Goal: Task Accomplishment & Management: Manage account settings

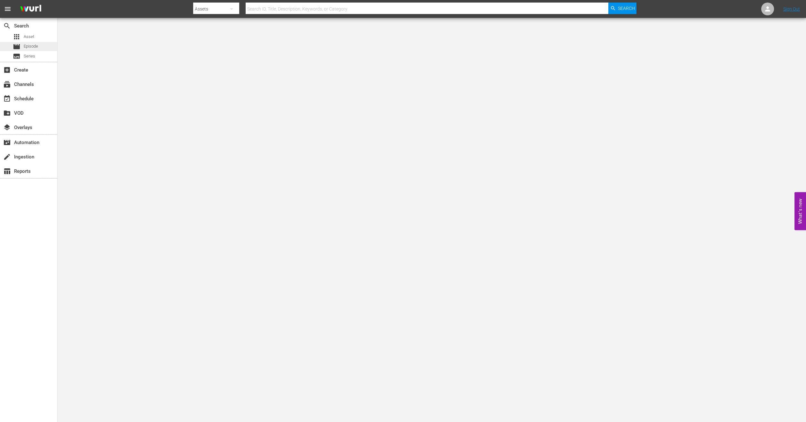
click at [24, 47] on span "Episode" at bounding box center [31, 46] width 14 height 6
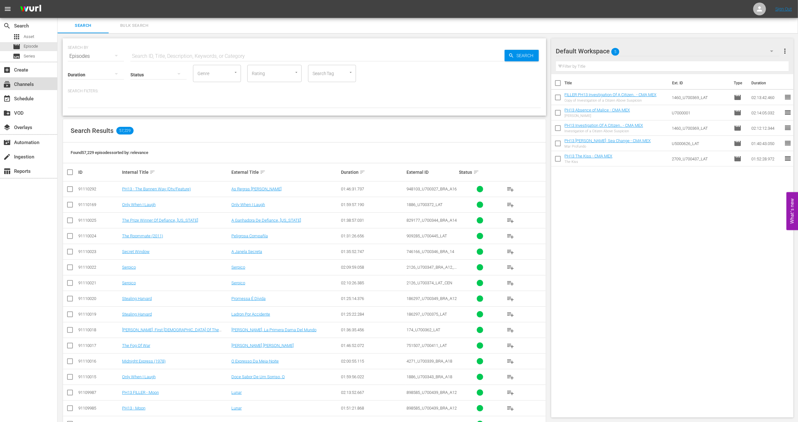
click at [39, 82] on div "subscriptions Channels" at bounding box center [28, 83] width 57 height 13
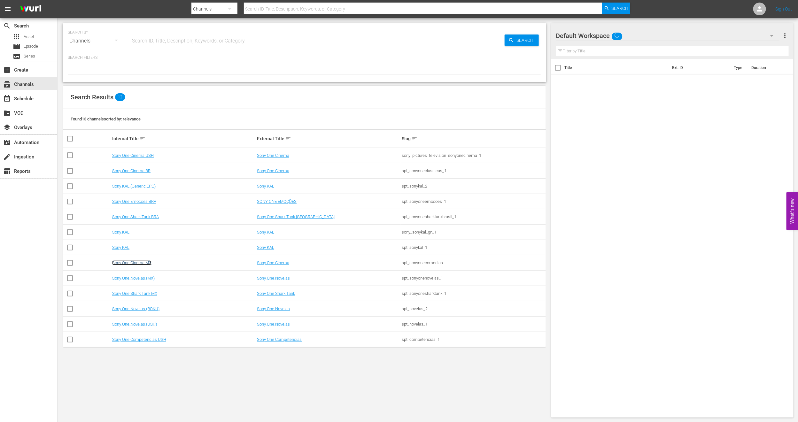
click at [137, 262] on link "Sony One Cinema MX" at bounding box center [131, 263] width 39 height 5
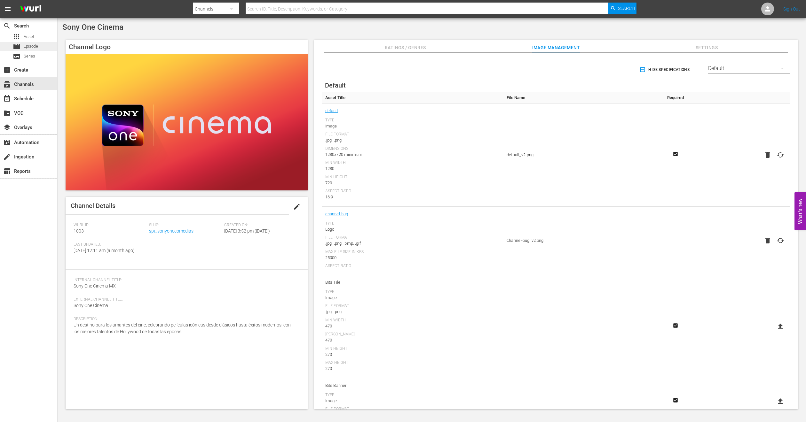
click at [40, 48] on div "movie Episode" at bounding box center [28, 46] width 57 height 9
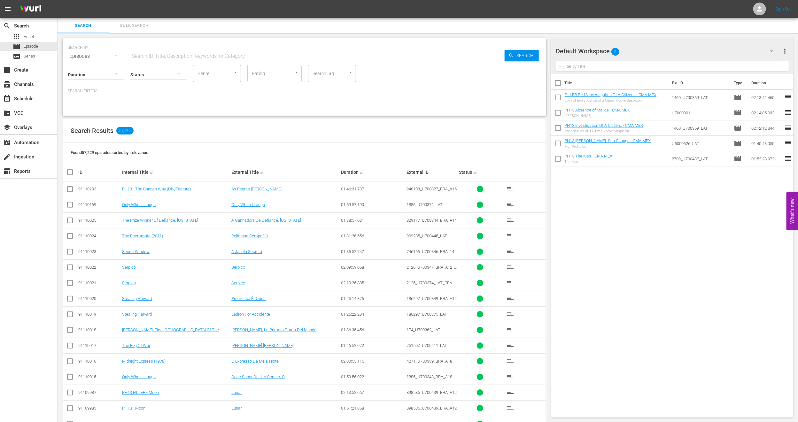
click at [590, 305] on div "Title Ext. ID Type Duration FILLER PH13 Investigation Of A Citizen.. - CMA MEX …" at bounding box center [672, 244] width 243 height 341
click at [146, 22] on span "Bulk Search" at bounding box center [134, 25] width 43 height 7
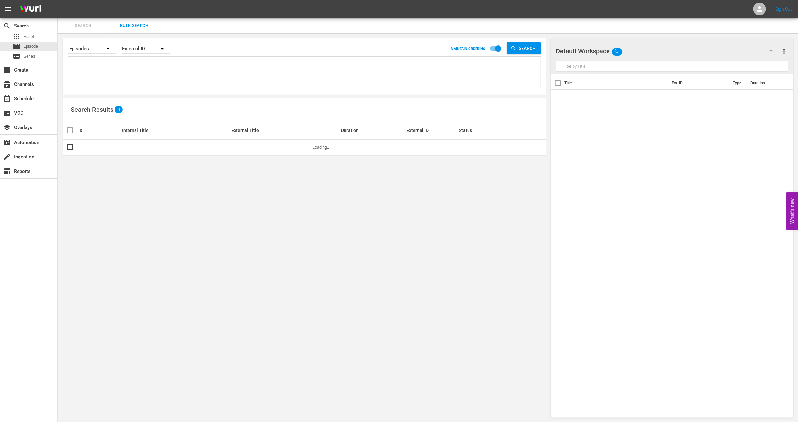
click at [113, 59] on textarea at bounding box center [305, 72] width 471 height 29
paste textarea "909285_U700445_LAT"
type textarea "909285_U700445_LAT"
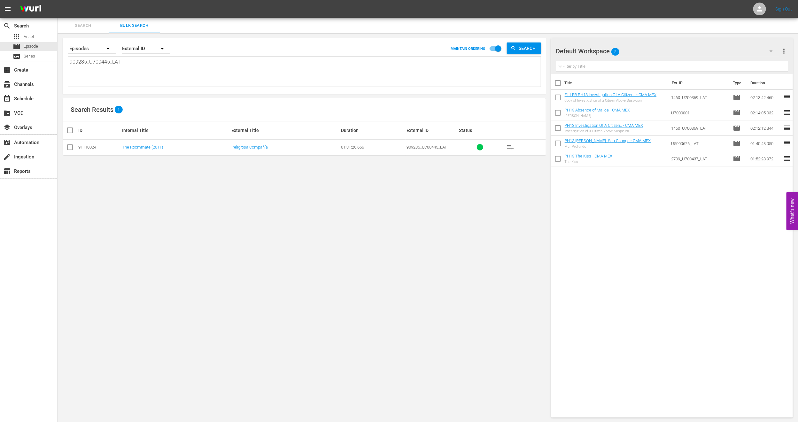
type textarea "909285_U700445_LAT"
click at [69, 149] on input "checkbox" at bounding box center [70, 149] width 8 height 8
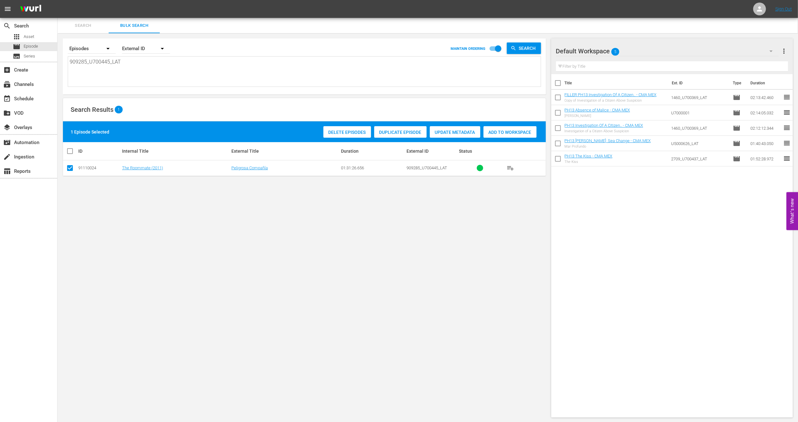
click at [412, 131] on span "Duplicate Episode" at bounding box center [400, 132] width 52 height 5
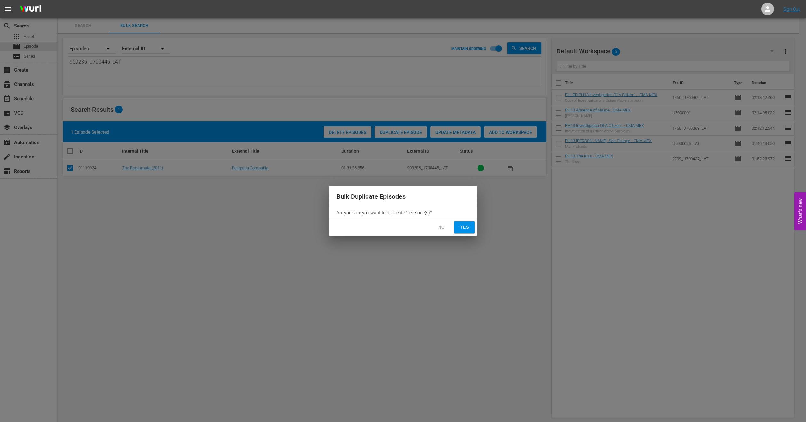
click at [465, 226] on span "Yes" at bounding box center [464, 227] width 10 height 8
checkbox input "false"
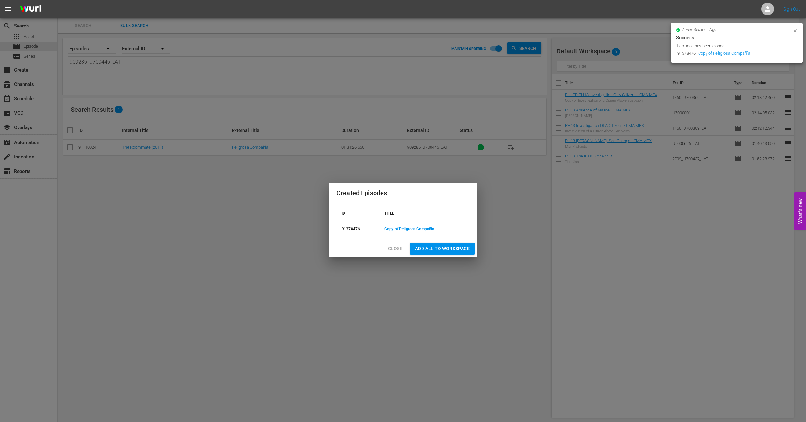
click at [399, 249] on span "Close" at bounding box center [395, 249] width 14 height 8
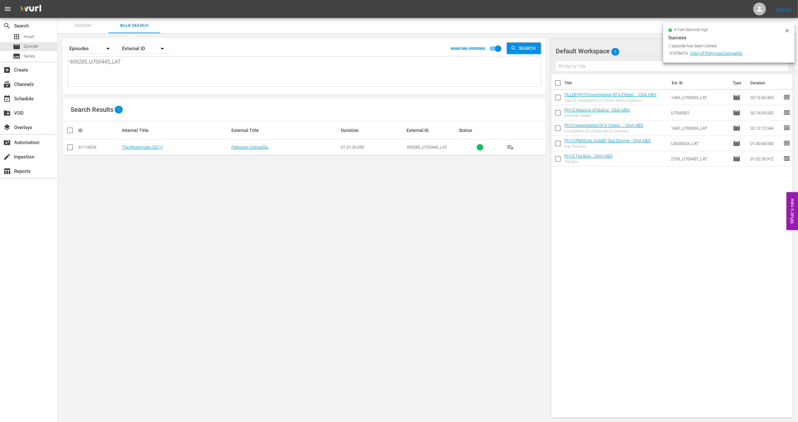
click at [786, 30] on icon at bounding box center [787, 30] width 5 height 5
click at [24, 47] on span "Episode" at bounding box center [31, 46] width 14 height 6
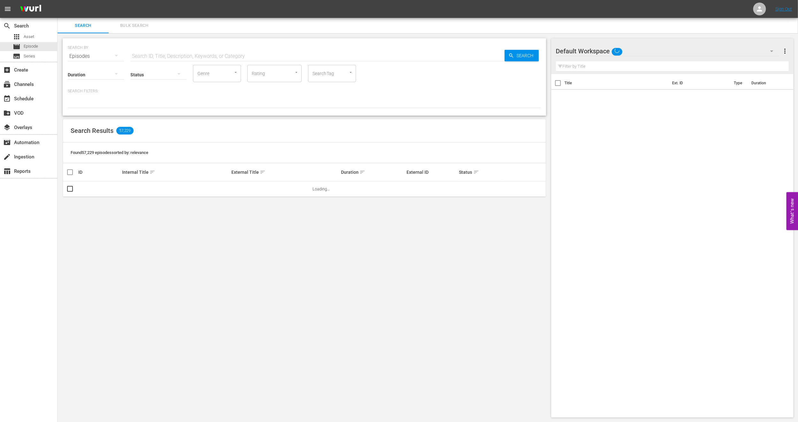
click at [145, 28] on span "Bulk Search" at bounding box center [134, 25] width 43 height 7
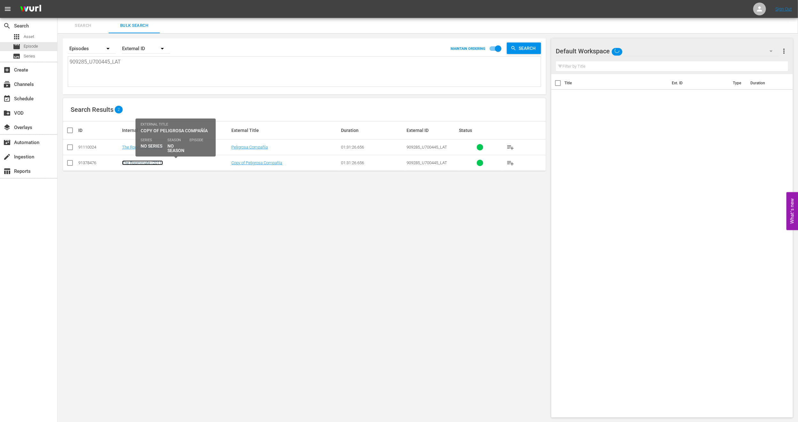
click at [146, 164] on link "The Roommate (2011)" at bounding box center [142, 162] width 41 height 5
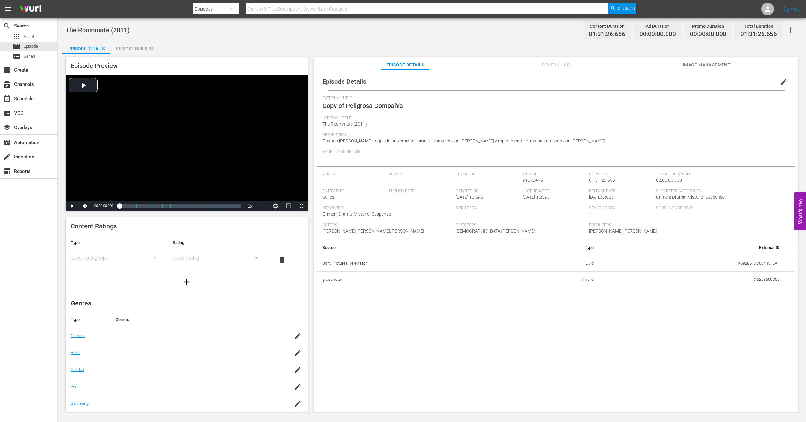
click at [782, 83] on span "edit" at bounding box center [784, 82] width 8 height 8
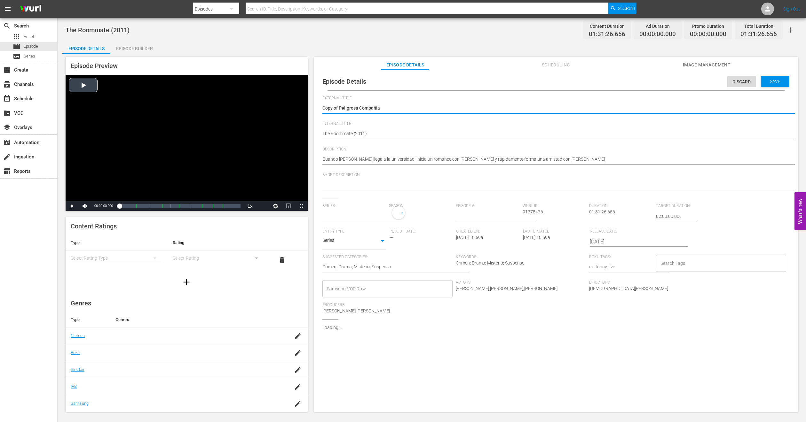
drag, startPoint x: 338, startPoint y: 109, endPoint x: 205, endPoint y: 124, distance: 133.5
click at [205, 124] on div "Episode Preview Video Player is loading. Play Video Play Mute Current Time 00:0…" at bounding box center [431, 235] width 738 height 363
type textarea "Peligrosa Compañía"
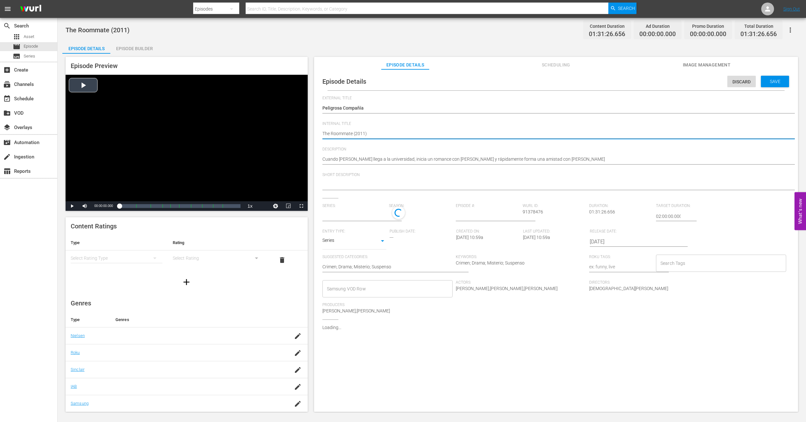
type textarea "PThe Roommate (2011)"
type textarea "PHThe Roommate (2011)"
type input "No Series"
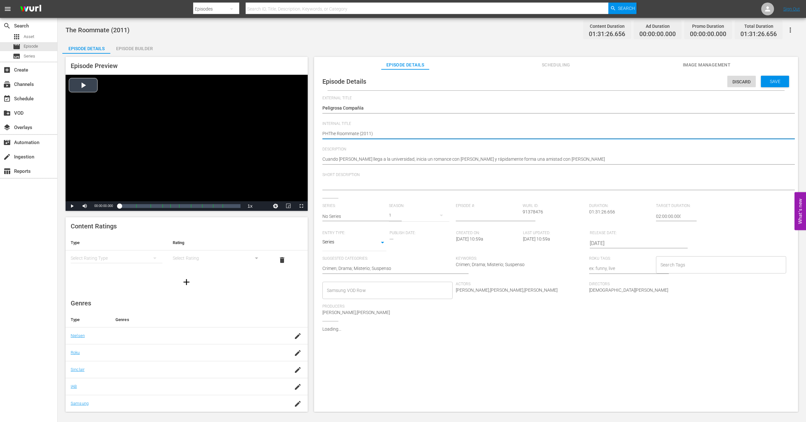
type textarea "PH1The Roommate (2011)"
type textarea "PH13The Roommate (2011)"
type textarea "PH13 The Roommate (2011)"
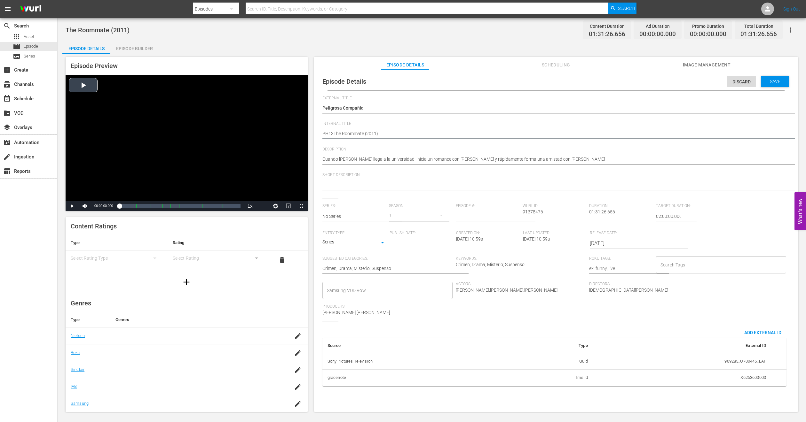
type textarea "PH13 The Roommate (2011)"
type textarea "PH13 The Roommate (2011) -"
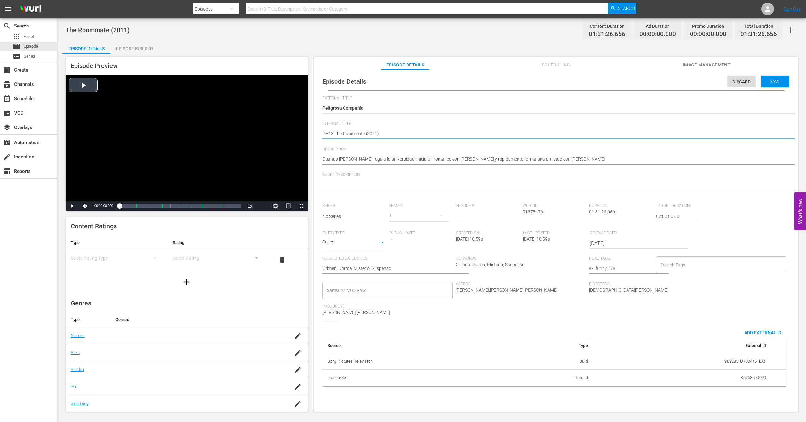
type textarea "PH13 The Roommate (2011) -"
type textarea "PH13 The Roommate (2011) - C"
type textarea "PH13 The Roommate (2011) - CM"
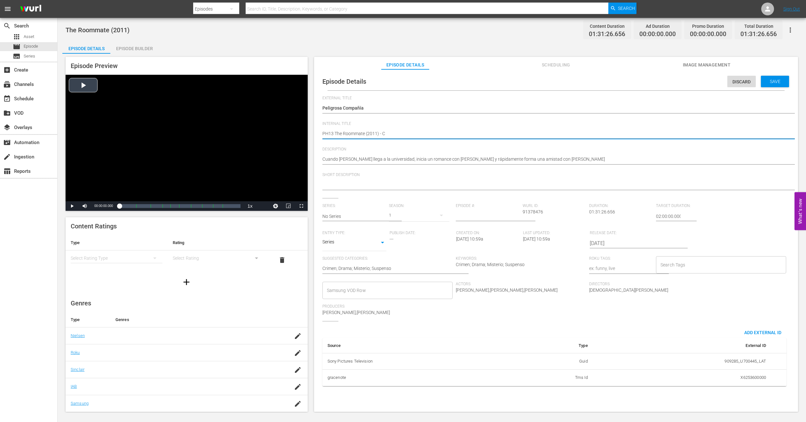
type textarea "PH13 The Roommate (2011) - CM"
type textarea "PH13 The Roommate (2011) - CMA"
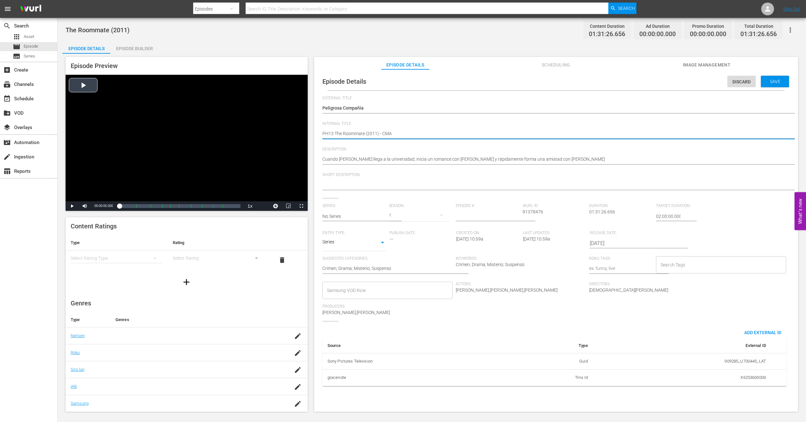
type textarea "PH13 The Roommate (2011) - CMA M"
type textarea "PH13 The Roommate (2011) - CMA ME"
type textarea "PH13 The Roommate (2011) - CMA MEX"
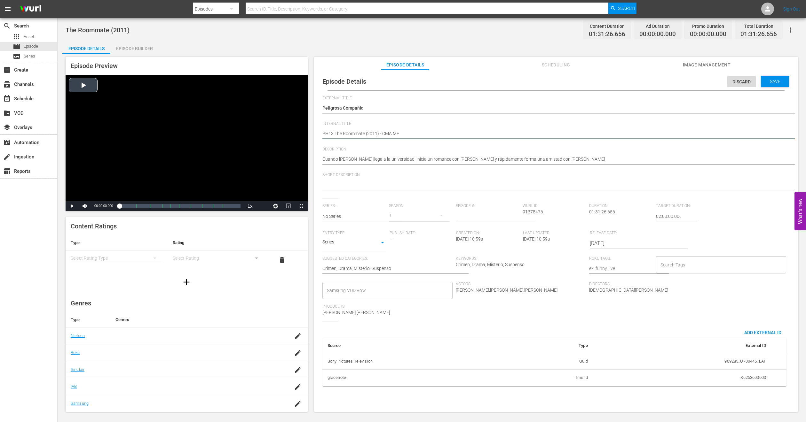
type textarea "PH13 The Roommate (2011) - CMA MEX"
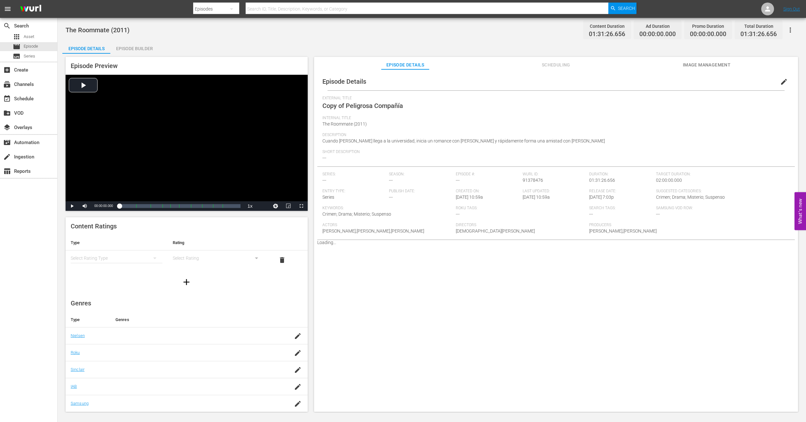
click at [718, 70] on div "Episode Details edit External Title Copy of Peligrosa Compañía Internal Title T…" at bounding box center [556, 243] width 484 height 349
click at [718, 66] on span "Image Management" at bounding box center [706, 65] width 48 height 8
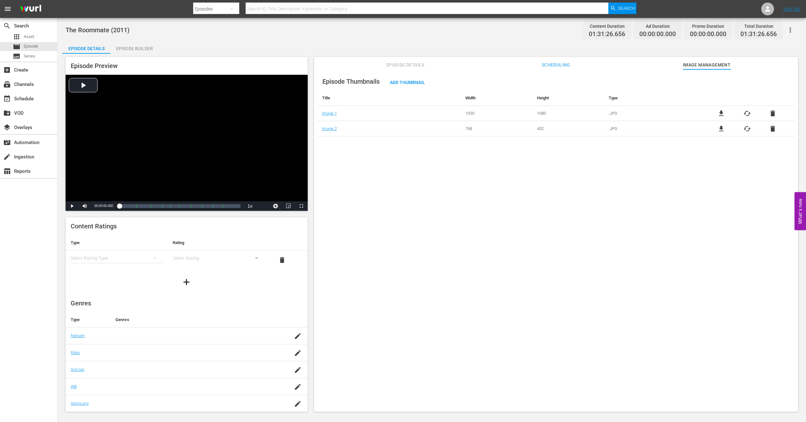
click at [392, 66] on span "Episode Details" at bounding box center [405, 65] width 48 height 8
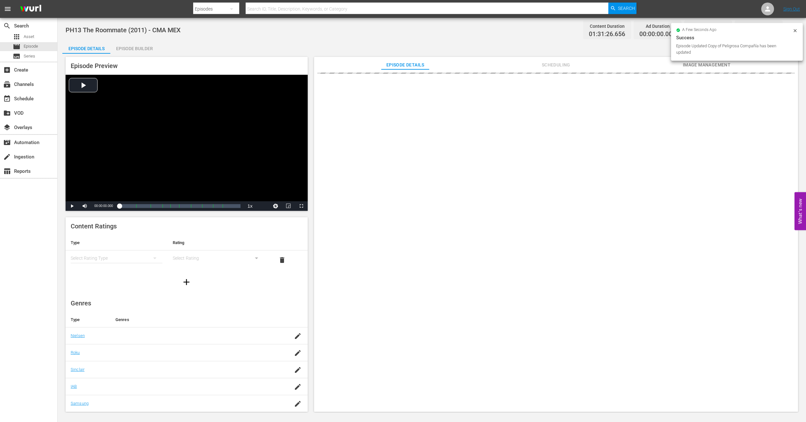
click at [136, 48] on div "Episode Builder" at bounding box center [134, 48] width 48 height 15
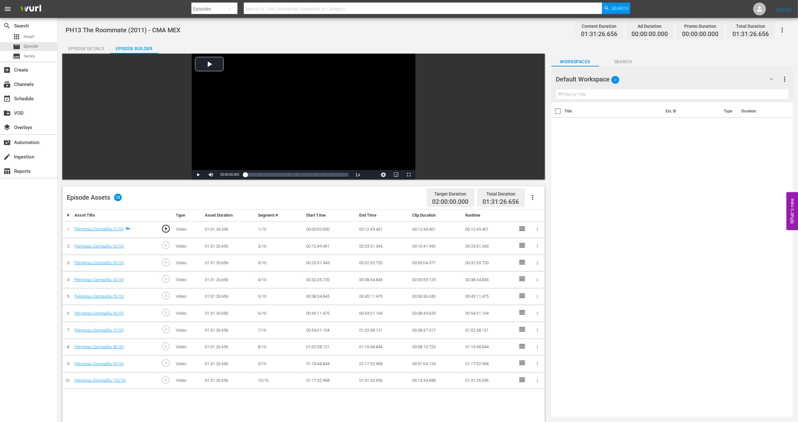
click at [770, 84] on hr at bounding box center [667, 84] width 223 height 0
click at [770, 77] on icon "button" at bounding box center [772, 79] width 8 height 8
click at [629, 107] on div "PH13 Cinema MEX (11)" at bounding box center [597, 107] width 66 height 10
click at [532, 196] on icon "button" at bounding box center [532, 197] width 1 height 5
click at [538, 201] on div "Fill with Ads" at bounding box center [551, 199] width 43 height 15
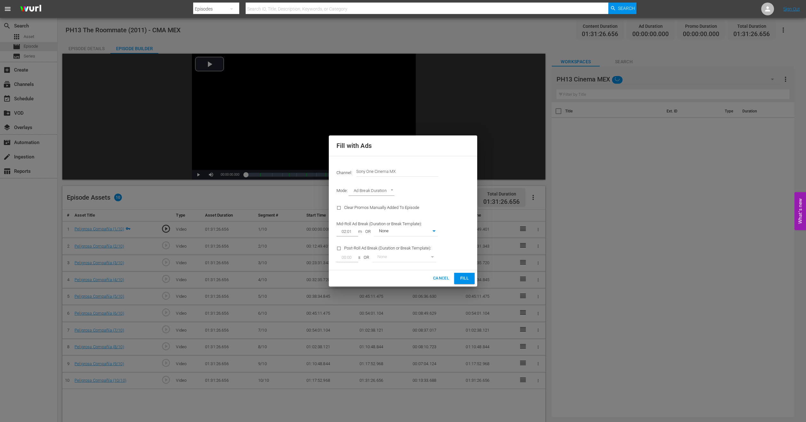
click at [460, 277] on span "Fill" at bounding box center [464, 278] width 10 height 7
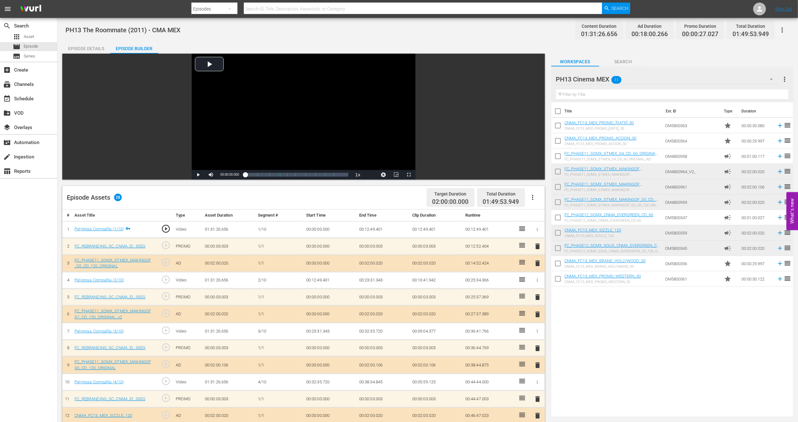
click at [538, 263] on span "delete" at bounding box center [538, 264] width 8 height 8
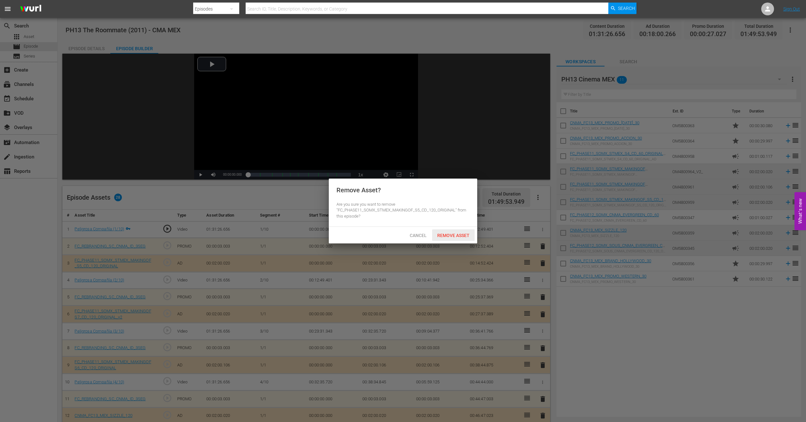
click at [463, 237] on span "Remove Asset" at bounding box center [453, 235] width 43 height 5
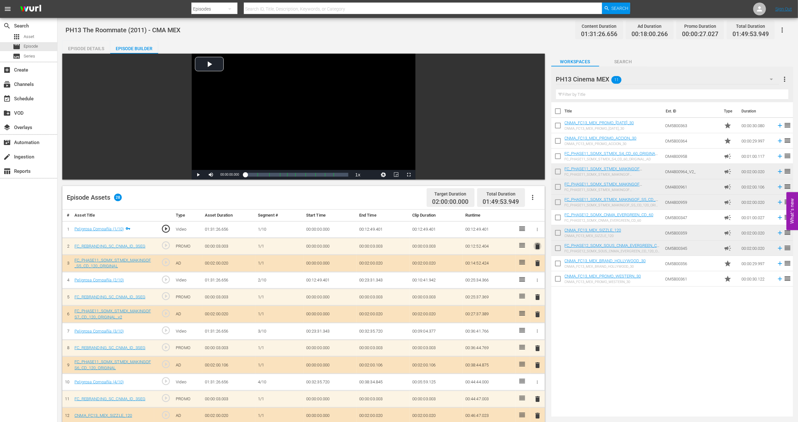
click at [537, 246] on span "delete" at bounding box center [538, 247] width 8 height 8
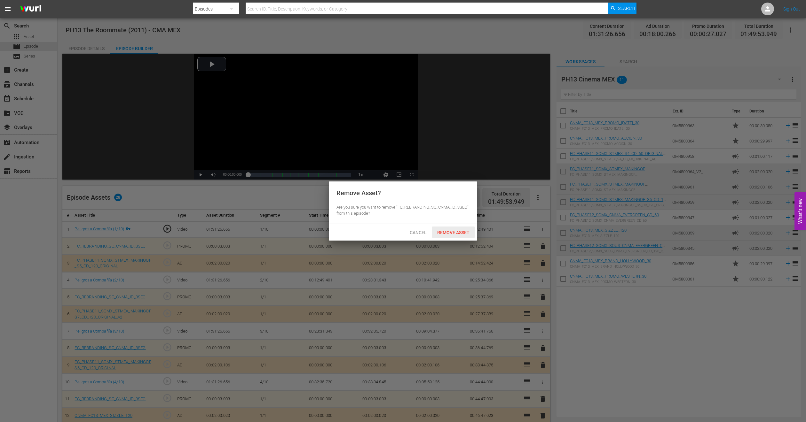
click at [461, 230] on span "Remove Asset" at bounding box center [453, 232] width 43 height 5
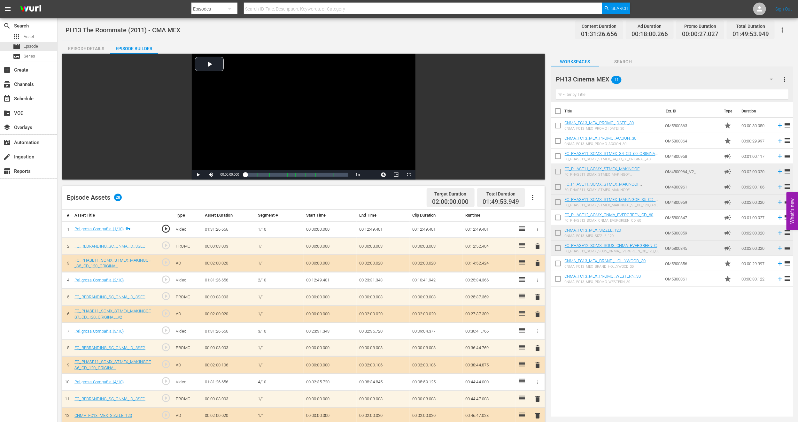
click at [539, 367] on span "delete" at bounding box center [538, 366] width 8 height 8
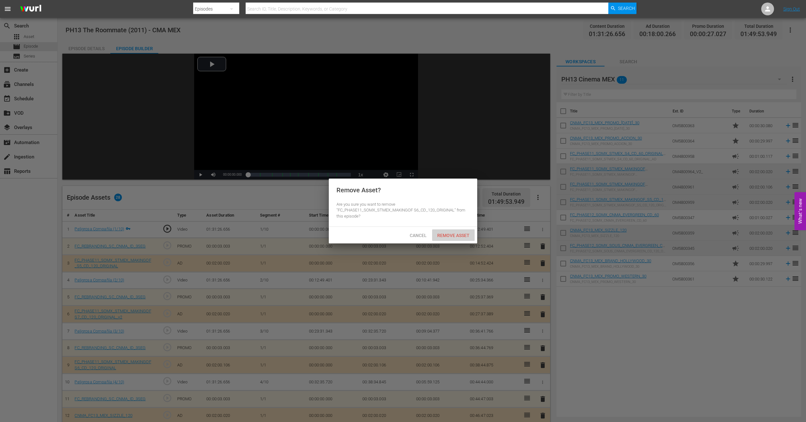
click at [458, 238] on div "Remove Asset" at bounding box center [453, 236] width 43 height 12
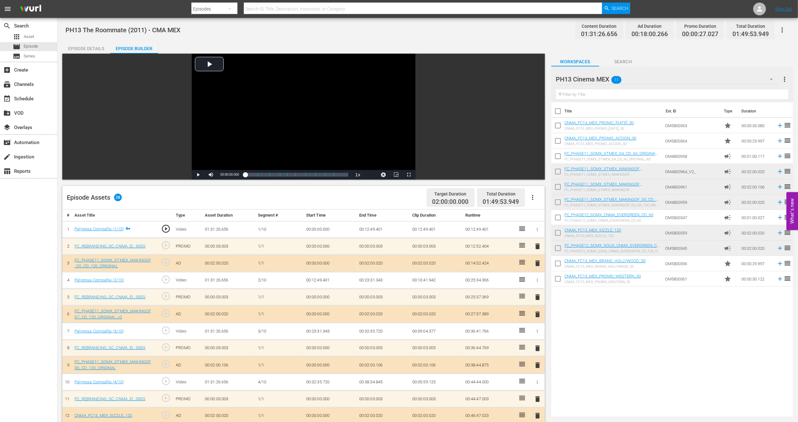
click at [540, 348] on span "delete" at bounding box center [538, 349] width 8 height 8
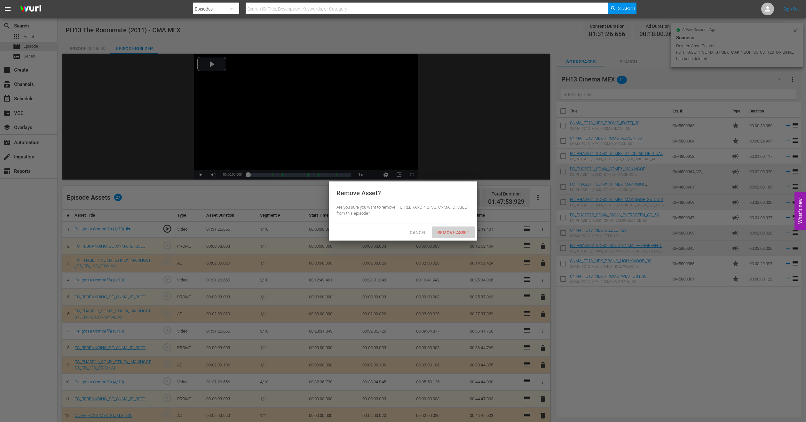
click at [455, 231] on span "Remove Asset" at bounding box center [453, 232] width 43 height 5
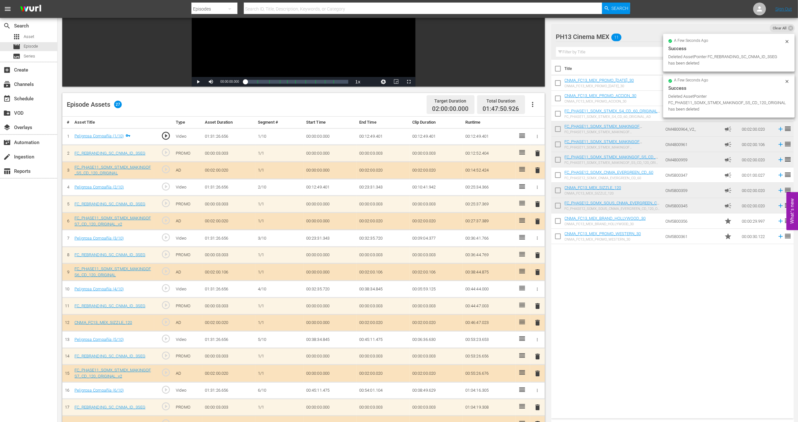
scroll to position [96, 0]
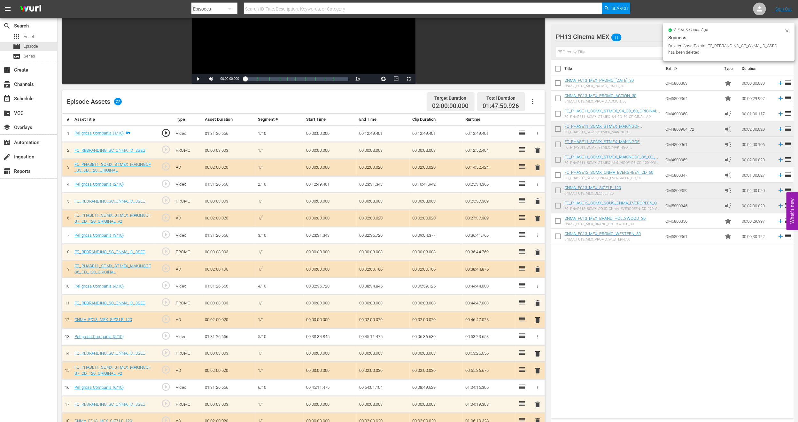
click at [537, 371] on span "delete" at bounding box center [538, 371] width 8 height 8
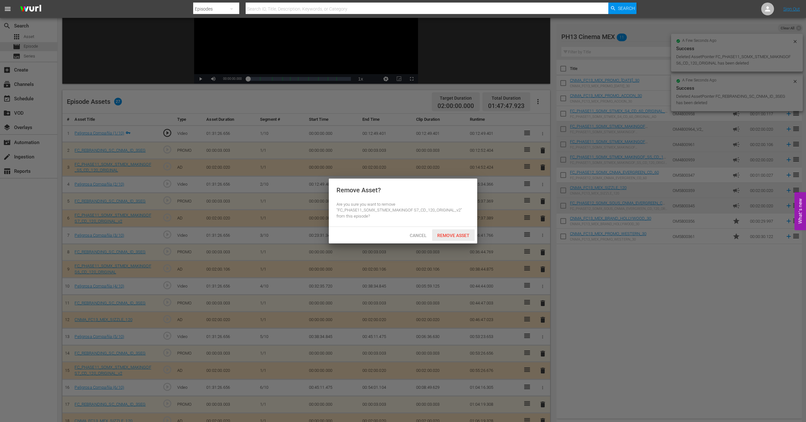
click at [459, 230] on div "Remove Asset" at bounding box center [453, 236] width 43 height 12
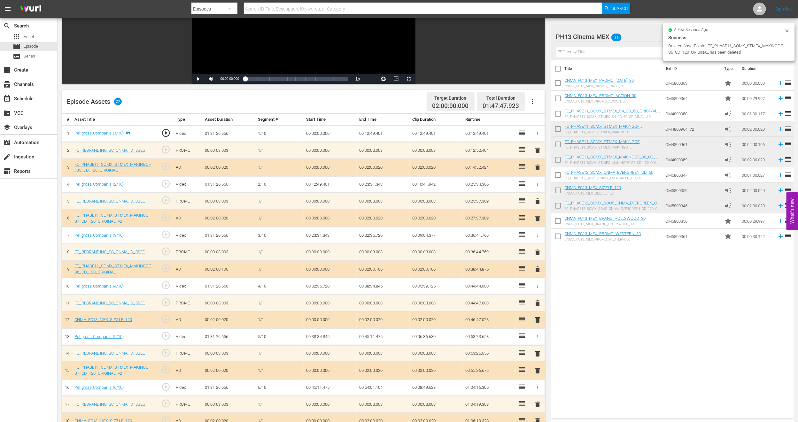
click at [537, 354] on span "delete" at bounding box center [538, 354] width 8 height 8
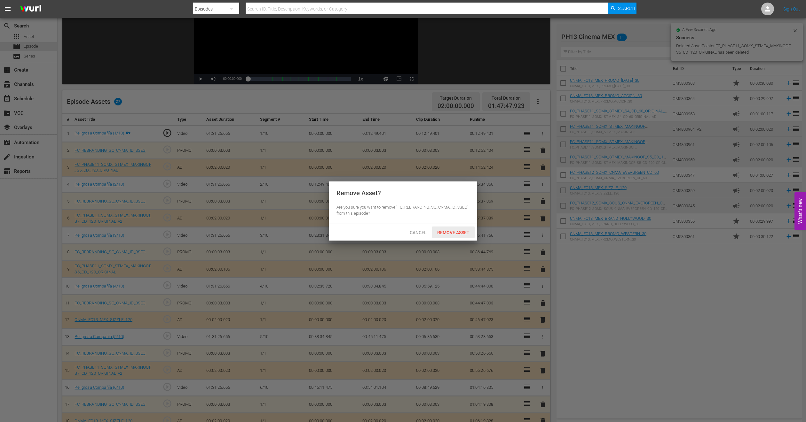
click at [456, 236] on div "Remove Asset" at bounding box center [453, 233] width 43 height 12
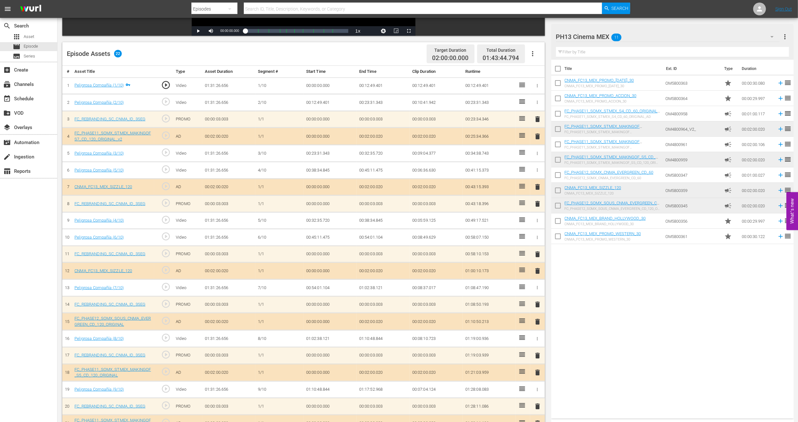
scroll to position [176, 0]
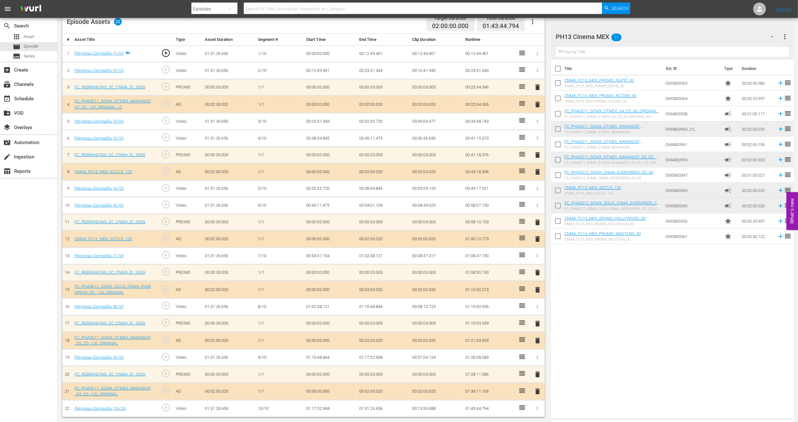
click at [535, 238] on span "delete" at bounding box center [538, 239] width 8 height 8
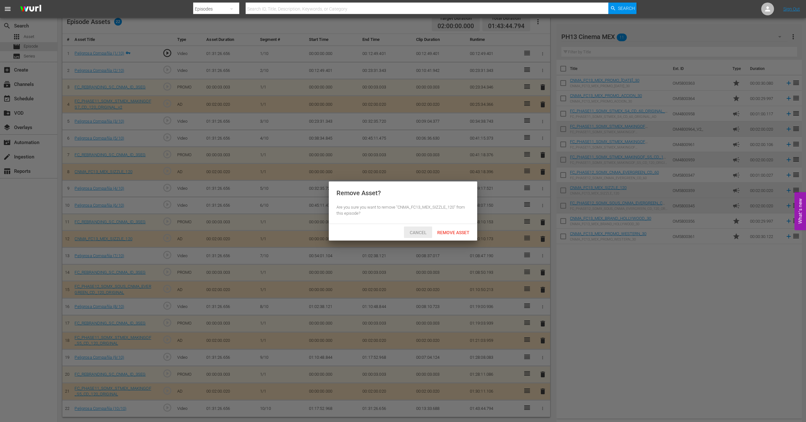
click at [417, 232] on span "Cancel" at bounding box center [417, 232] width 27 height 5
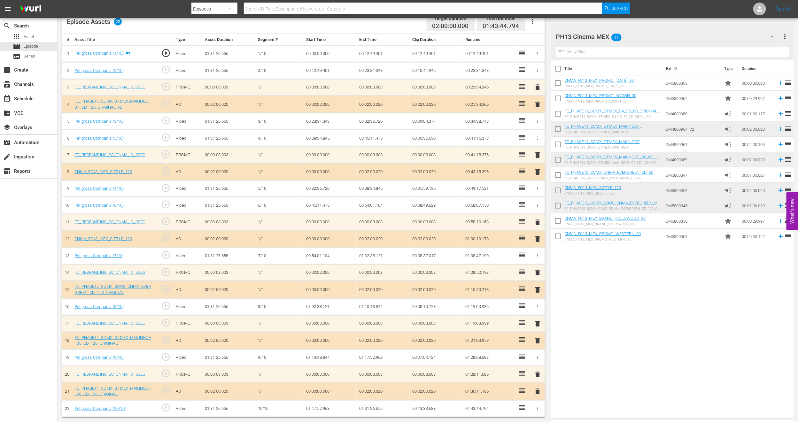
click at [538, 341] on span "delete" at bounding box center [538, 341] width 8 height 8
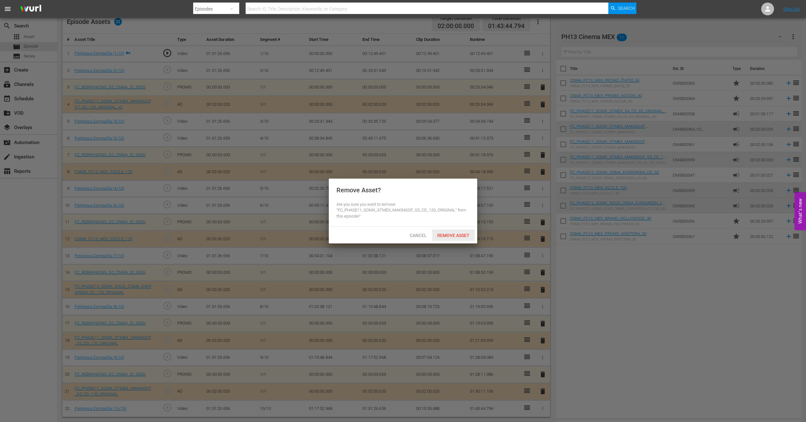
click at [450, 233] on span "Remove Asset" at bounding box center [453, 235] width 43 height 5
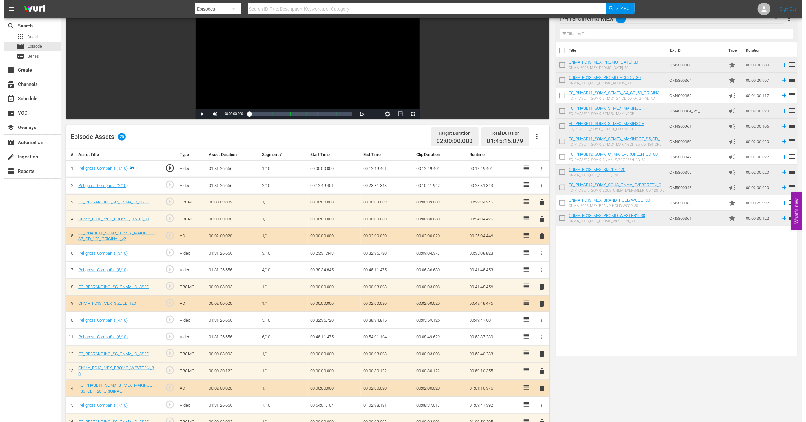
scroll to position [0, 0]
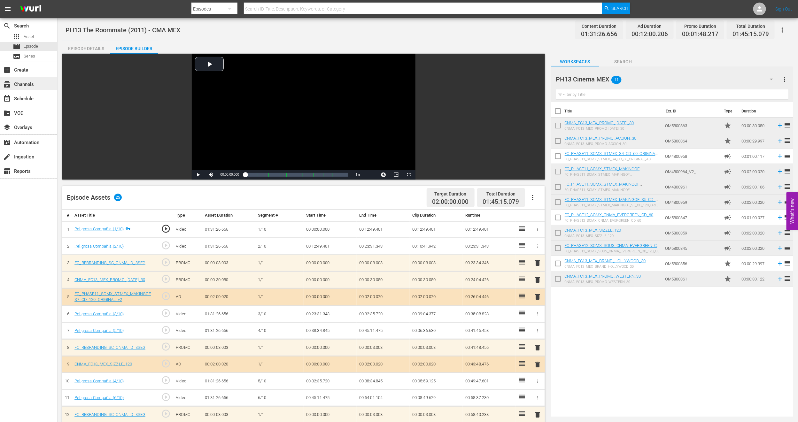
click at [39, 84] on div "subscriptions Channels" at bounding box center [28, 83] width 57 height 13
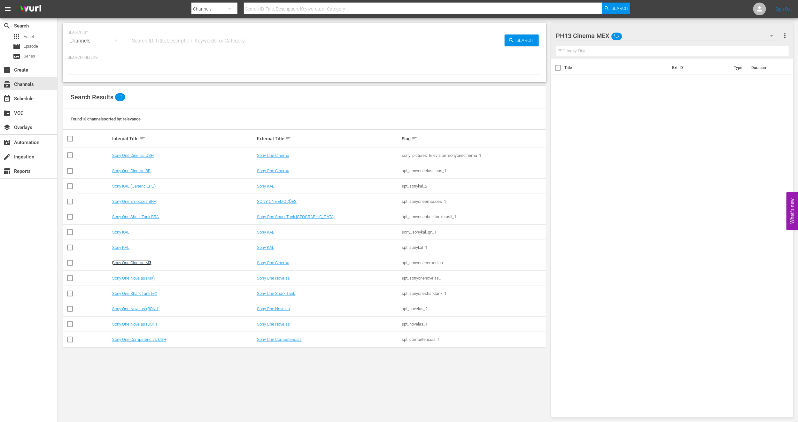
click at [137, 263] on link "Sony One Cinema MX" at bounding box center [131, 263] width 39 height 5
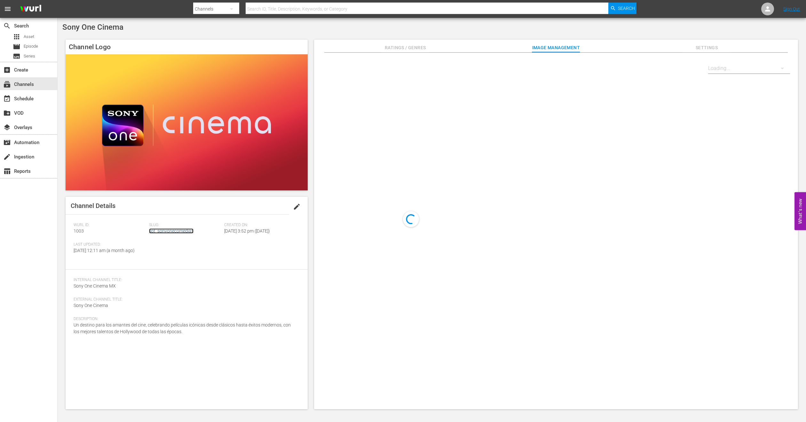
click at [160, 229] on link "spt_sonyonecomedias" at bounding box center [171, 231] width 44 height 5
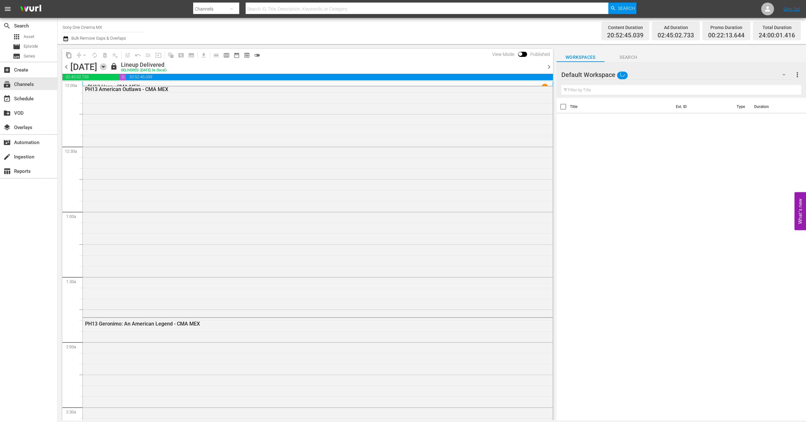
click at [105, 67] on icon "button" at bounding box center [103, 67] width 3 height 2
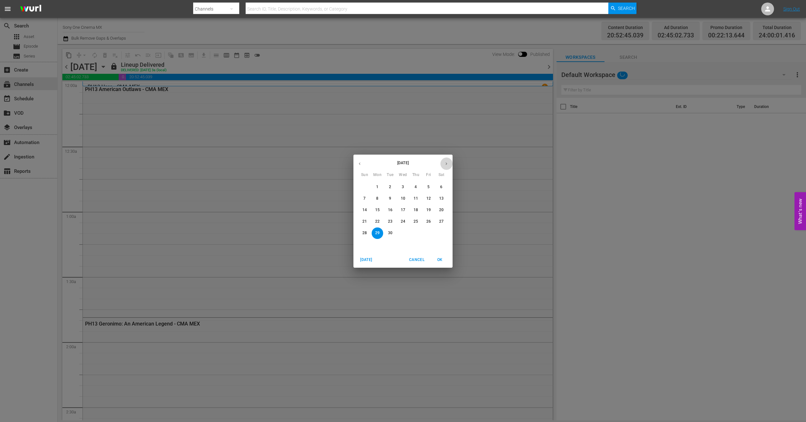
click at [446, 163] on icon "button" at bounding box center [446, 163] width 2 height 3
click at [380, 199] on span "6" at bounding box center [377, 198] width 12 height 5
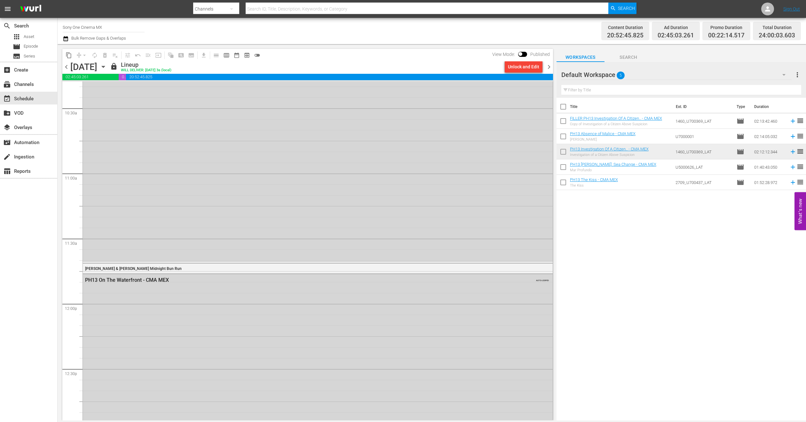
scroll to position [1391, 0]
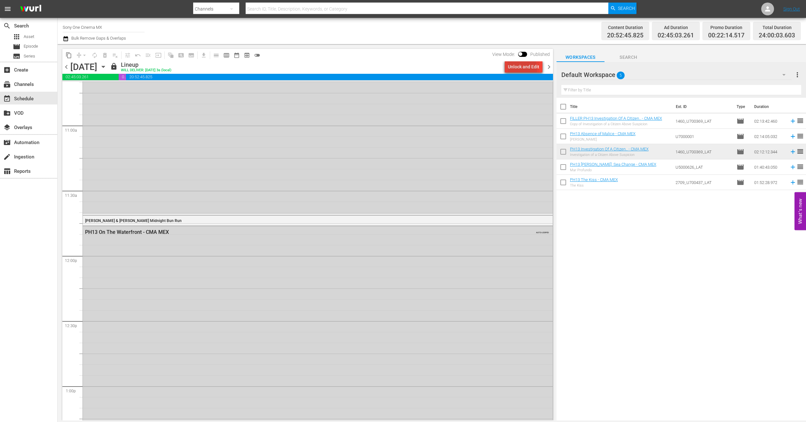
click at [514, 69] on div "Unlock and Edit" at bounding box center [523, 67] width 31 height 12
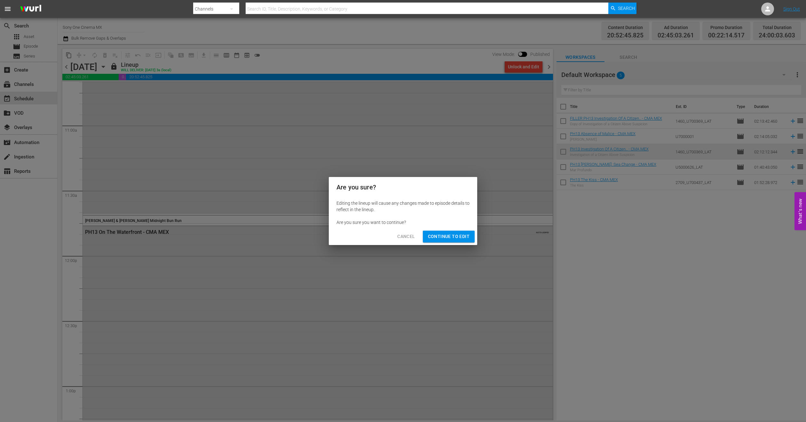
click at [462, 235] on span "Continue to Edit" at bounding box center [449, 237] width 42 height 8
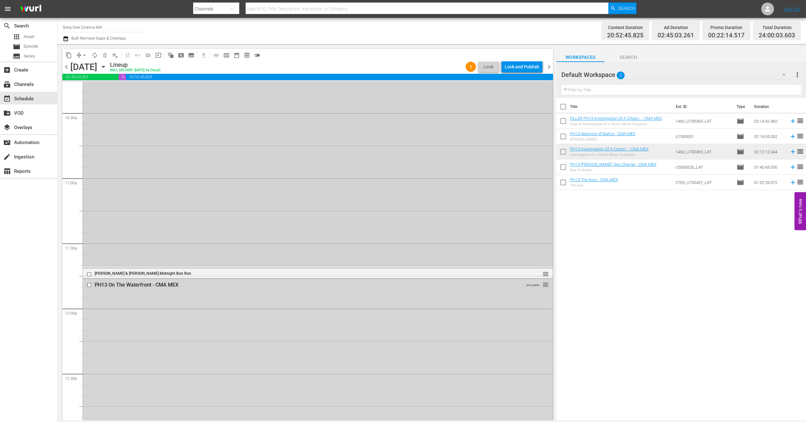
scroll to position [1343, 0]
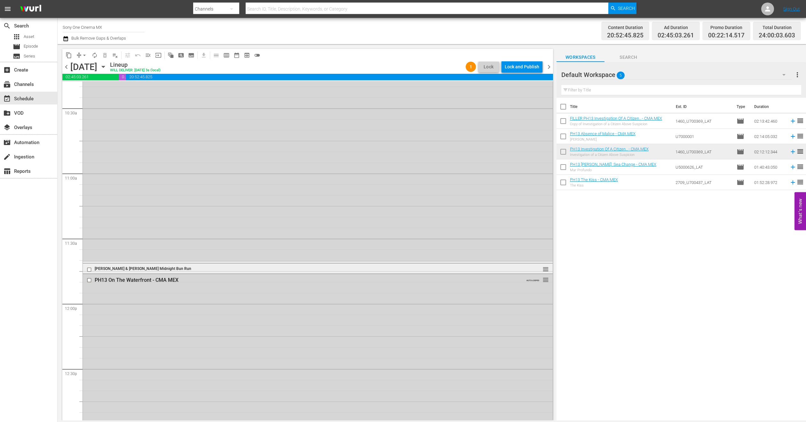
click at [251, 268] on div "[PERSON_NAME] & [PERSON_NAME] Midnight Bun Run" at bounding box center [305, 269] width 421 height 4
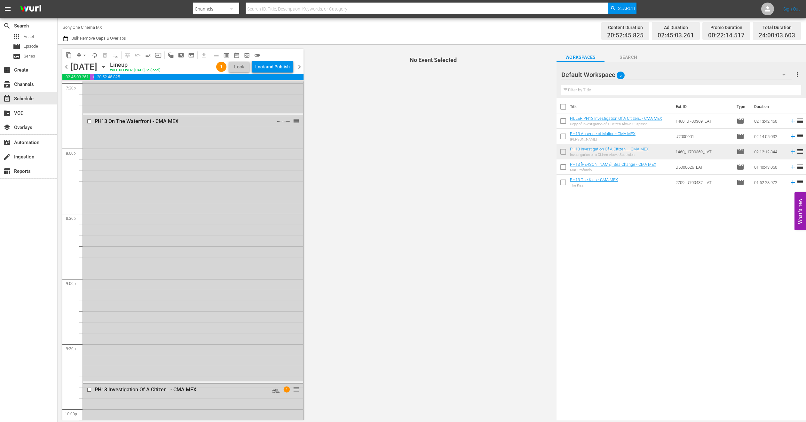
scroll to position [2791, 0]
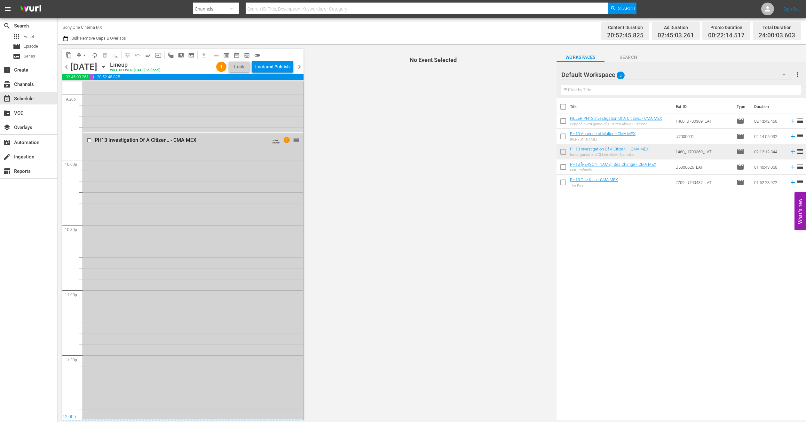
click at [171, 295] on div "PH13 Investigation Of A Citizen.. - CMA MEX AUTO-LOOPED 1 reorder" at bounding box center [193, 276] width 220 height 285
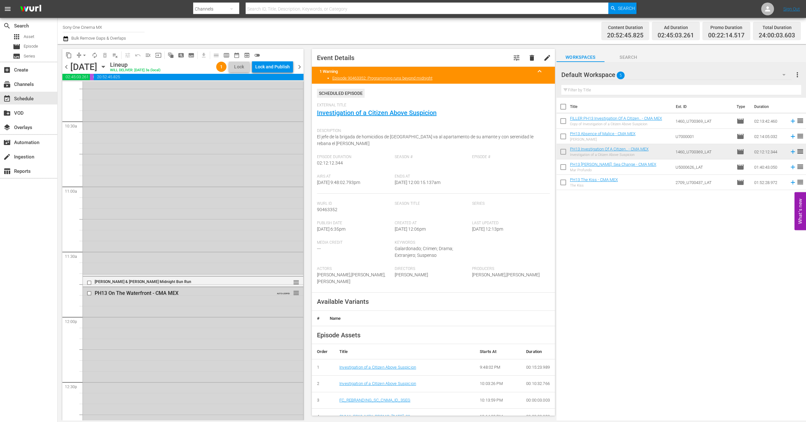
scroll to position [1305, 0]
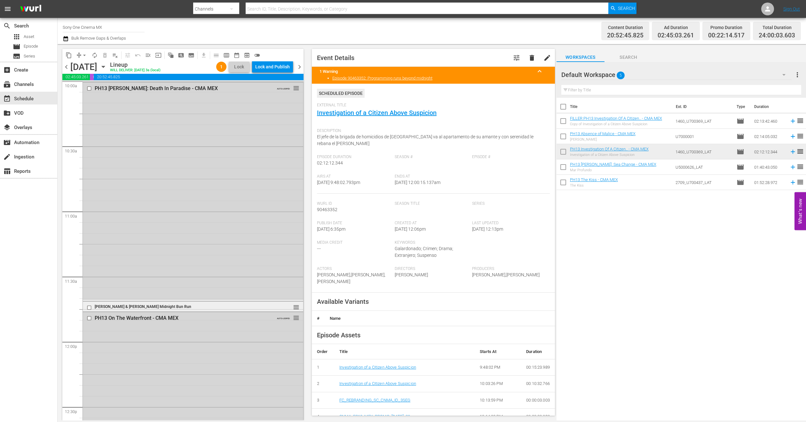
click at [168, 304] on div "[PERSON_NAME] & [PERSON_NAME] Midnight Bun Run" at bounding box center [182, 306] width 175 height 5
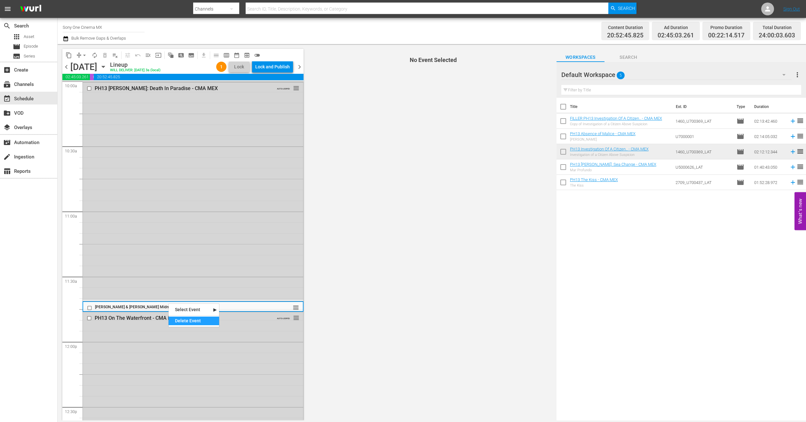
click at [186, 323] on div "Delete Event" at bounding box center [193, 321] width 51 height 9
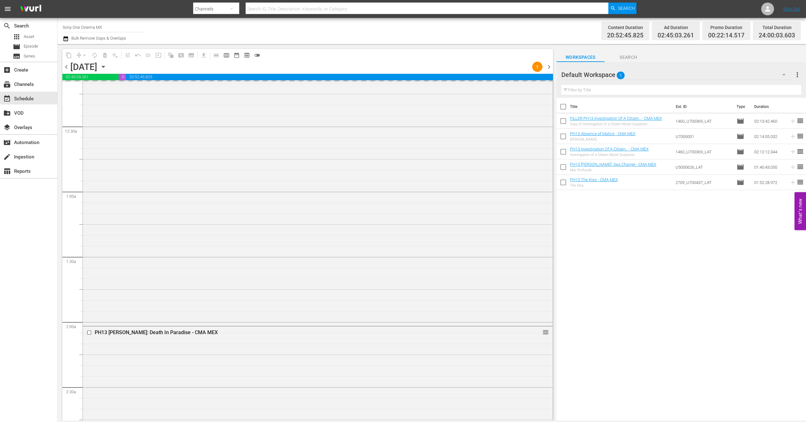
scroll to position [0, 0]
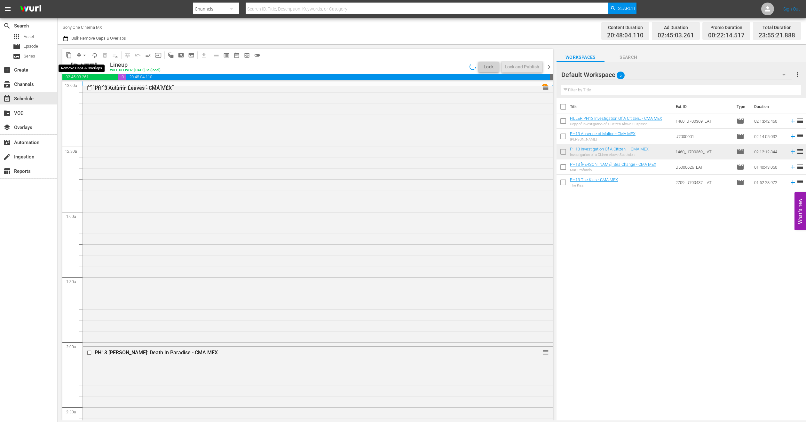
click at [86, 54] on span "arrow_drop_down" at bounding box center [84, 55] width 6 height 6
click at [106, 88] on li "Align to End of Previous Day" at bounding box center [84, 89] width 67 height 11
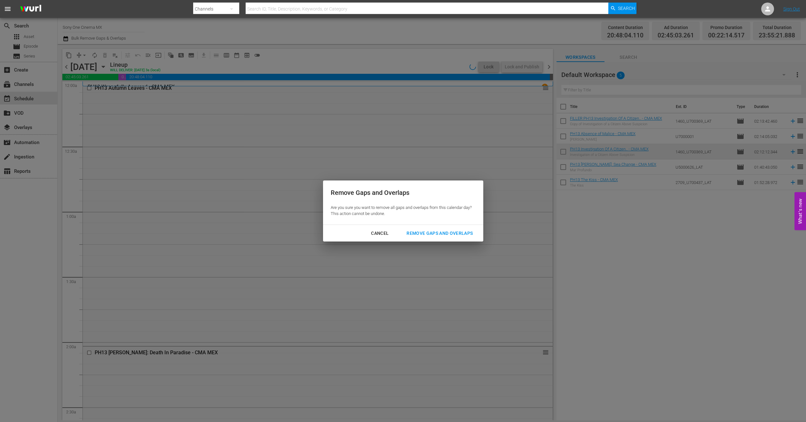
click at [421, 235] on div "Remove Gaps and Overlaps" at bounding box center [439, 234] width 76 height 8
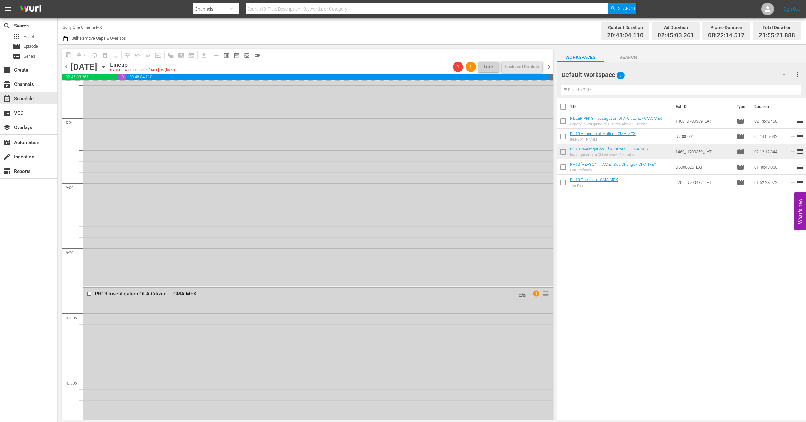
scroll to position [2791, 0]
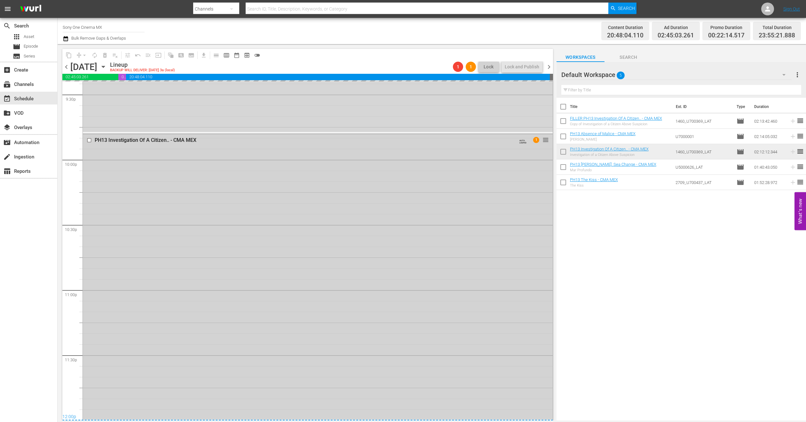
click at [166, 228] on div "PH13 Investigation Of A Citizen.. - CMA MEX AUTO-LOOPED 1 reorder" at bounding box center [318, 276] width 470 height 285
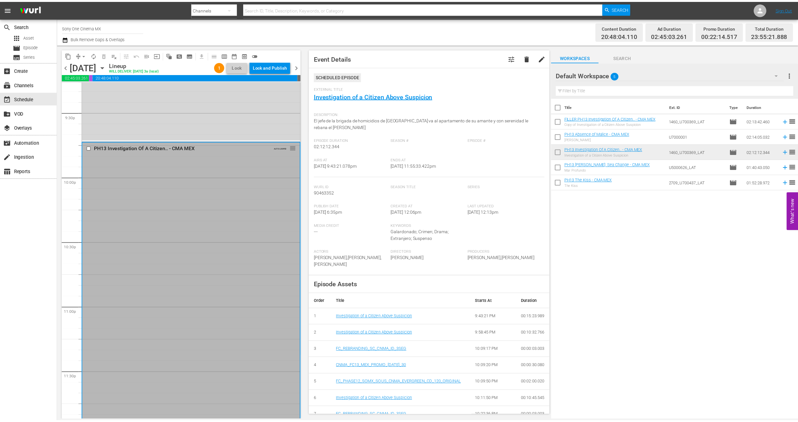
scroll to position [2791, 0]
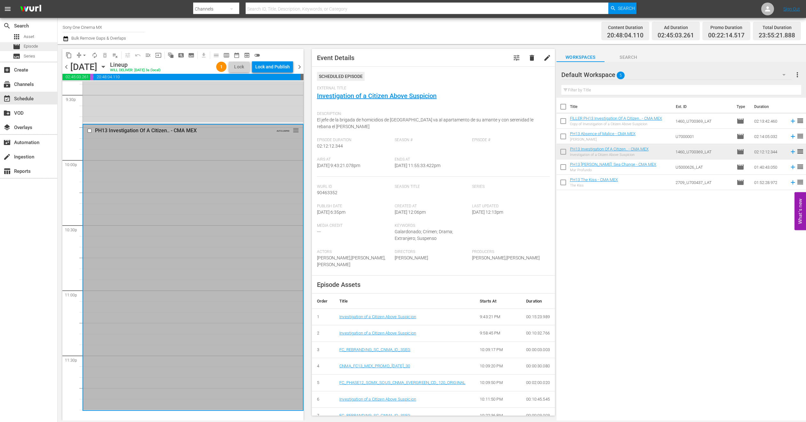
click at [38, 46] on span "Episode" at bounding box center [31, 46] width 14 height 6
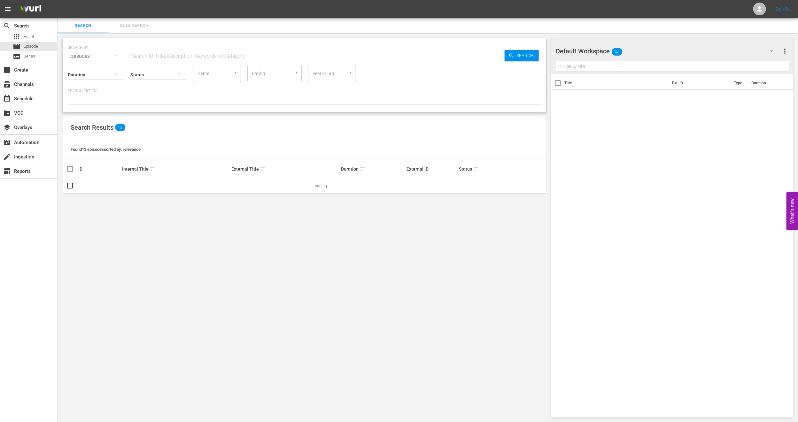
click at [143, 29] on span "Bulk Search" at bounding box center [134, 25] width 43 height 7
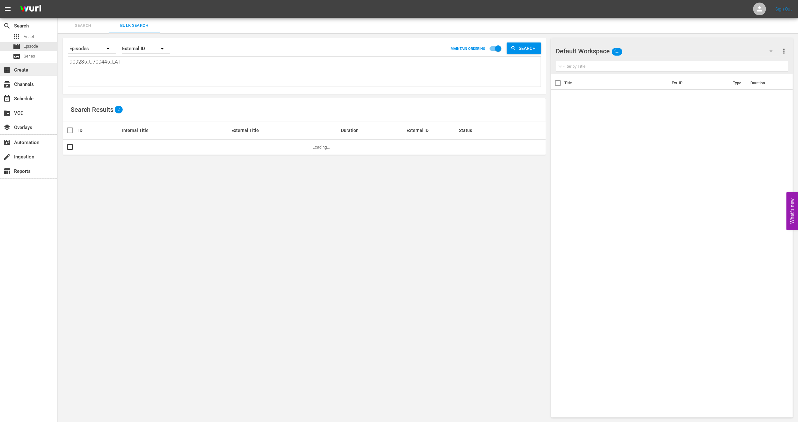
drag, startPoint x: 161, startPoint y: 71, endPoint x: 0, endPoint y: 70, distance: 161.1
click at [58, 0] on div "search Search apps Asset movie Episode subtitles Series add_box Create subscrip…" at bounding box center [428, 0] width 741 height 0
paste textarea "U5000622"
type textarea "U5000622_LAT"
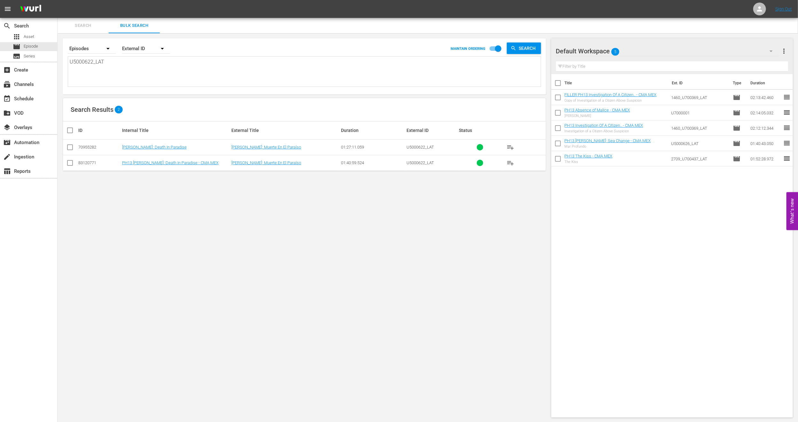
type textarea "U5000622_LAT"
click at [68, 161] on input "checkbox" at bounding box center [70, 164] width 8 height 8
checkbox input "true"
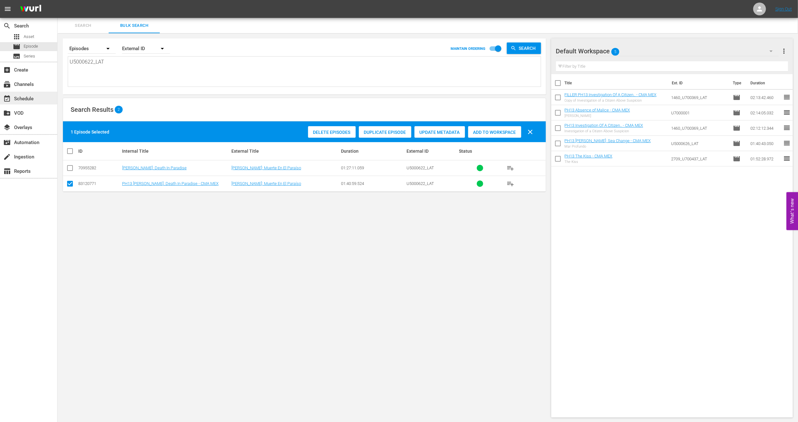
click at [25, 100] on div "event_available Schedule" at bounding box center [18, 98] width 36 height 6
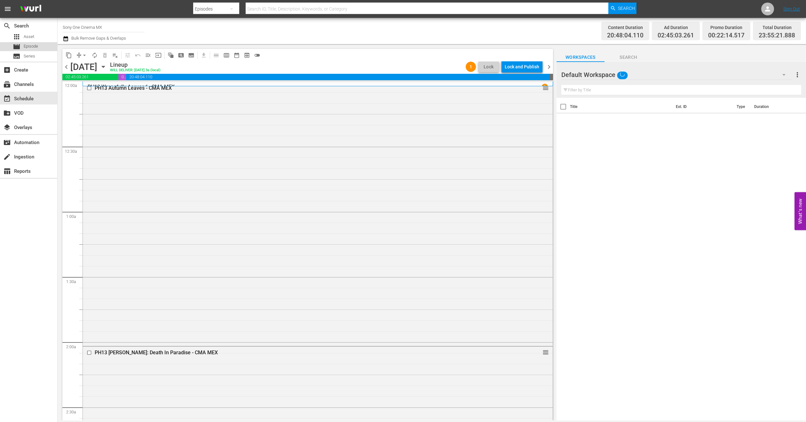
click at [31, 46] on span "Episode" at bounding box center [31, 46] width 14 height 6
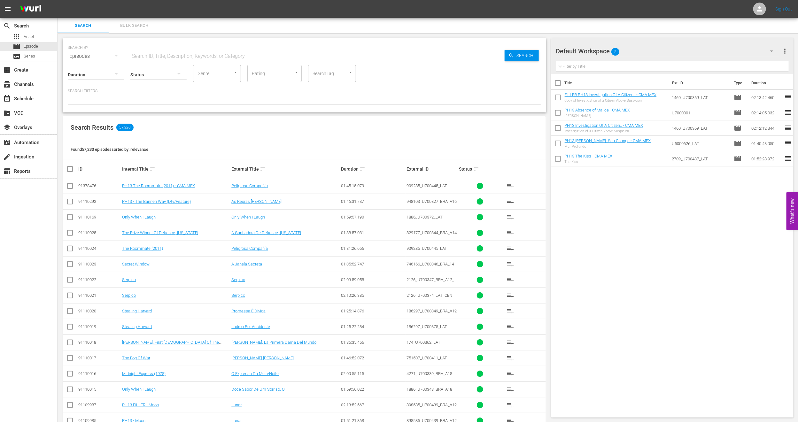
click at [34, 41] on div "apps Asset movie Episode subtitles Series" at bounding box center [28, 46] width 57 height 28
click at [37, 43] on span "Episode" at bounding box center [31, 46] width 14 height 6
click at [136, 24] on span "Bulk Search" at bounding box center [134, 25] width 43 height 7
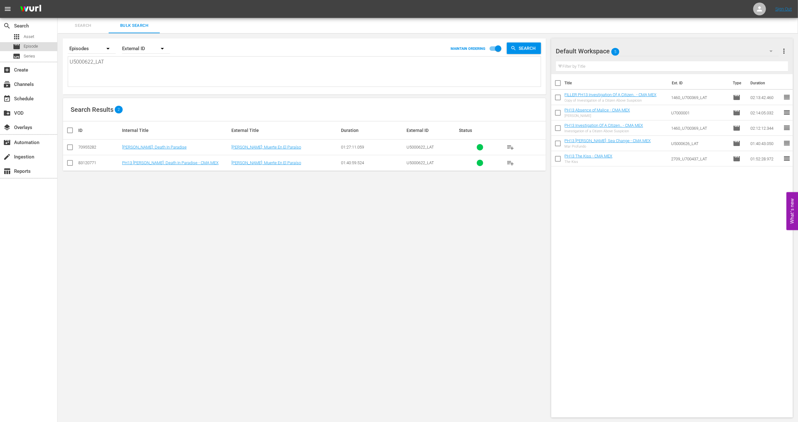
click at [45, 47] on div "movie Episode" at bounding box center [28, 46] width 57 height 9
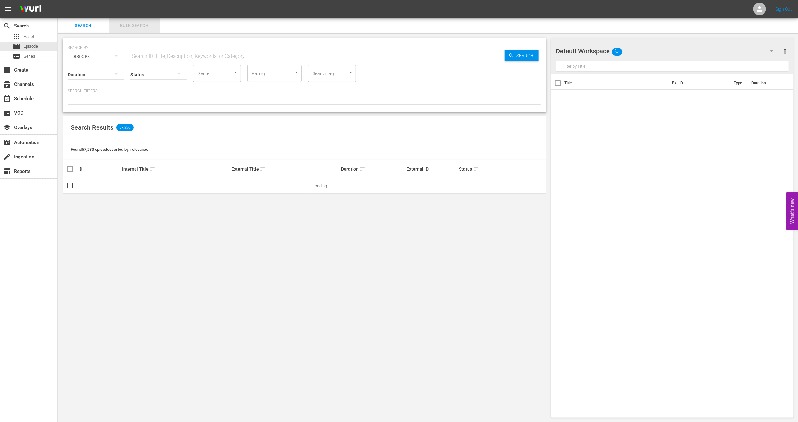
click at [129, 30] on button "Bulk Search" at bounding box center [134, 25] width 51 height 15
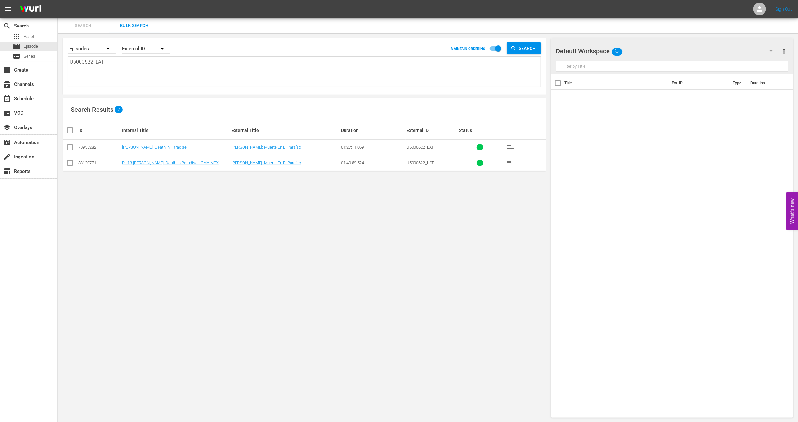
click at [71, 160] on icon at bounding box center [70, 163] width 8 height 8
click at [66, 162] on input "checkbox" at bounding box center [70, 164] width 8 height 8
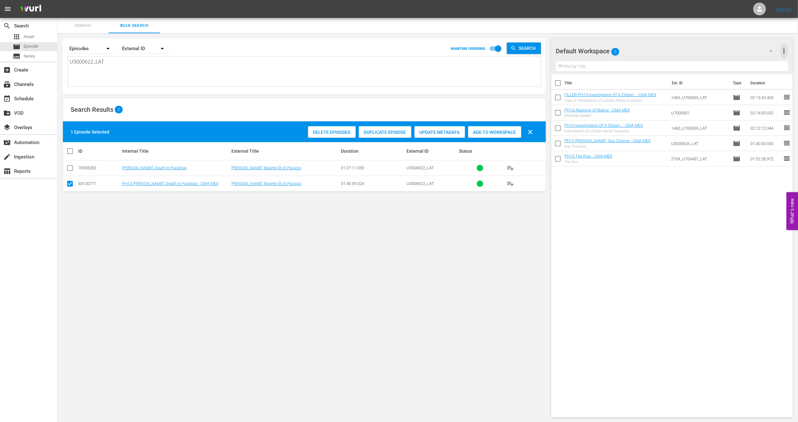
click at [784, 50] on span "more_vert" at bounding box center [785, 51] width 8 height 8
click at [751, 63] on div "Clear All Workspace Items" at bounding box center [743, 64] width 75 height 12
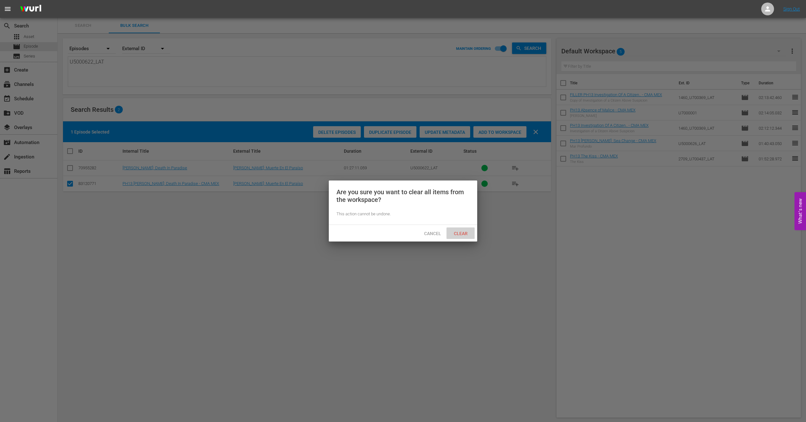
click at [463, 236] on div "Clear" at bounding box center [460, 234] width 28 height 12
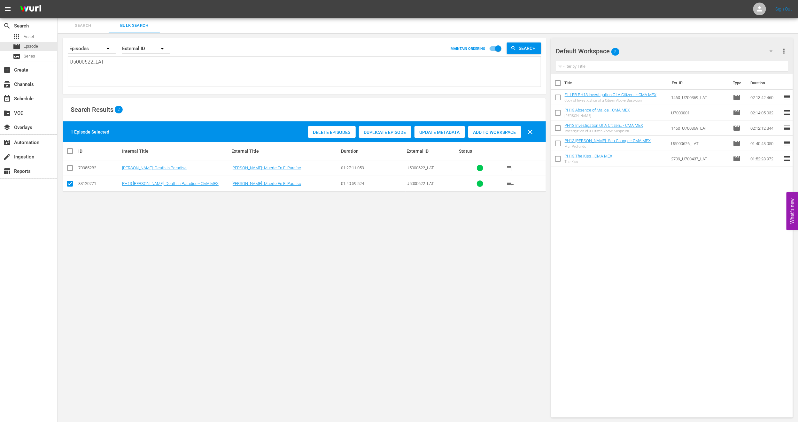
click at [380, 133] on span "Duplicate Episode" at bounding box center [385, 132] width 52 height 5
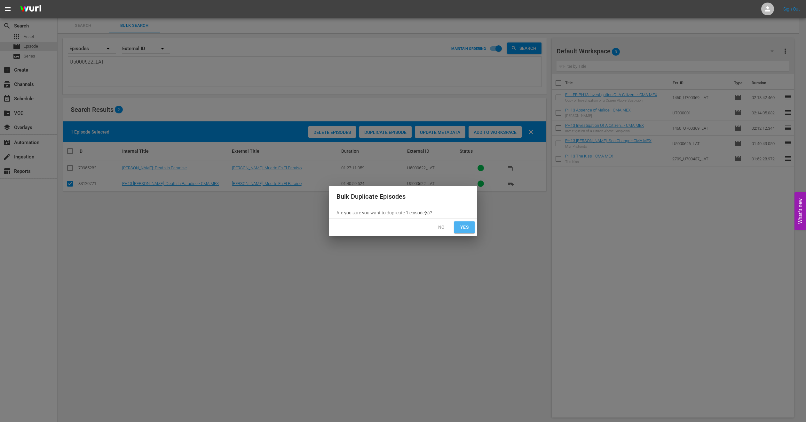
click at [463, 227] on span "Yes" at bounding box center [464, 227] width 10 height 8
checkbox input "false"
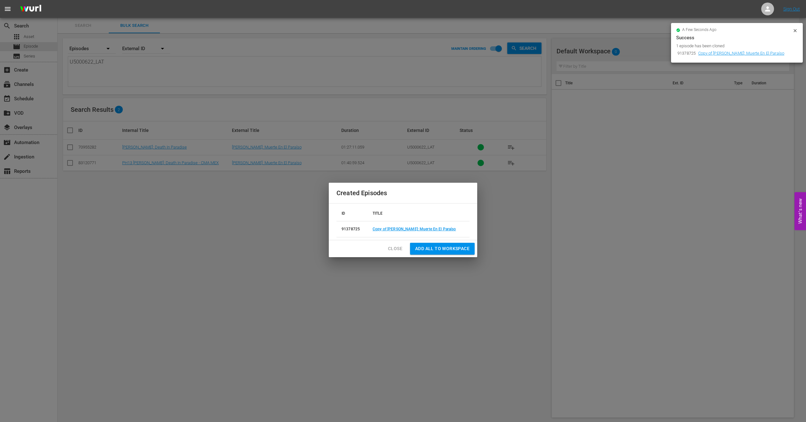
click at [444, 251] on span "Add all to Workspace" at bounding box center [442, 249] width 54 height 8
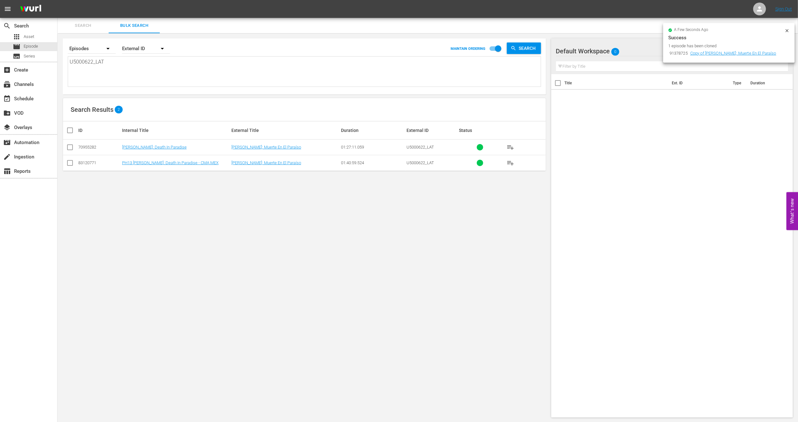
click at [789, 32] on icon at bounding box center [787, 30] width 3 height 3
click at [45, 47] on div "movie Episode" at bounding box center [28, 46] width 57 height 9
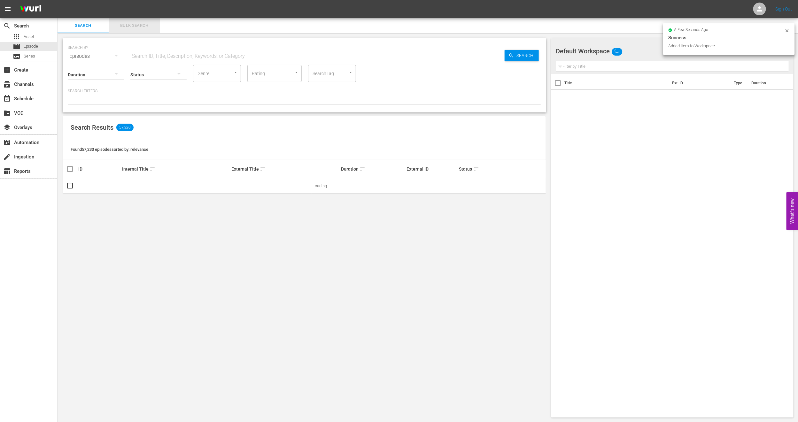
click at [129, 23] on span "Bulk Search" at bounding box center [134, 25] width 43 height 7
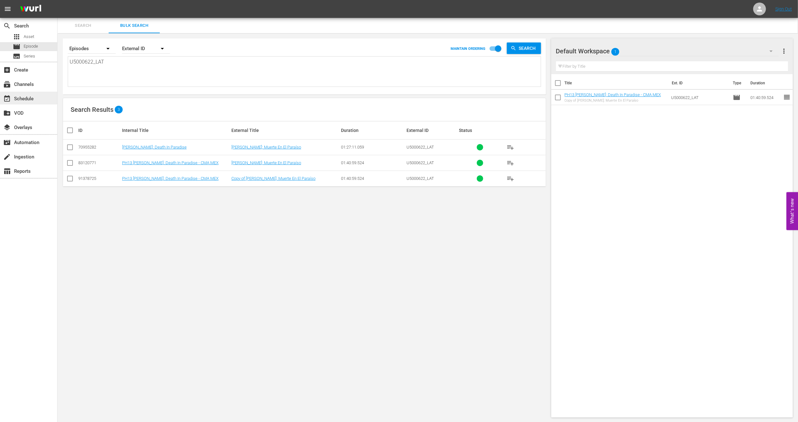
click at [21, 94] on div "event_available Schedule" at bounding box center [28, 98] width 57 height 13
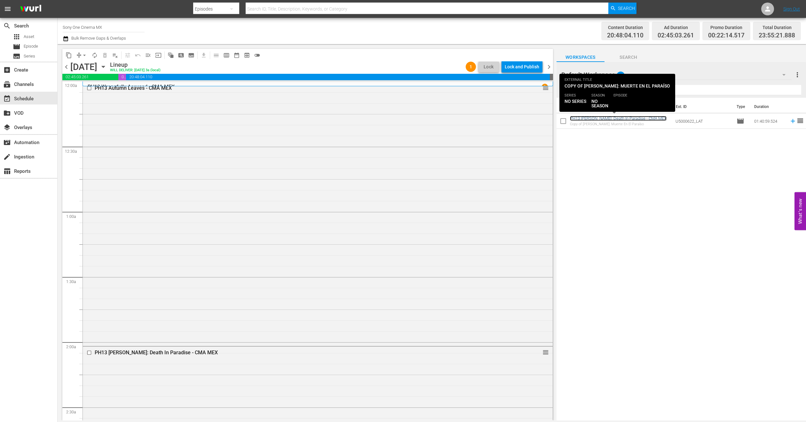
click at [603, 119] on link "PH13 Jesse Stone: Death In Paradise - CMA MEX" at bounding box center [618, 118] width 97 height 5
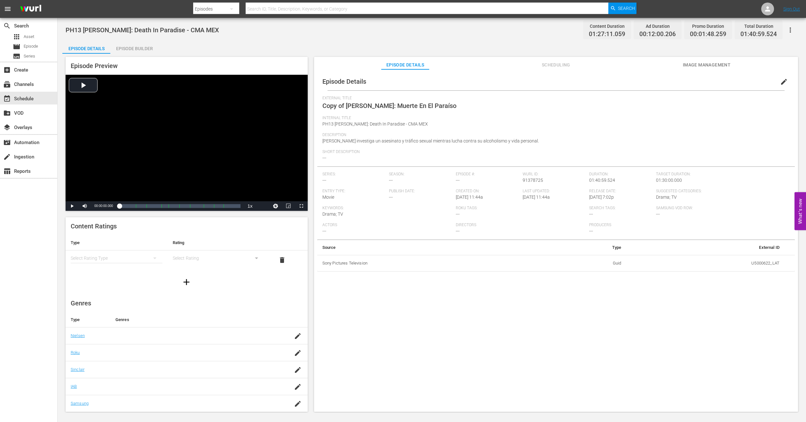
click at [780, 82] on span "edit" at bounding box center [784, 82] width 8 height 8
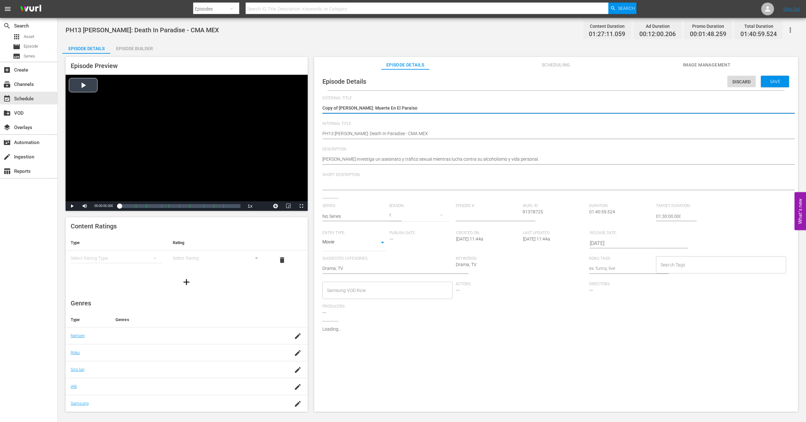
drag, startPoint x: 338, startPoint y: 108, endPoint x: 208, endPoint y: 118, distance: 129.9
click at [208, 118] on div "Episode Preview Video Player is loading. Play Video Play Mute Current Time 00:0…" at bounding box center [431, 235] width 738 height 363
type textarea "Jesse Stone: Muerte En El Paraíso"
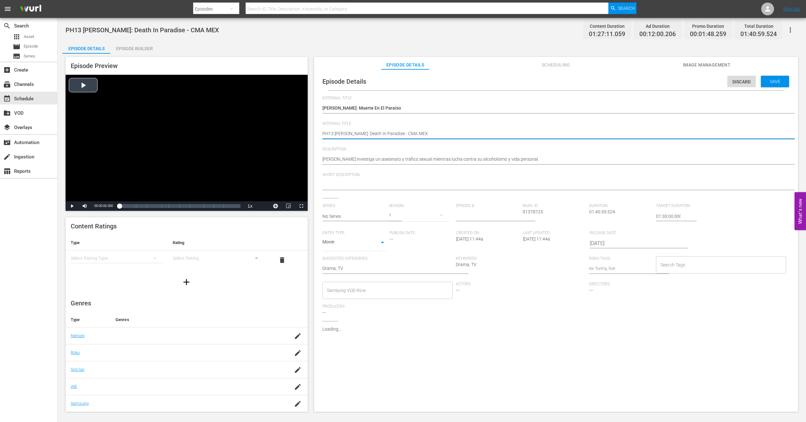
type textarea "FPH13 Jesse Stone: Death In Paradise - CMA MEX"
type textarea "FIPH13 Jesse Stone: Death In Paradise - CMA MEX"
type textarea "FILPH13 Jesse Stone: Death In Paradise - CMA MEX"
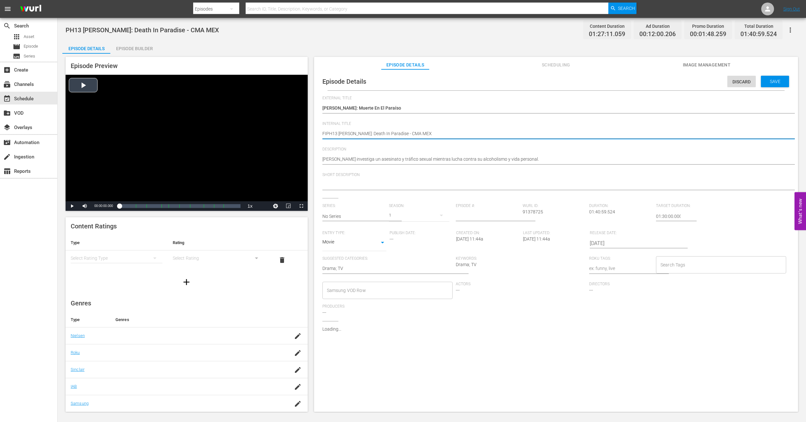
type textarea "FILPH13 Jesse Stone: Death In Paradise - CMA MEX"
type textarea "FILLPH13 Jesse Stone: Death In Paradise - CMA MEX"
type textarea "FILLEPH13 Jesse Stone: Death In Paradise - CMA MEX"
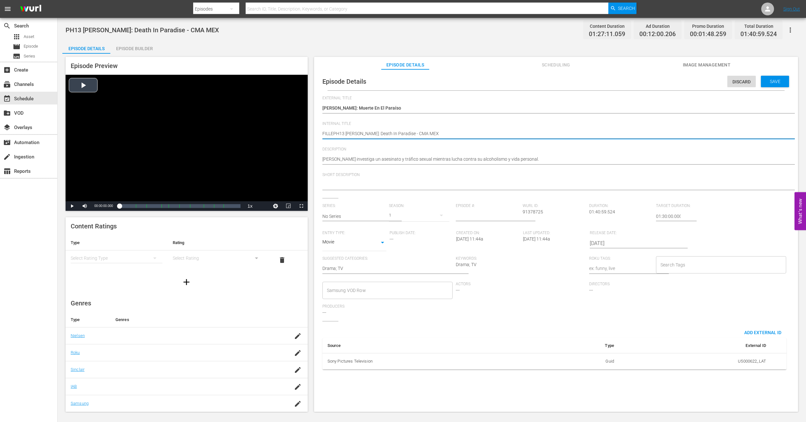
type textarea "FILLERPH13 Jesse Stone: Death In Paradise - CMA MEX"
type textarea "FILLER PH13 Jesse Stone: Death In Paradise - CMA MEX"
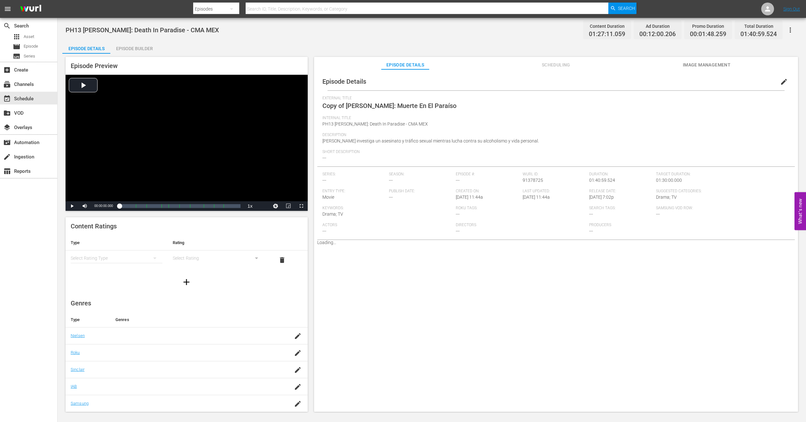
click at [125, 49] on div "Episode Builder" at bounding box center [134, 48] width 48 height 15
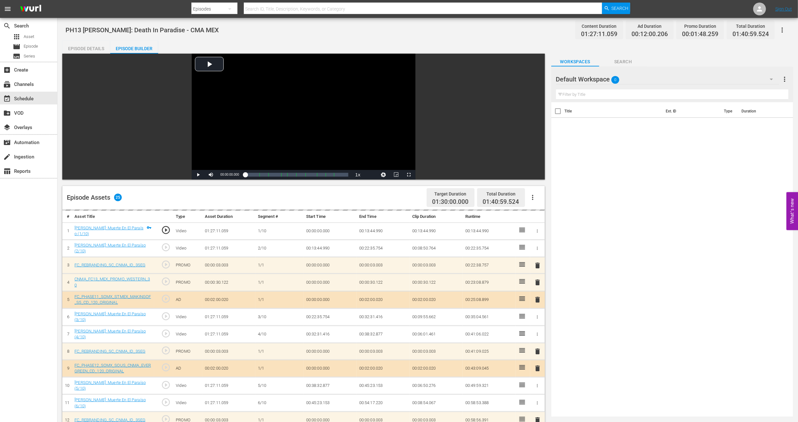
click at [746, 77] on div "Default Workspace 0" at bounding box center [667, 79] width 223 height 18
click at [604, 116] on div "MEX PH13 Promo Fillers (11)" at bounding box center [597, 118] width 66 height 10
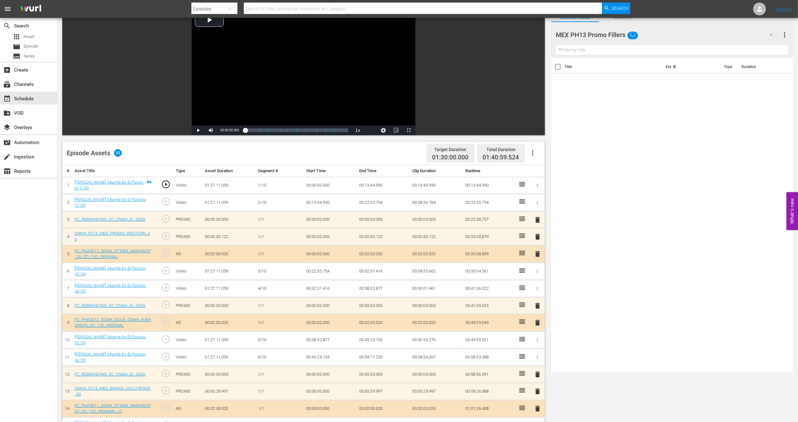
scroll to position [230, 0]
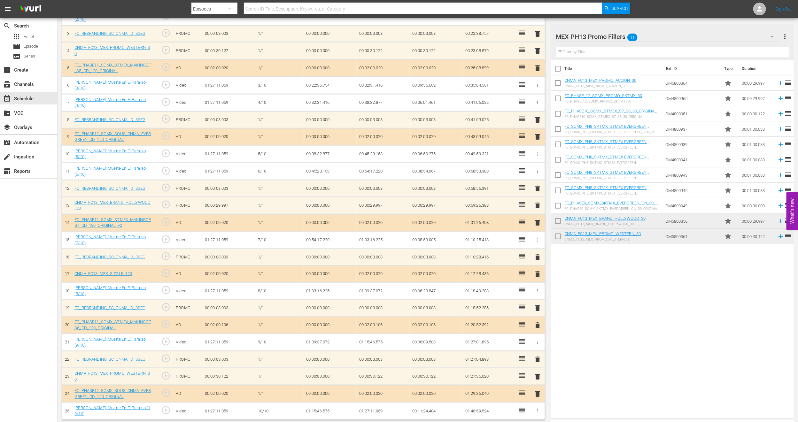
click at [561, 83] on input "checkbox" at bounding box center [557, 84] width 13 height 13
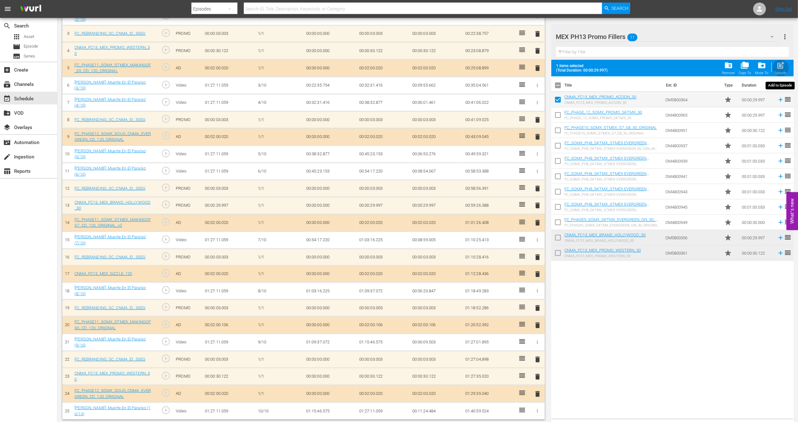
click at [778, 64] on span "post_add" at bounding box center [780, 65] width 9 height 9
checkbox input "false"
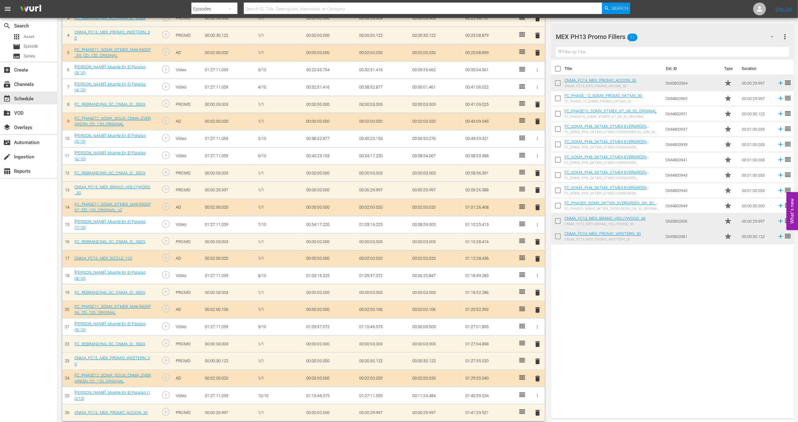
scroll to position [247, 0]
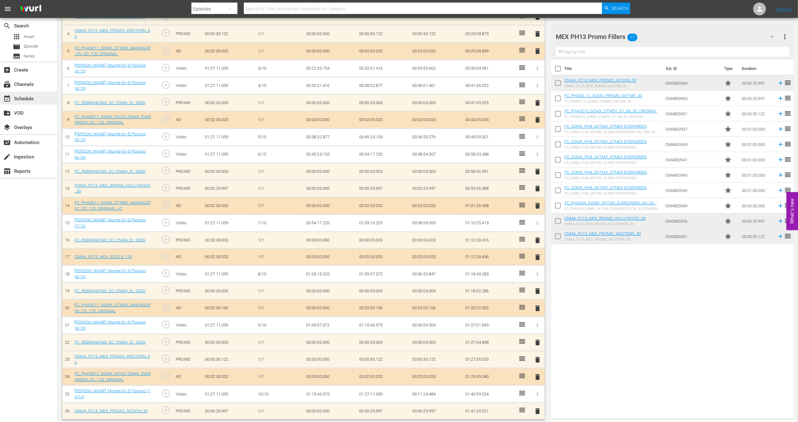
click at [31, 97] on div "event_available Schedule" at bounding box center [18, 98] width 36 height 6
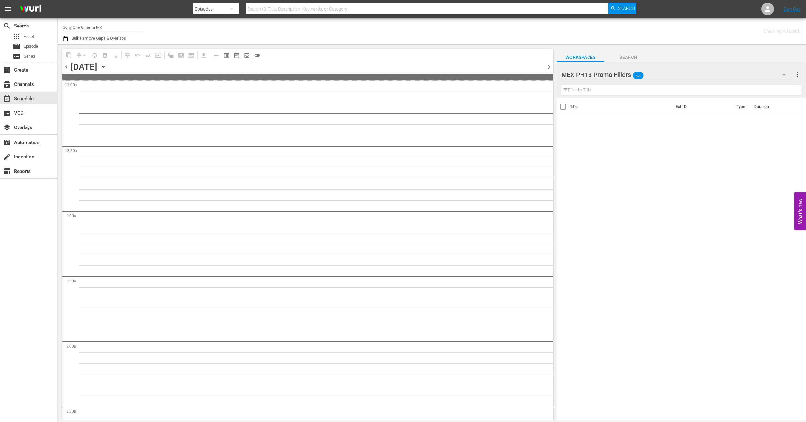
click at [736, 73] on div "MEX PH13 Promo Fillers" at bounding box center [676, 75] width 230 height 18
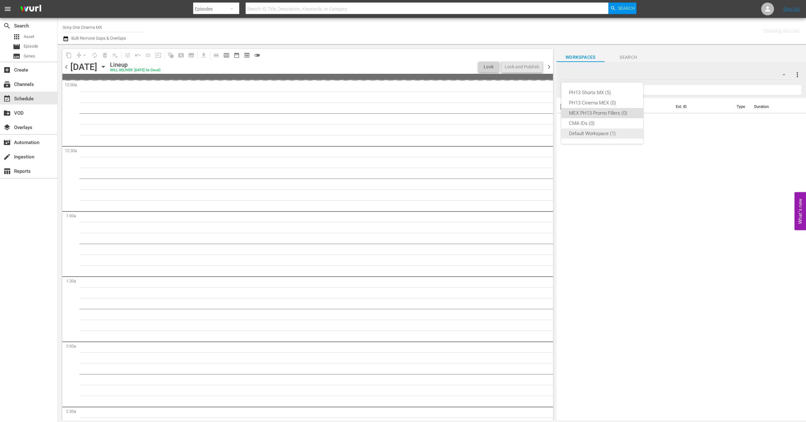
click at [607, 137] on div "Default Workspace (1)" at bounding box center [602, 134] width 66 height 10
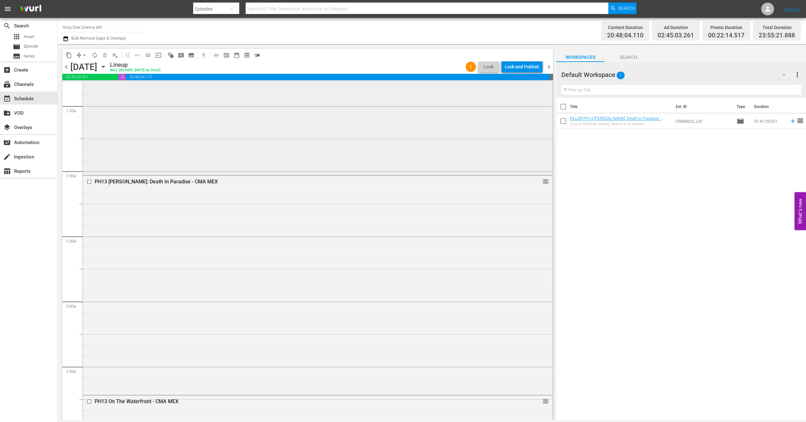
scroll to position [192, 0]
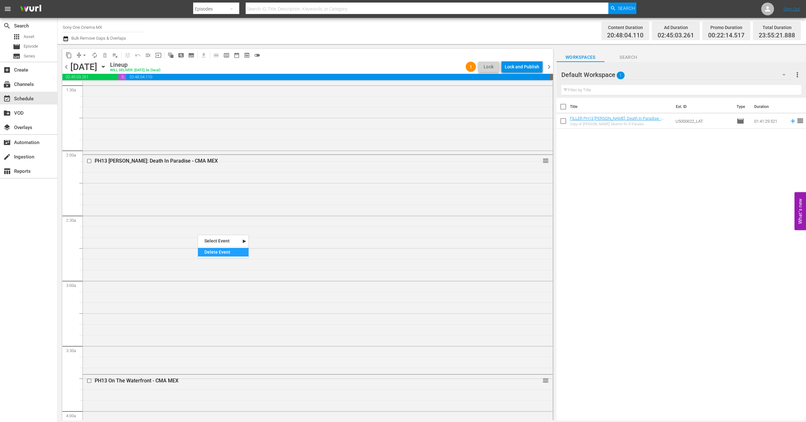
click at [209, 252] on div "Delete Event" at bounding box center [223, 252] width 51 height 9
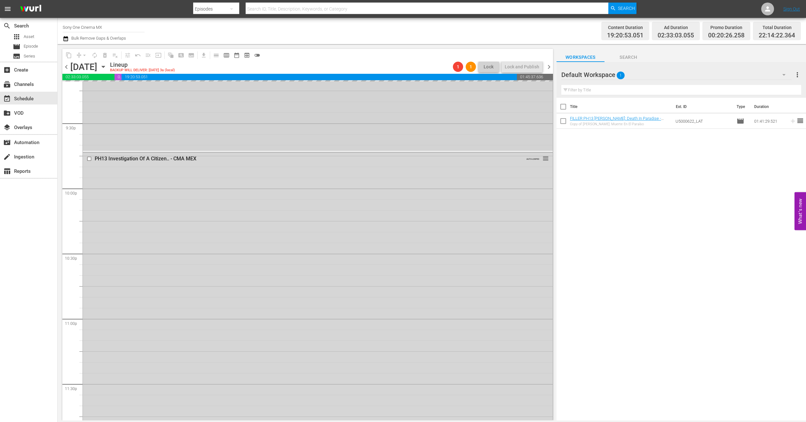
scroll to position [2791, 0]
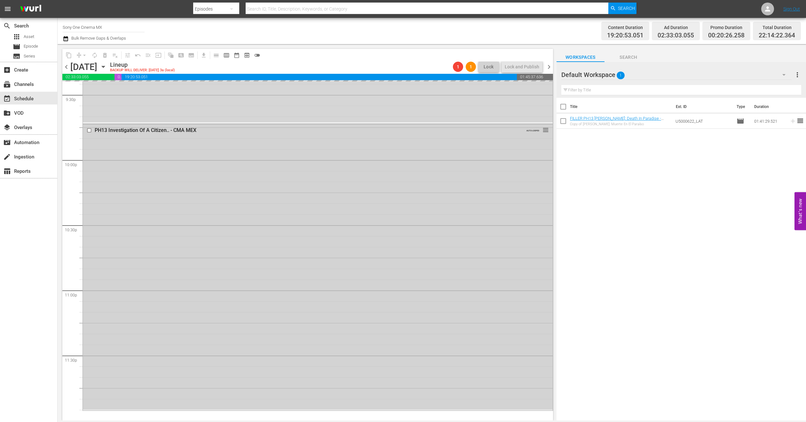
click at [170, 274] on div "PH13 Investigation Of A Citizen.. - CMA MEX AUTO-LOOPED reorder" at bounding box center [318, 266] width 470 height 285
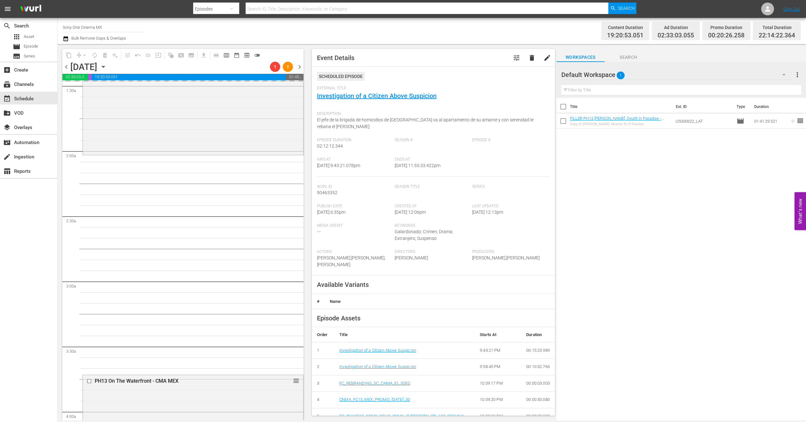
scroll to position [192, 0]
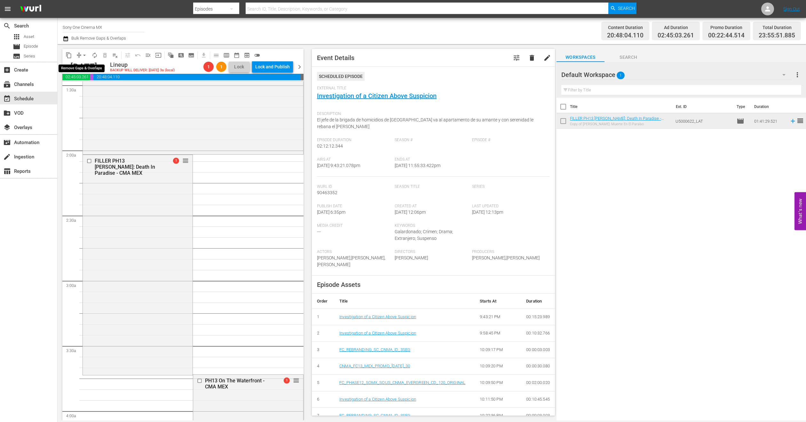
click at [82, 56] on span "arrow_drop_down" at bounding box center [84, 55] width 6 height 6
click at [89, 88] on li "Align to End of Previous Day" at bounding box center [84, 89] width 67 height 11
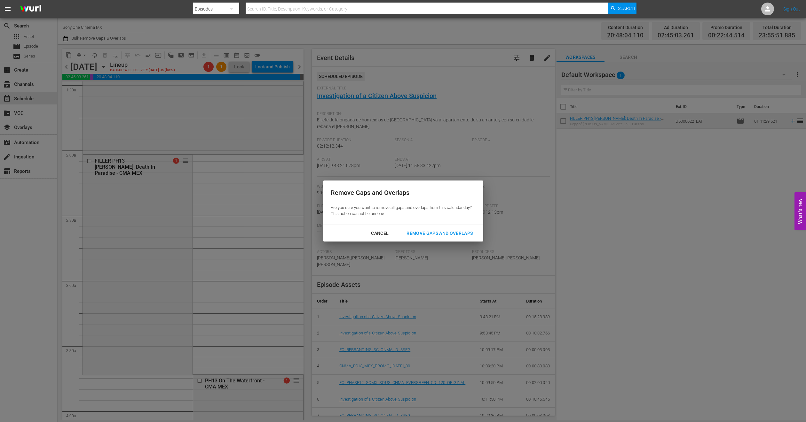
click at [435, 230] on div "Remove Gaps and Overlaps" at bounding box center [439, 234] width 76 height 8
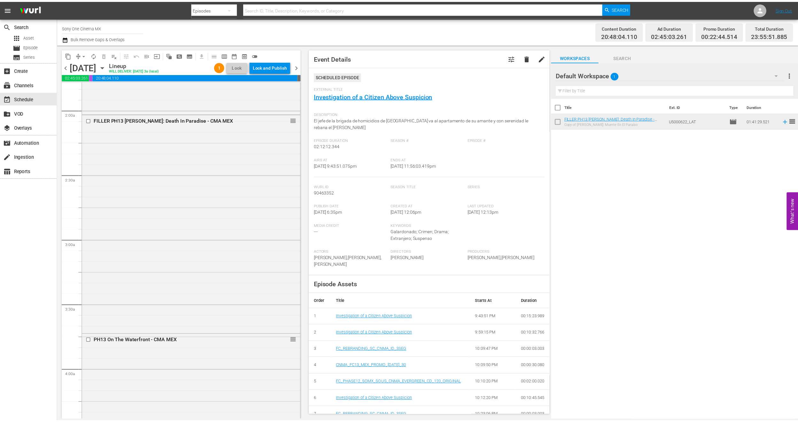
scroll to position [240, 0]
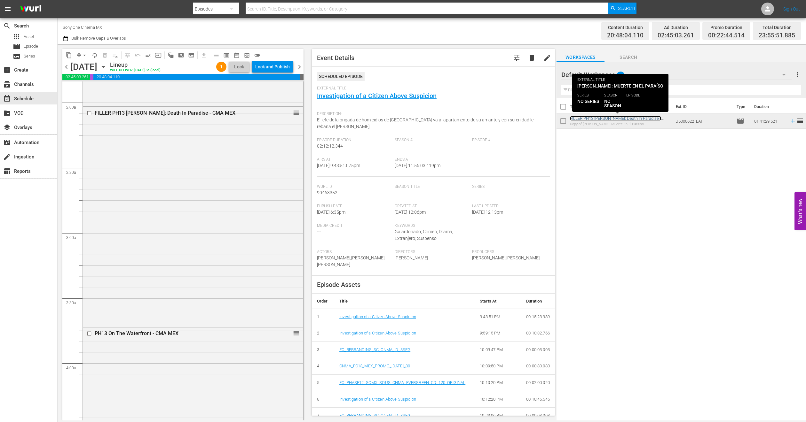
click at [613, 117] on link "FILLER PH13 Jesse Stone: Death In Paradise - CMA MEX" at bounding box center [615, 121] width 91 height 10
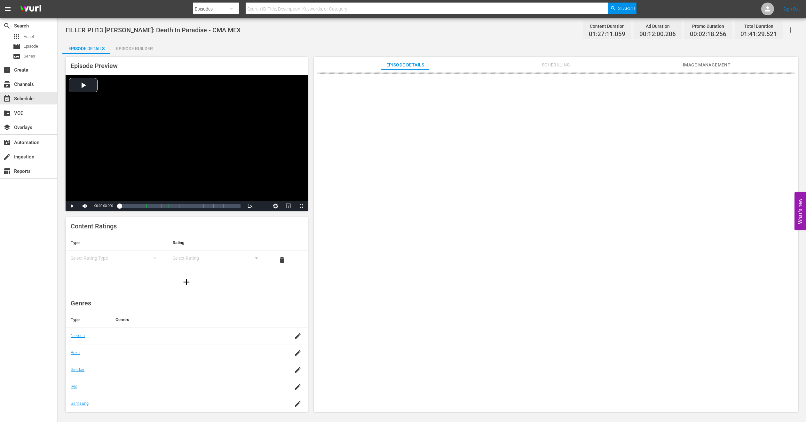
click at [126, 49] on div "Episode Builder" at bounding box center [134, 48] width 48 height 15
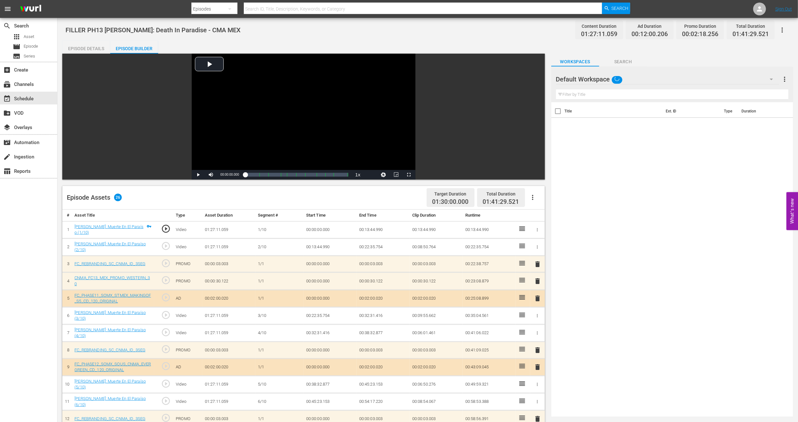
click at [747, 79] on div "Default Workspace" at bounding box center [667, 79] width 223 height 18
click at [596, 120] on div "MEX PH13 Promo Fillers (11)" at bounding box center [597, 118] width 66 height 10
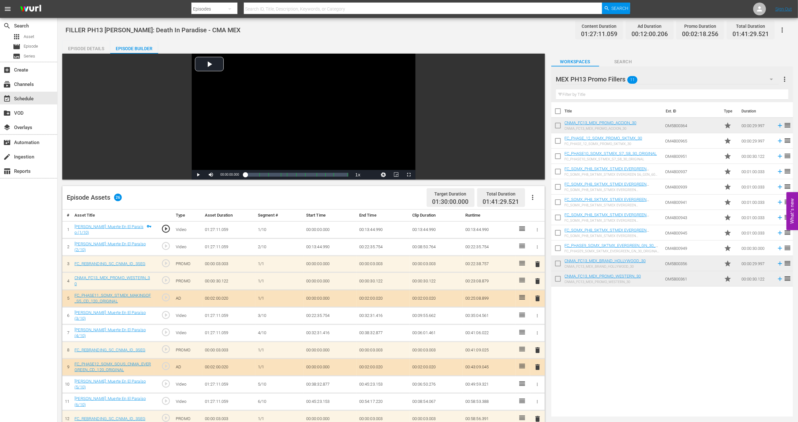
click at [558, 174] on input "checkbox" at bounding box center [557, 172] width 13 height 13
checkbox input "true"
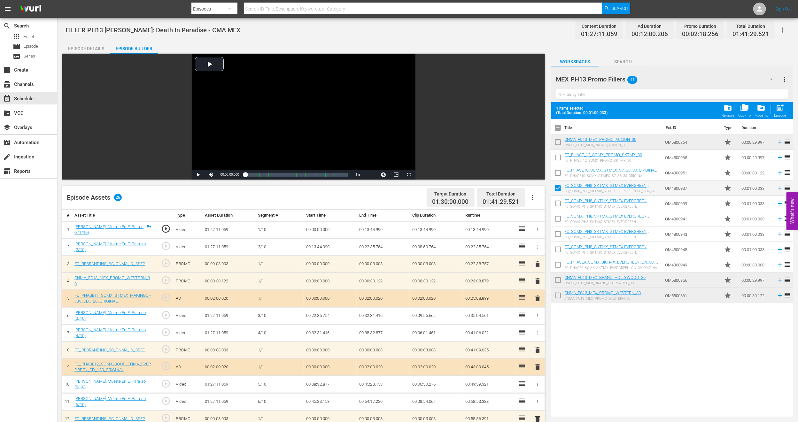
click at [557, 279] on input "checkbox" at bounding box center [557, 281] width 13 height 13
checkbox input "true"
click at [557, 300] on input "checkbox" at bounding box center [557, 296] width 13 height 13
checkbox input "true"
click at [559, 145] on input "checkbox" at bounding box center [557, 143] width 13 height 13
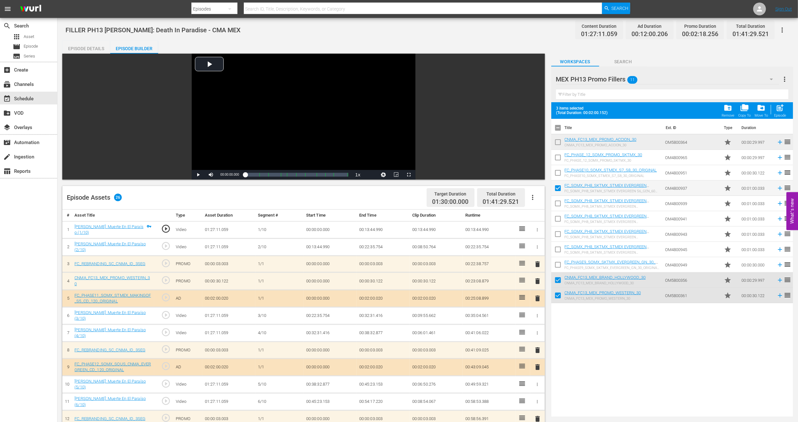
checkbox input "true"
click at [561, 266] on input "checkbox" at bounding box center [557, 266] width 13 height 13
checkbox input "true"
click at [557, 218] on input "checkbox" at bounding box center [557, 220] width 13 height 13
checkbox input "true"
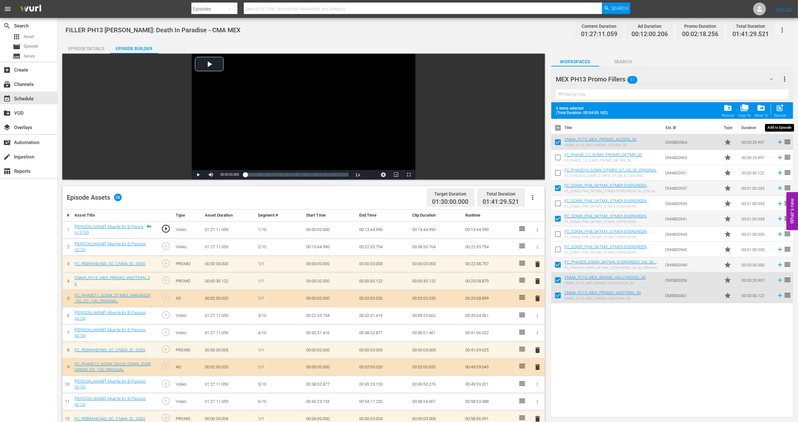
click at [786, 108] on div "post_add Episode" at bounding box center [780, 111] width 12 height 14
checkbox input "false"
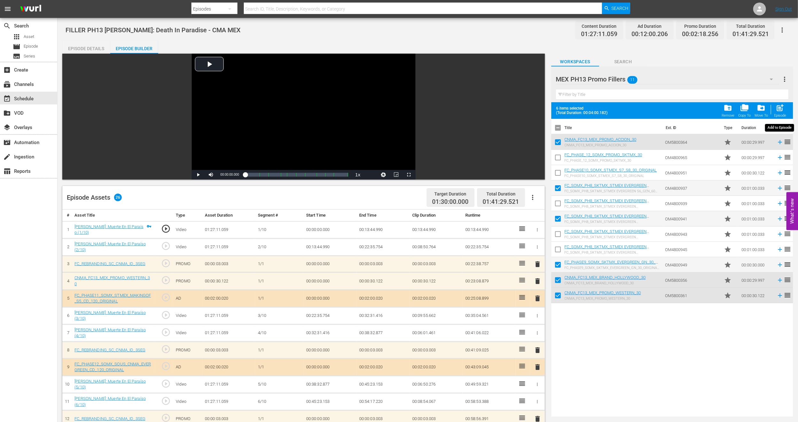
checkbox input "false"
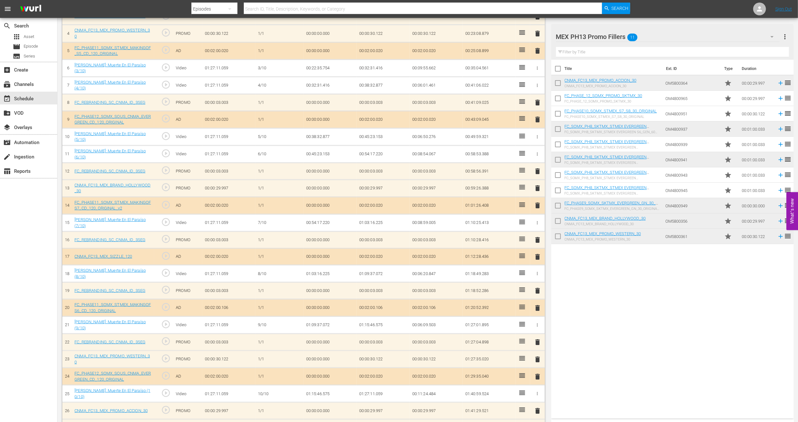
scroll to position [352, 0]
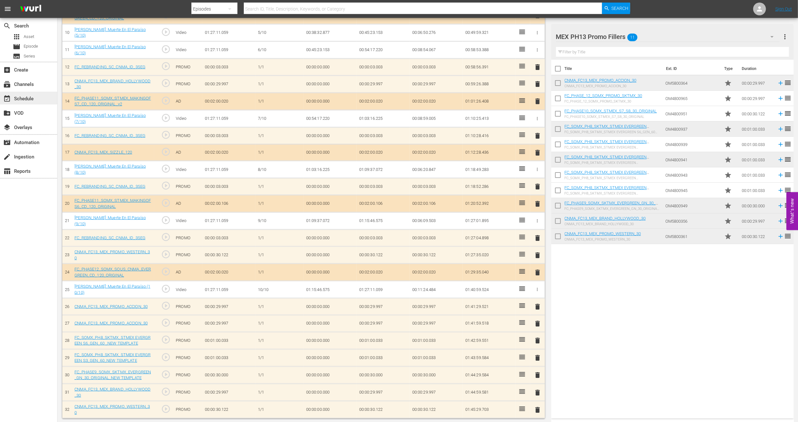
click at [26, 93] on div "event_available Schedule" at bounding box center [28, 98] width 57 height 13
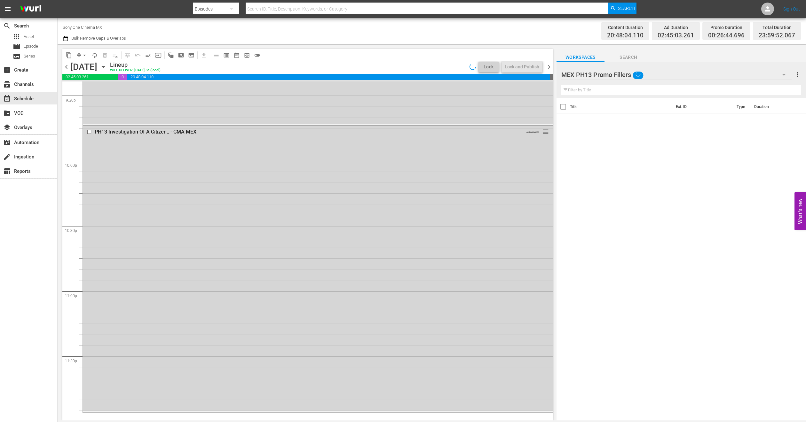
scroll to position [2725, 0]
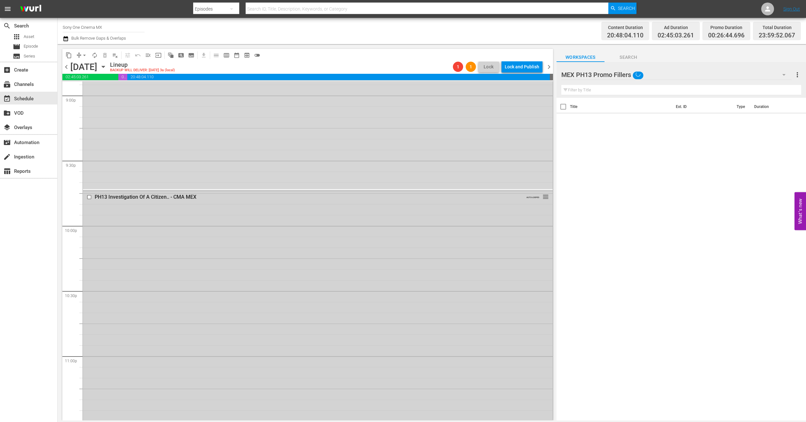
click at [150, 281] on div "PH13 Investigation Of A Citizen.. - CMA MEX AUTO-LOOPED reorder" at bounding box center [318, 333] width 470 height 285
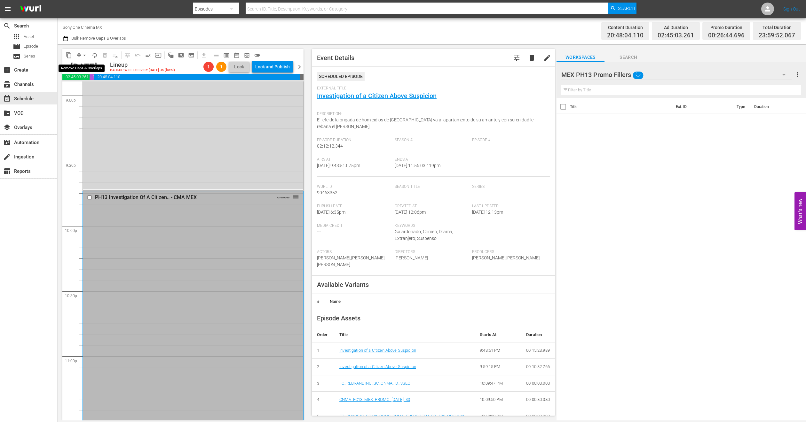
click at [84, 54] on span "arrow_drop_down" at bounding box center [84, 55] width 6 height 6
click at [88, 90] on li "Align to End of Previous Day" at bounding box center [84, 89] width 67 height 11
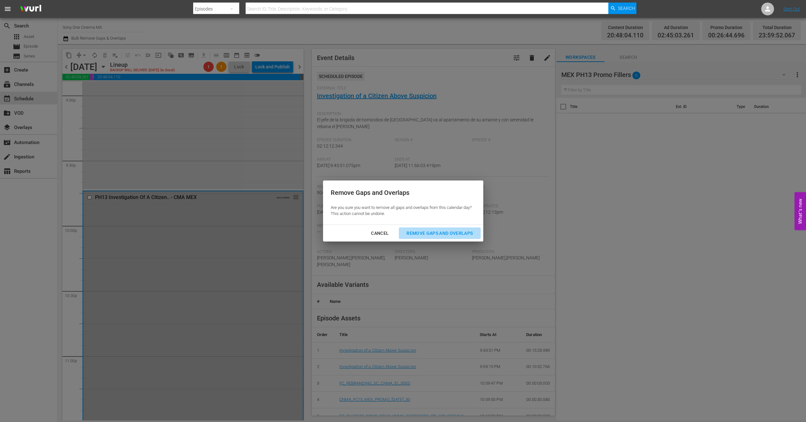
click at [426, 231] on div "Remove Gaps and Overlaps" at bounding box center [439, 234] width 76 height 8
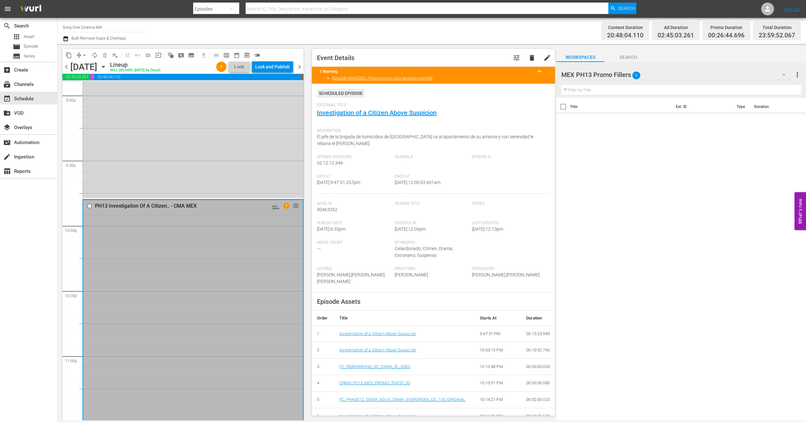
click at [107, 65] on icon "button" at bounding box center [103, 66] width 7 height 7
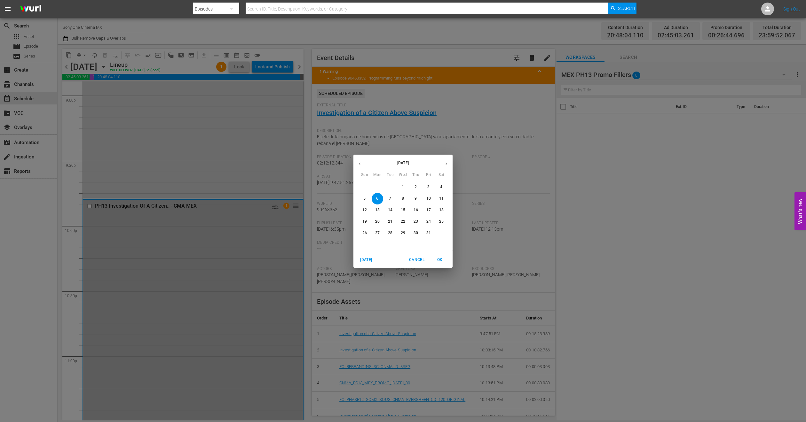
click at [388, 196] on span "7" at bounding box center [390, 198] width 12 height 5
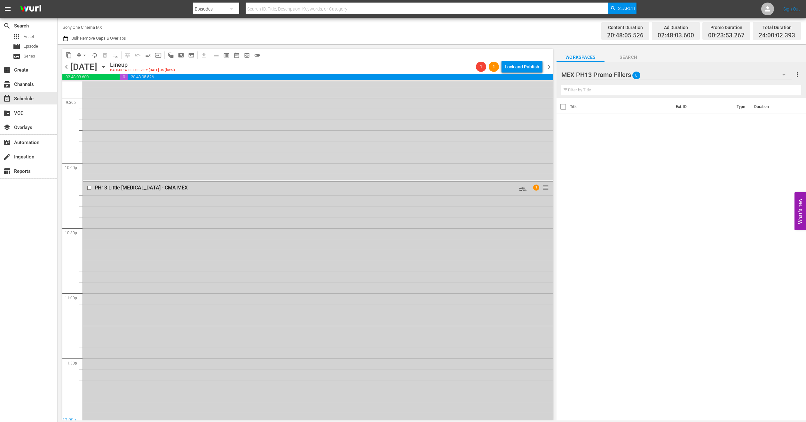
scroll to position [2791, 0]
click at [139, 257] on div "PH13 Little Nikita - CMA MEX AUTO-LOOPED 1 reorder" at bounding box center [318, 299] width 470 height 241
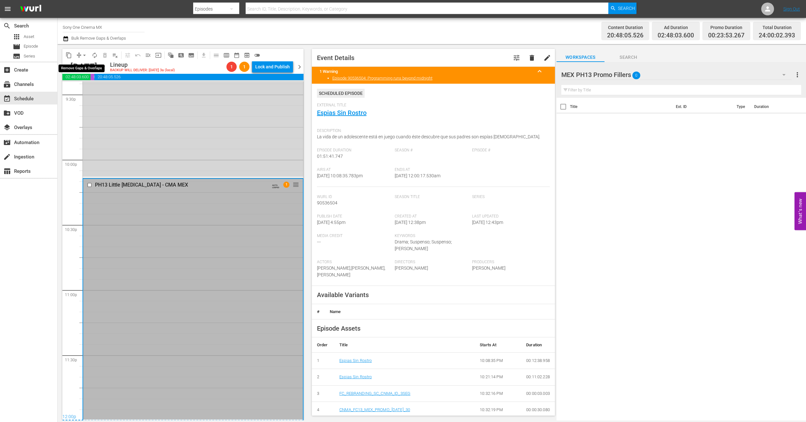
click at [81, 54] on span "arrow_drop_down" at bounding box center [84, 55] width 6 height 6
click at [99, 89] on li "Align to End of Previous Day" at bounding box center [84, 89] width 67 height 11
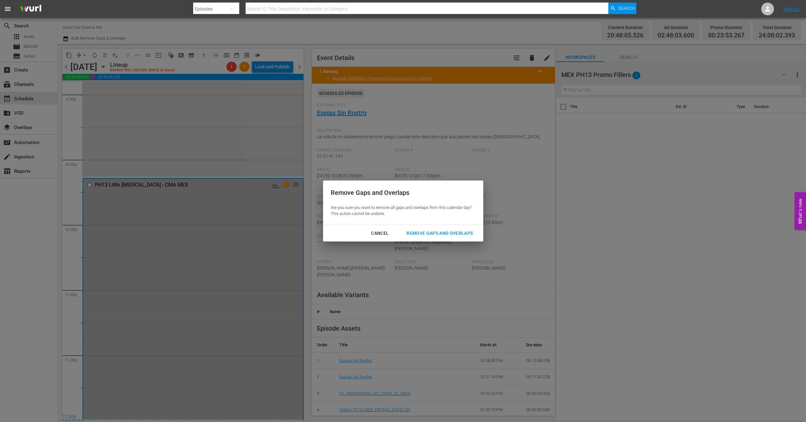
click at [457, 239] on div "Cancel Remove Gaps and Overlaps" at bounding box center [403, 233] width 160 height 17
click at [456, 234] on div "Remove Gaps and Overlaps" at bounding box center [439, 234] width 76 height 8
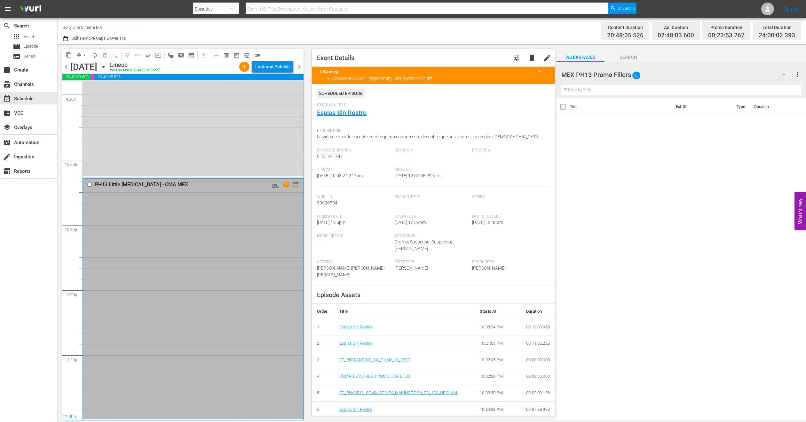
click at [67, 39] on icon "button" at bounding box center [66, 39] width 6 height 8
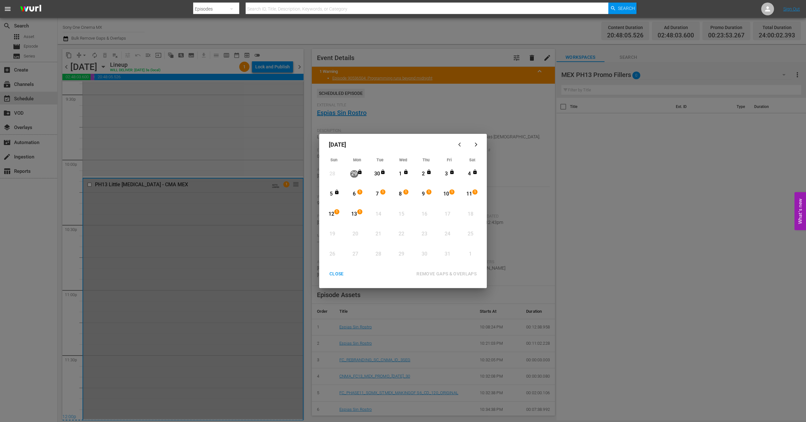
click at [307, 305] on div "October 2025 Sun Mon Tue Wed Thu Fri Sat 28 View Lineup 29 View Lineup 30 View …" at bounding box center [403, 211] width 806 height 422
click at [342, 274] on div "CLOSE" at bounding box center [336, 274] width 25 height 8
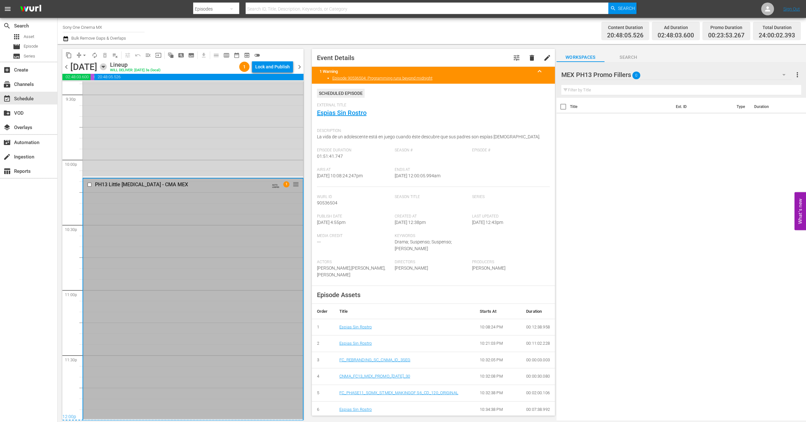
click at [107, 66] on icon "button" at bounding box center [103, 66] width 7 height 7
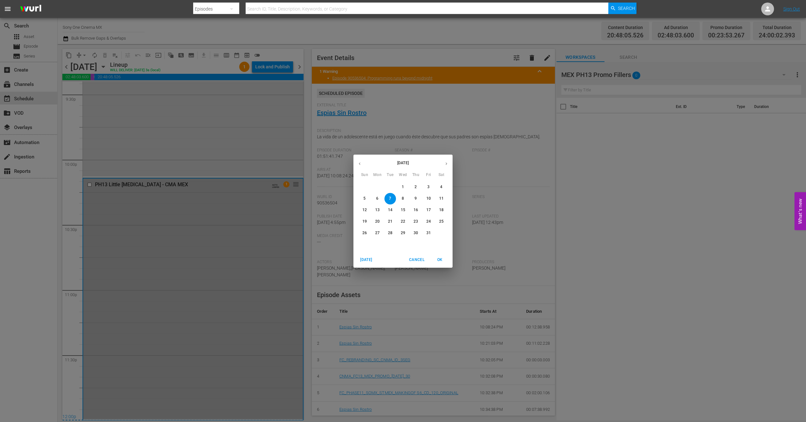
drag, startPoint x: 401, startPoint y: 196, endPoint x: 370, endPoint y: 217, distance: 37.7
click at [401, 195] on button "8" at bounding box center [403, 199] width 12 height 12
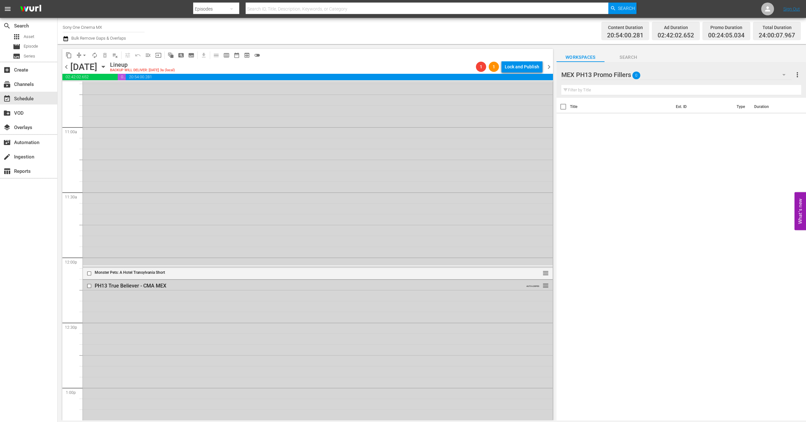
scroll to position [1391, 0]
click at [229, 285] on div "Delete Event" at bounding box center [240, 286] width 51 height 9
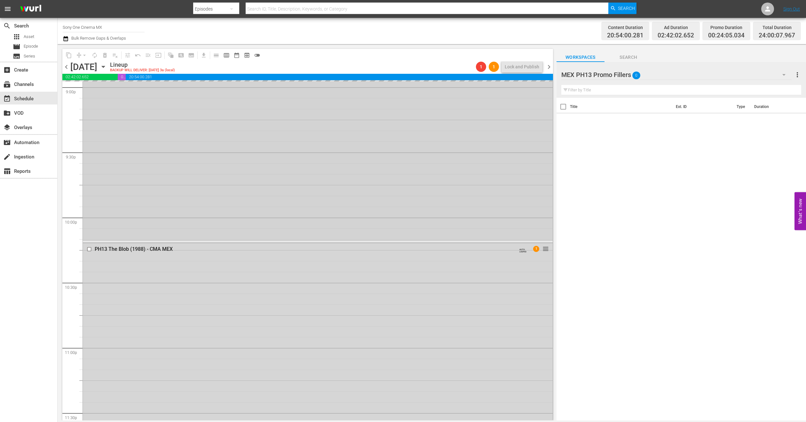
scroll to position [2792, 0]
click at [142, 285] on div "PH13 The Blob (1988) - CMA MEX AUTO-LOOPED 1 reorder" at bounding box center [318, 302] width 470 height 235
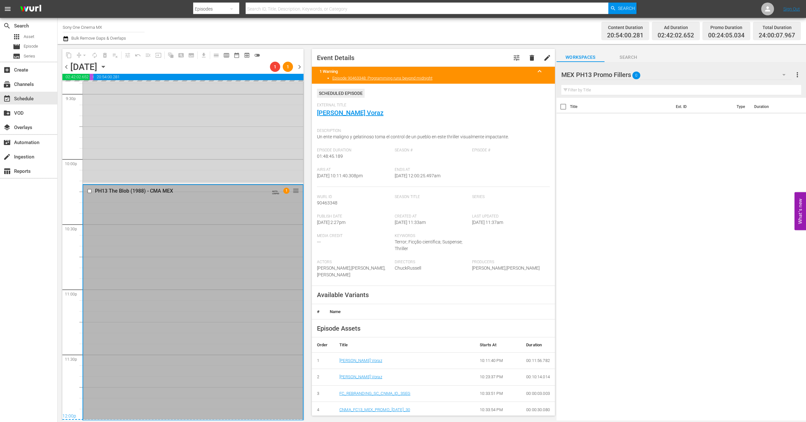
click at [150, 252] on div "PH13 The Blob (1988) - CMA MEX AUTO-LOOPED 1 reorder" at bounding box center [193, 302] width 220 height 235
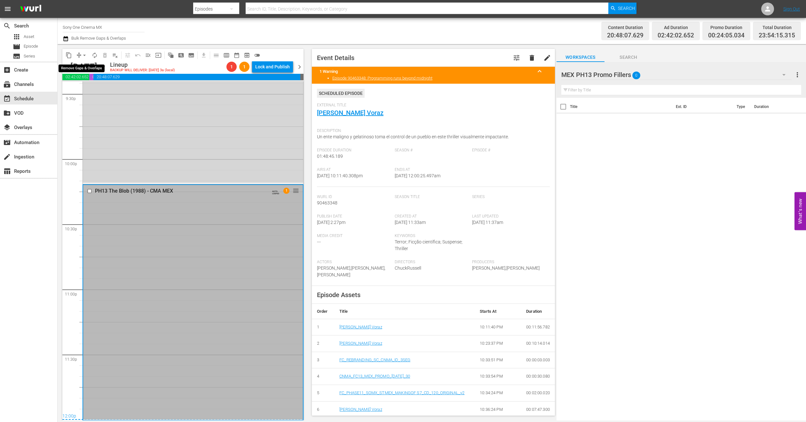
click at [84, 55] on span "arrow_drop_down" at bounding box center [84, 55] width 6 height 6
click at [90, 88] on li "Align to End of Previous Day" at bounding box center [84, 89] width 67 height 11
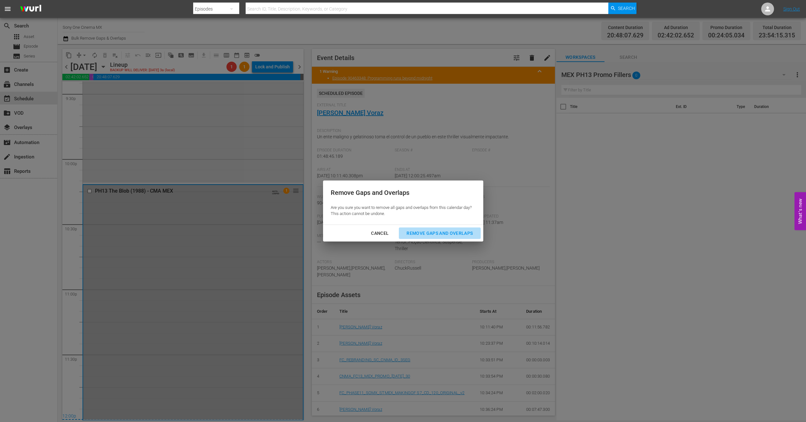
click at [416, 233] on div "Remove Gaps and Overlaps" at bounding box center [439, 234] width 76 height 8
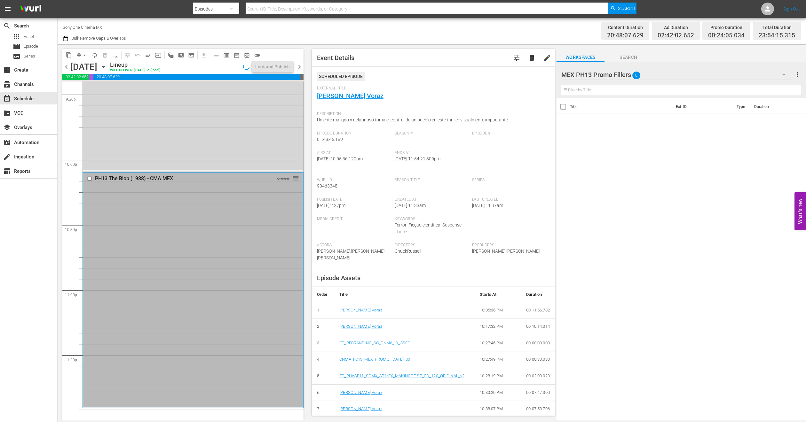
scroll to position [2770, 0]
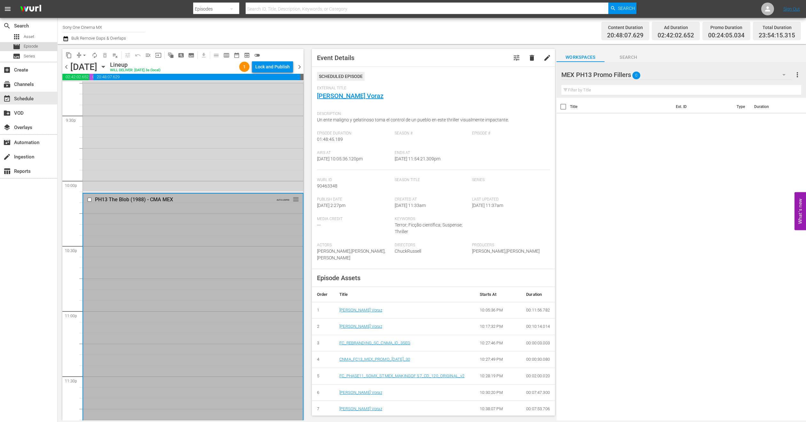
click at [34, 44] on span "Episode" at bounding box center [31, 46] width 14 height 6
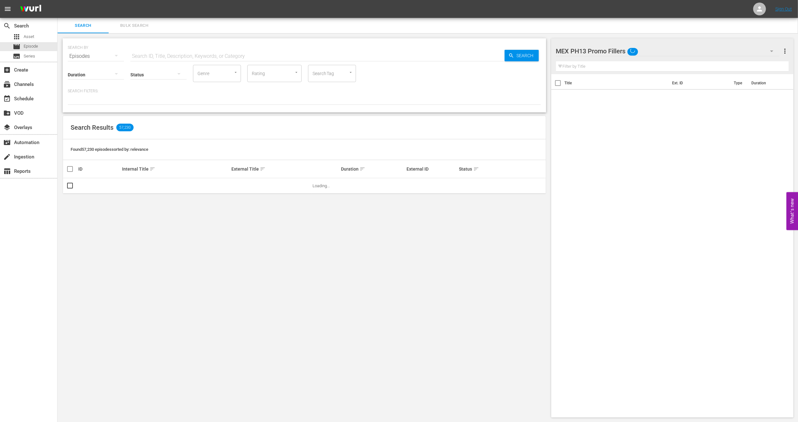
click at [149, 28] on span "Bulk Search" at bounding box center [134, 25] width 43 height 7
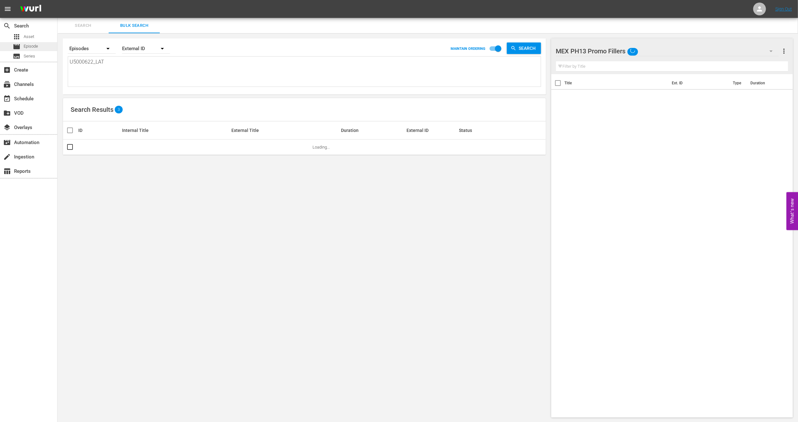
drag, startPoint x: 135, startPoint y: 70, endPoint x: 0, endPoint y: 48, distance: 136.4
click at [58, 0] on div "search Search apps Asset movie Episode subtitles Series add_box Create subscrip…" at bounding box center [428, 0] width 741 height 0
paste textarea "2817_U7004"
type textarea "2817_U700422_LAT"
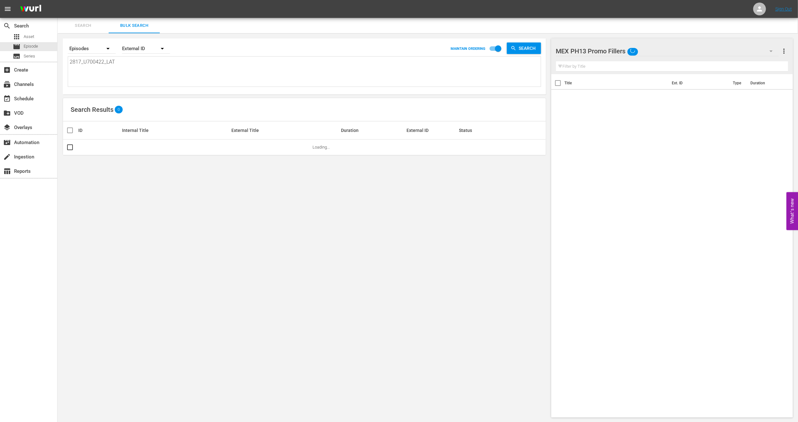
click at [767, 43] on div "MEX PH13 Promo Fillers" at bounding box center [667, 51] width 223 height 18
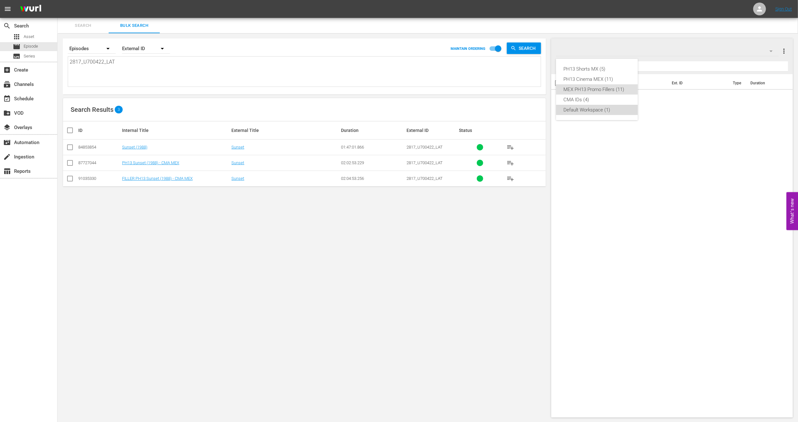
click at [616, 111] on div "Default Workspace (1)" at bounding box center [597, 110] width 66 height 10
click at [69, 183] on input "checkbox" at bounding box center [70, 180] width 8 height 8
checkbox input "true"
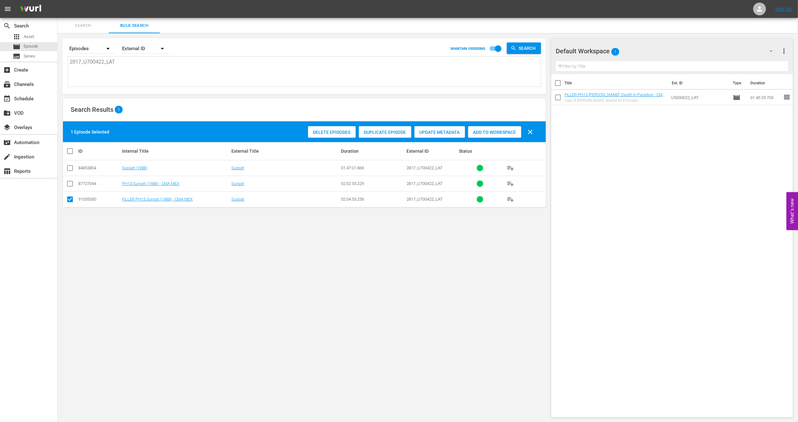
click at [486, 130] on span "Add to Workspace" at bounding box center [494, 132] width 53 height 5
click at [559, 116] on input "checkbox" at bounding box center [557, 113] width 13 height 13
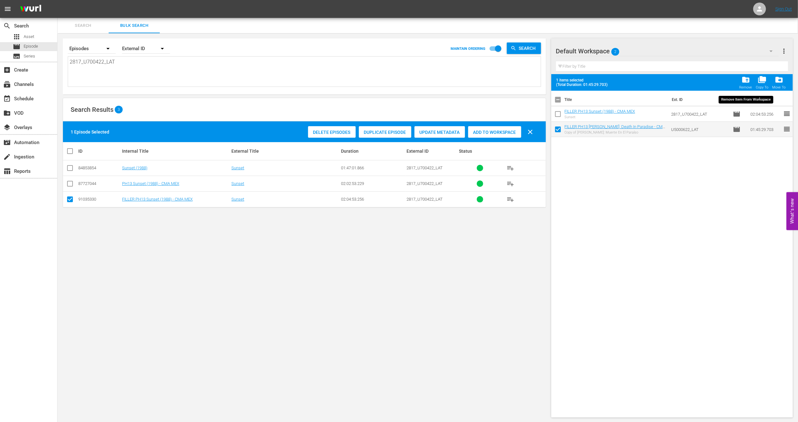
click at [750, 81] on span "folder_delete" at bounding box center [746, 79] width 9 height 9
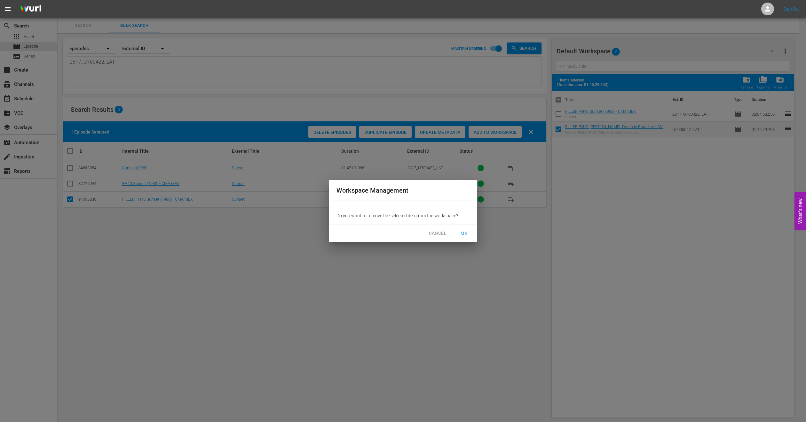
click at [474, 228] on span "OK" at bounding box center [464, 234] width 20 height 12
click at [465, 234] on span "OK" at bounding box center [464, 234] width 10 height 8
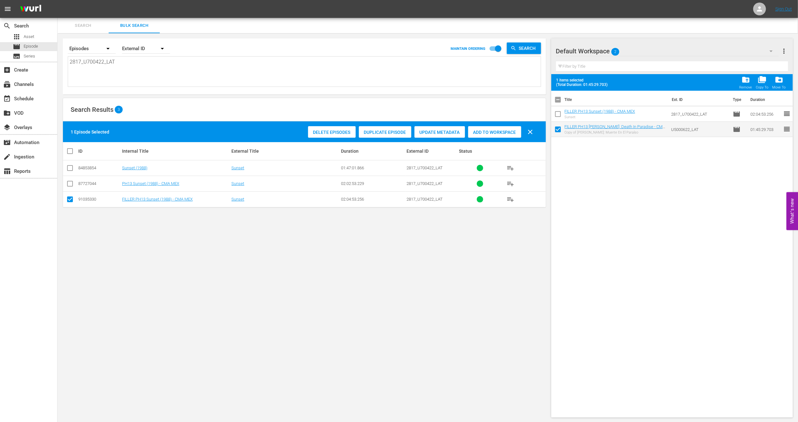
checkbox input "false"
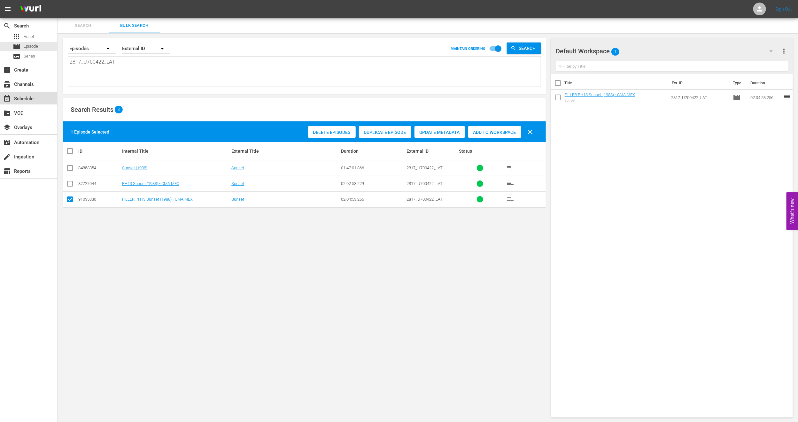
click at [30, 99] on div "event_available Schedule" at bounding box center [18, 98] width 36 height 6
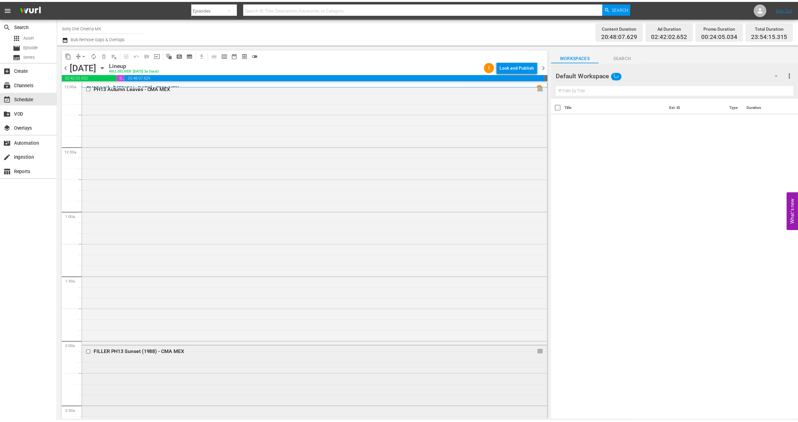
scroll to position [288, 0]
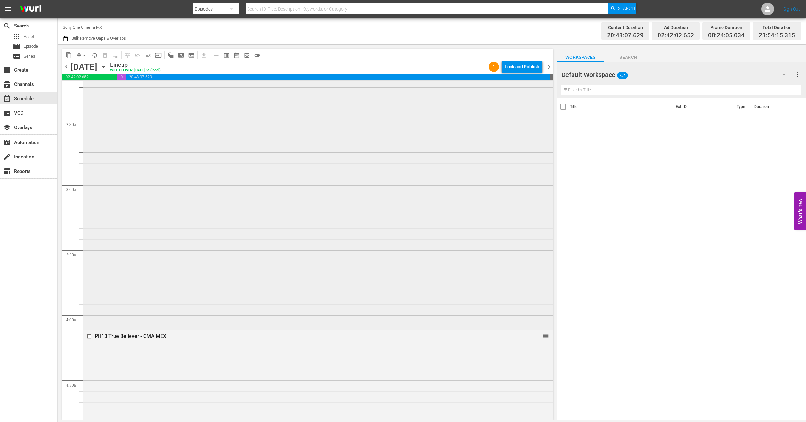
click at [177, 181] on div "FILLER PH13 Sunset (1988) - CMA MEX reorder" at bounding box center [318, 193] width 470 height 269
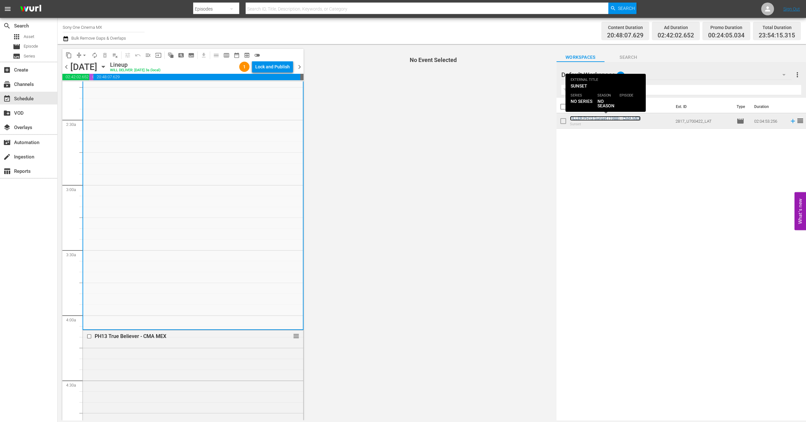
click at [596, 119] on link "FILLER PH13 Sunset (1988) - CMA MEX" at bounding box center [605, 118] width 71 height 5
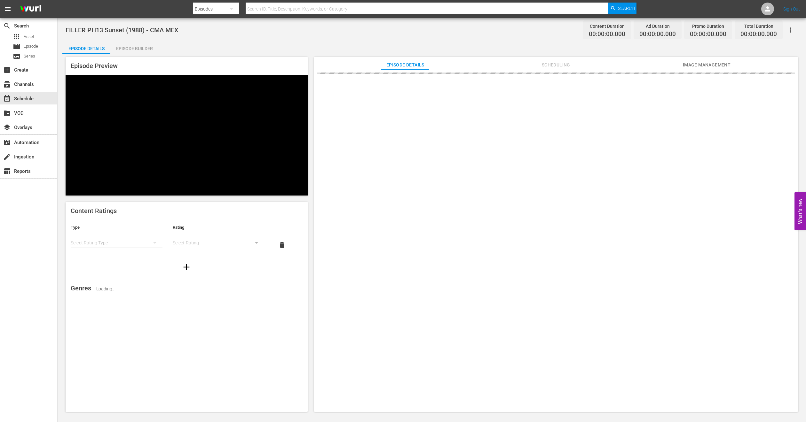
click at [153, 51] on div "Episode Builder" at bounding box center [134, 48] width 48 height 15
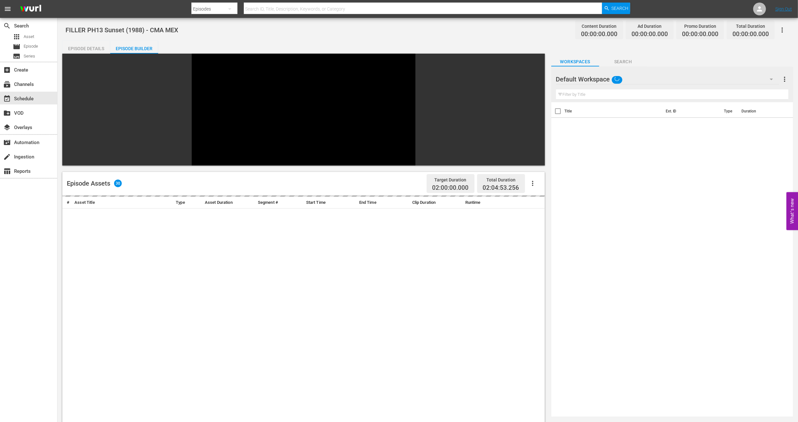
click at [736, 82] on div "Default Workspace" at bounding box center [667, 79] width 223 height 18
click at [624, 115] on div "MEX PH13 Promo Fillers (11)" at bounding box center [597, 118] width 66 height 10
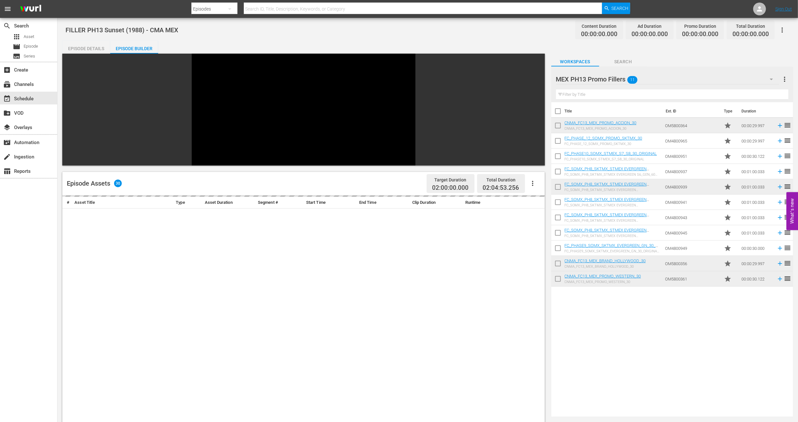
click at [558, 123] on input "checkbox" at bounding box center [557, 126] width 13 height 13
checkbox input "true"
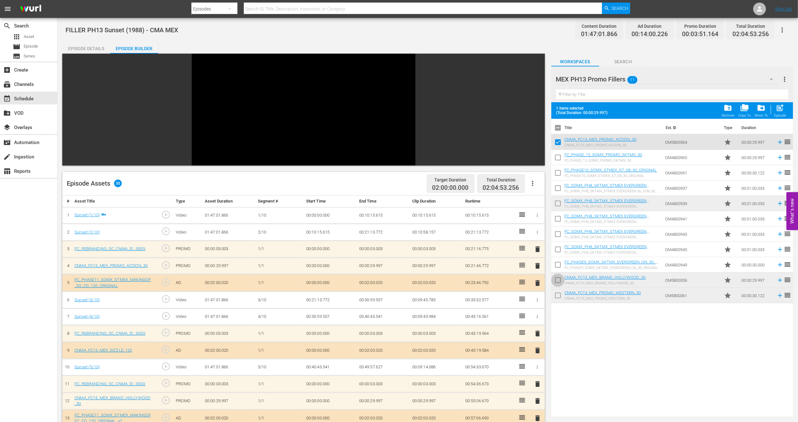
click at [554, 279] on input "checkbox" at bounding box center [557, 281] width 13 height 13
checkbox input "true"
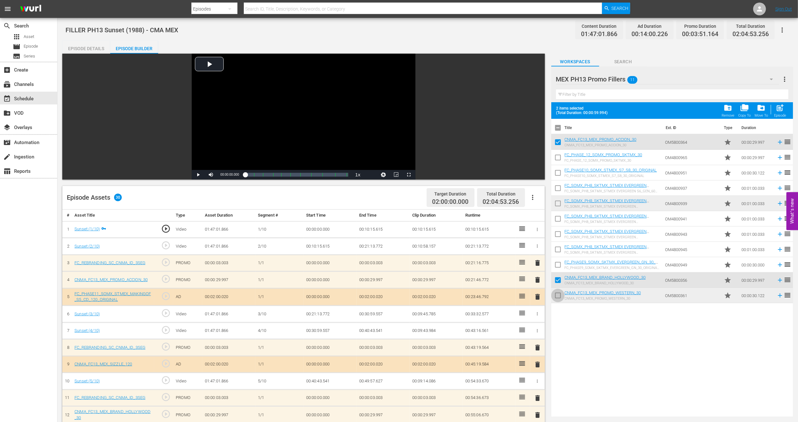
click at [557, 296] on input "checkbox" at bounding box center [557, 296] width 13 height 13
checkbox input "true"
click at [558, 172] on input "checkbox" at bounding box center [557, 174] width 13 height 13
checkbox input "true"
click at [557, 235] on input "checkbox" at bounding box center [557, 235] width 13 height 13
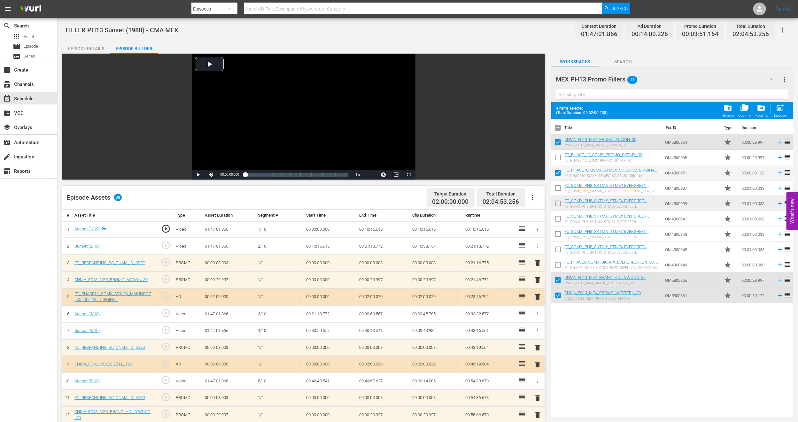
checkbox input "true"
click at [558, 246] on input "checkbox" at bounding box center [557, 250] width 13 height 13
checkbox input "true"
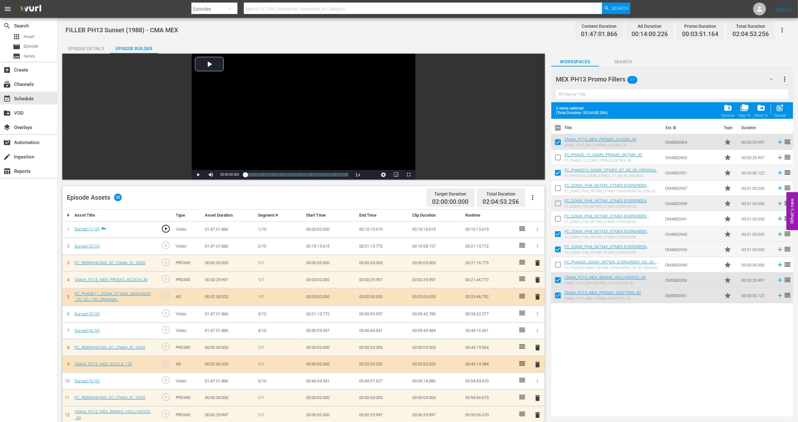
click at [557, 191] on input "checkbox" at bounding box center [557, 189] width 13 height 13
checkbox input "true"
click at [784, 107] on span "post_add" at bounding box center [780, 108] width 9 height 9
checkbox input "false"
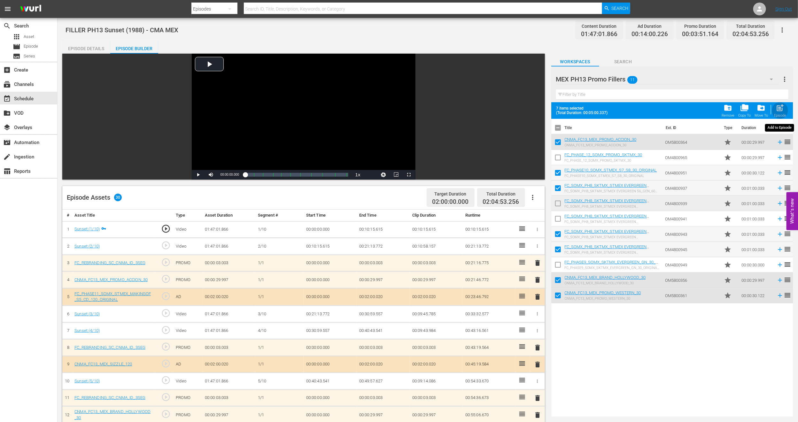
checkbox input "false"
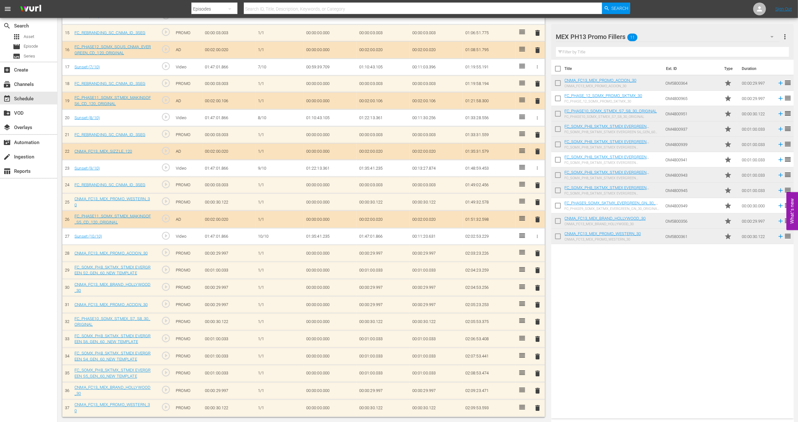
scroll to position [436, 0]
click at [48, 97] on div "event_available Schedule" at bounding box center [28, 98] width 57 height 13
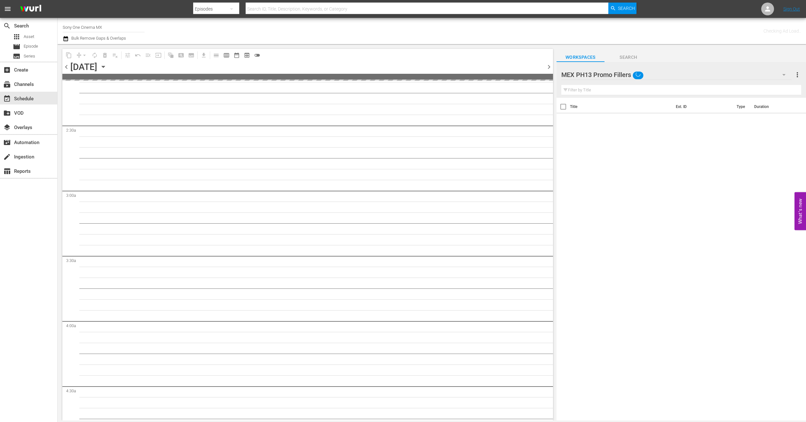
scroll to position [336, 0]
click at [707, 78] on div "MEX PH13 Promo Fillers" at bounding box center [676, 75] width 230 height 18
click at [629, 132] on div "Default Workspace (1)" at bounding box center [602, 134] width 66 height 10
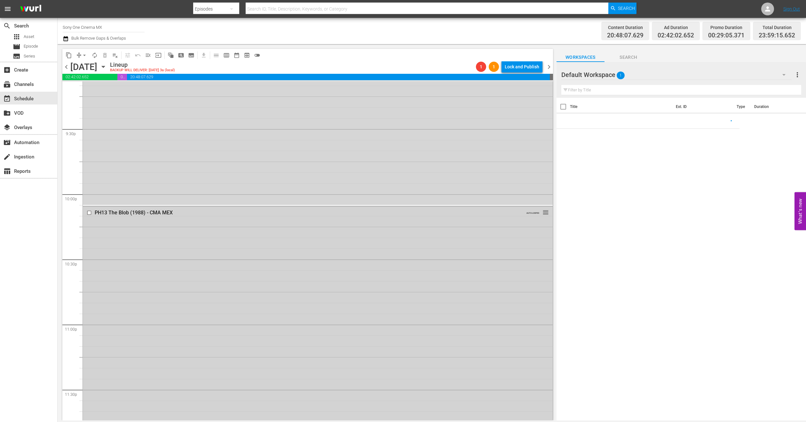
scroll to position [2791, 0]
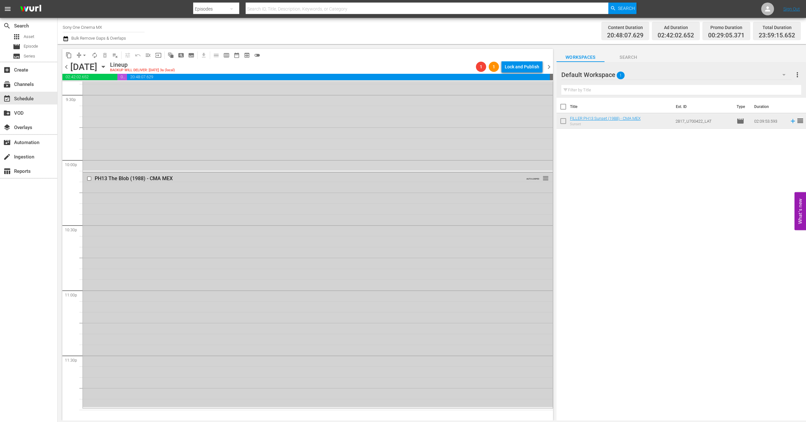
click at [138, 281] on div "PH13 The Blob (1988) - CMA MEX AUTO-LOOPED reorder" at bounding box center [318, 290] width 470 height 235
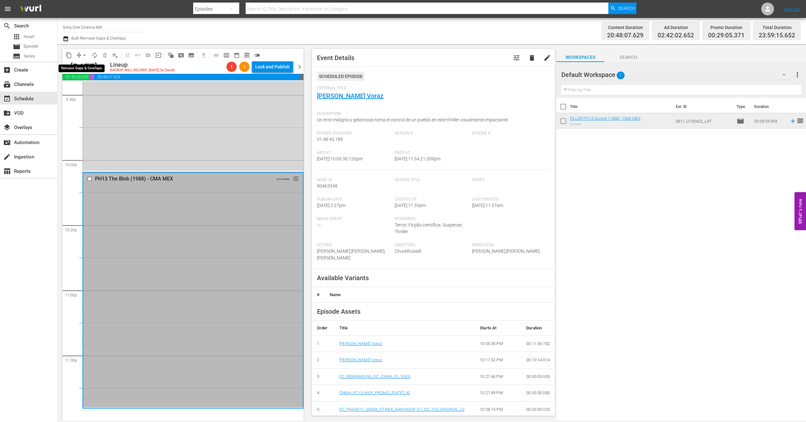
click at [85, 52] on span "arrow_drop_down" at bounding box center [84, 55] width 6 height 6
click at [97, 90] on li "Align to End of Previous Day" at bounding box center [84, 89] width 67 height 11
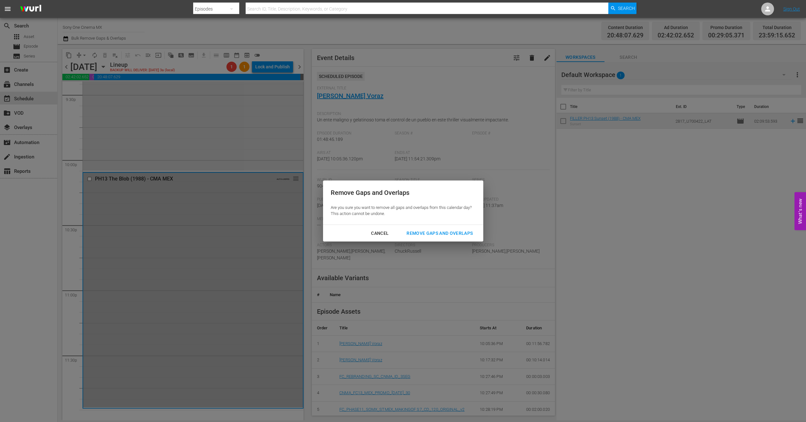
click at [414, 234] on div "Remove Gaps and Overlaps" at bounding box center [439, 234] width 76 height 8
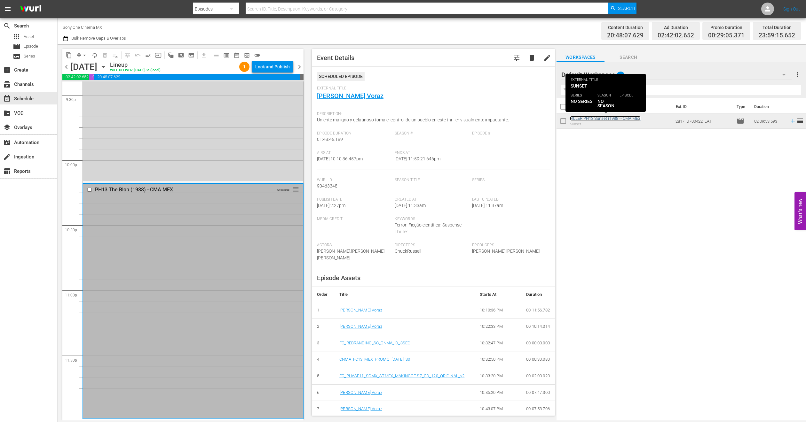
click at [617, 119] on link "FILLER PH13 Sunset (1988) - CMA MEX" at bounding box center [605, 118] width 71 height 5
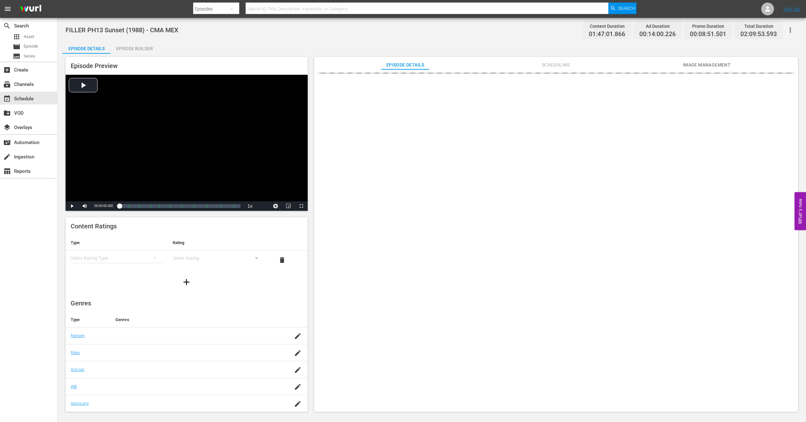
drag, startPoint x: 139, startPoint y: 48, endPoint x: 156, endPoint y: 65, distance: 23.5
click at [139, 47] on div "Episode Builder" at bounding box center [134, 48] width 48 height 15
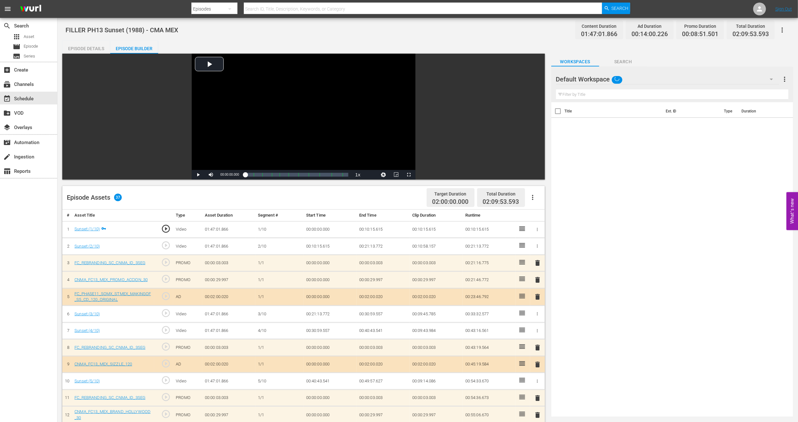
click at [741, 74] on div "Default Workspace" at bounding box center [667, 79] width 223 height 18
click at [614, 119] on div "MEX PH13 Promo Fillers (11)" at bounding box center [597, 118] width 66 height 10
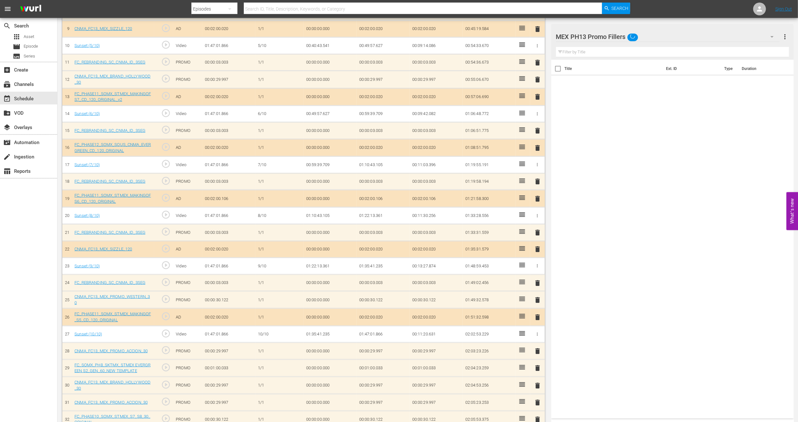
scroll to position [436, 0]
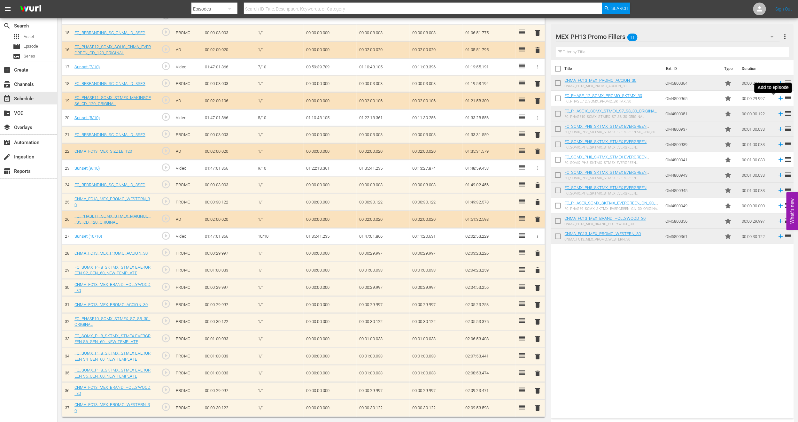
click at [779, 99] on icon at bounding box center [781, 99] width 4 height 4
click at [738, 38] on div "MEX PH13 Promo Fillers 11" at bounding box center [668, 37] width 224 height 18
click at [597, 85] on div "CMA IDs (4)" at bounding box center [597, 85] width 66 height 10
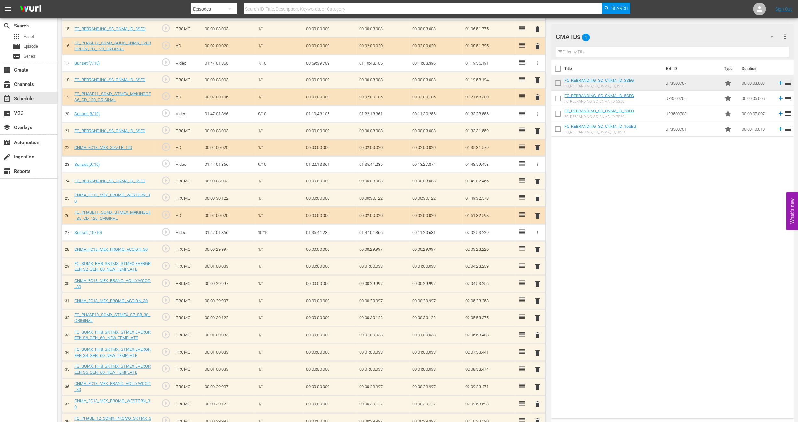
scroll to position [436, 0]
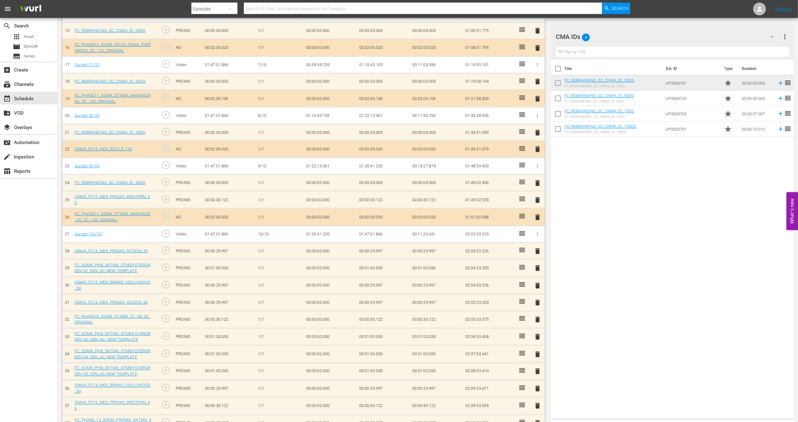
click at [557, 102] on input "checkbox" at bounding box center [557, 99] width 13 height 13
checkbox input "true"
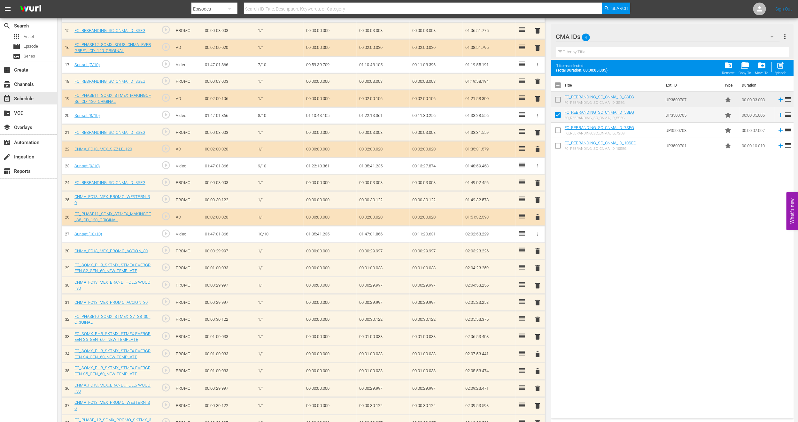
click at [558, 146] on input "checkbox" at bounding box center [557, 146] width 13 height 13
checkbox input "true"
click at [782, 67] on span "post_add" at bounding box center [780, 65] width 9 height 9
checkbox input "false"
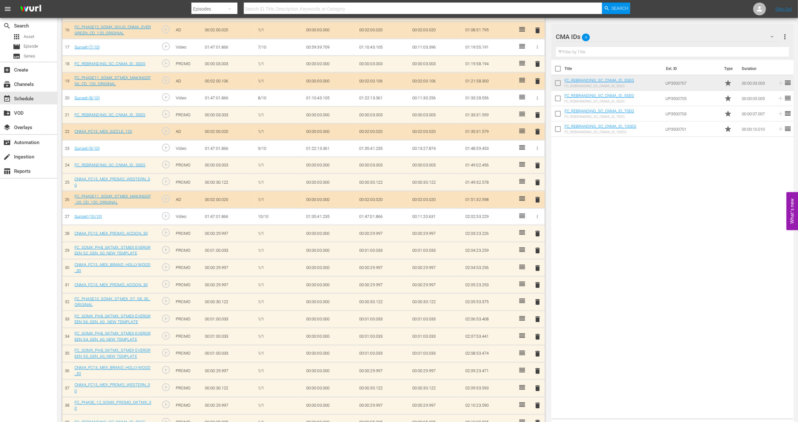
scroll to position [488, 0]
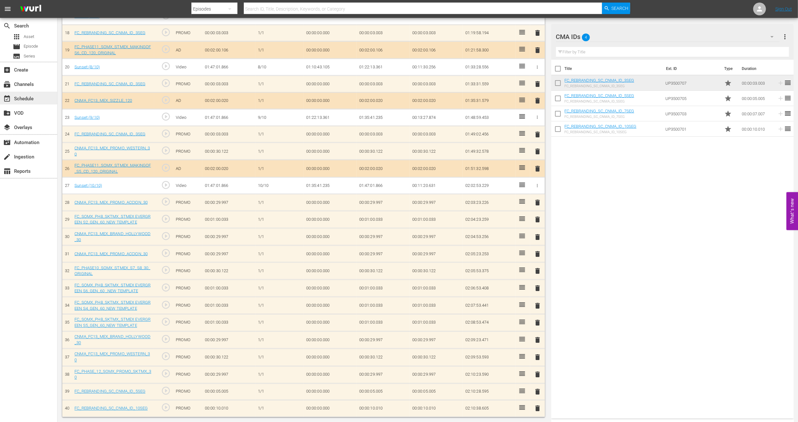
click at [38, 93] on div "event_available Schedule" at bounding box center [28, 98] width 57 height 13
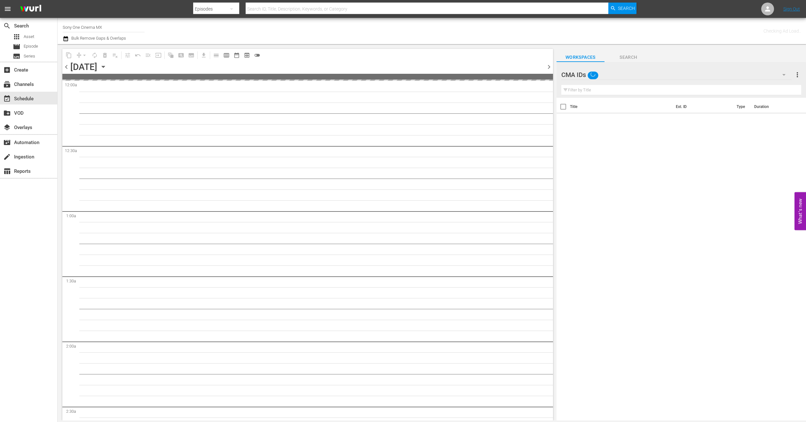
click at [756, 73] on div "CMA IDs" at bounding box center [676, 75] width 230 height 18
click at [579, 136] on div "Default Workspace (1)" at bounding box center [602, 134] width 66 height 10
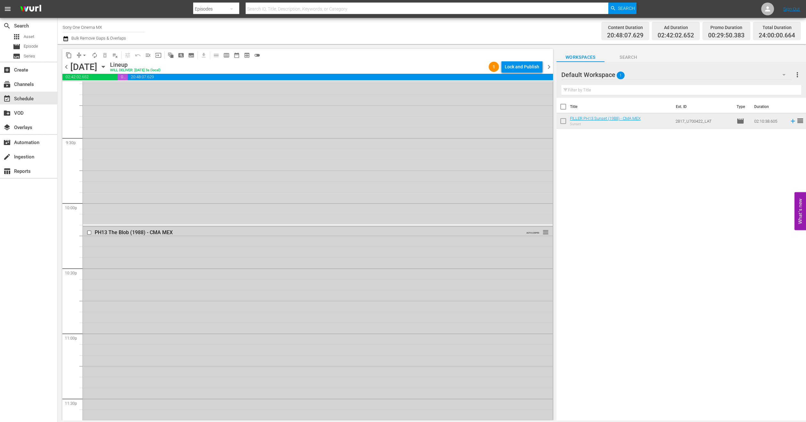
scroll to position [2791, 0]
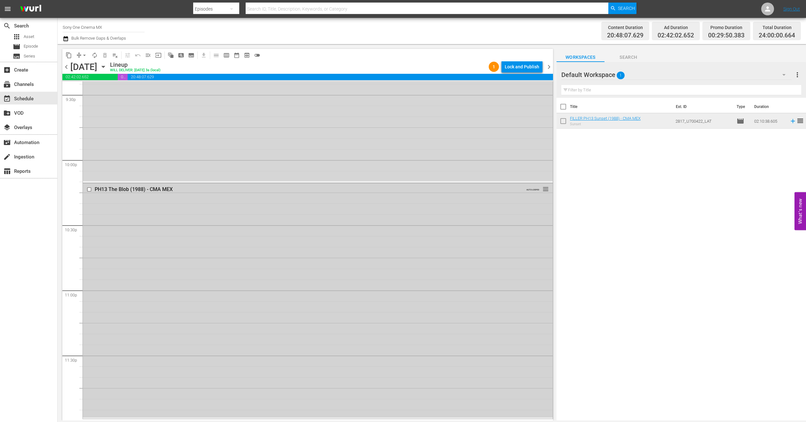
click at [164, 314] on div "PH13 The Blob (1988) - CMA MEX AUTO-LOOPED reorder" at bounding box center [318, 300] width 470 height 235
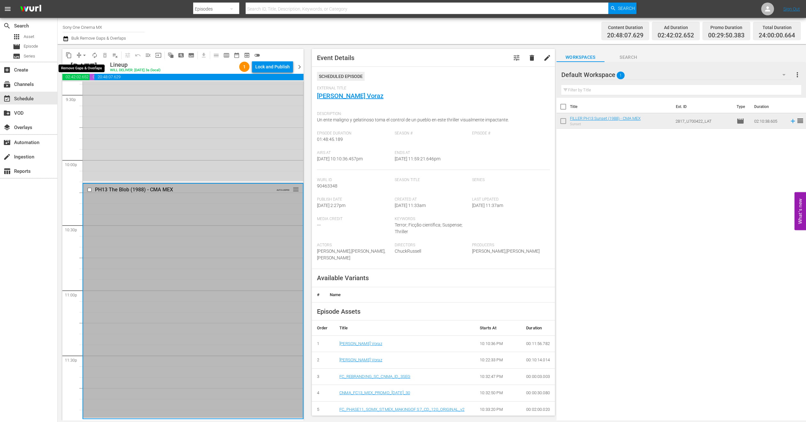
click at [84, 54] on span "arrow_drop_down" at bounding box center [84, 55] width 6 height 6
click at [108, 90] on li "Align to End of Previous Day" at bounding box center [84, 89] width 67 height 11
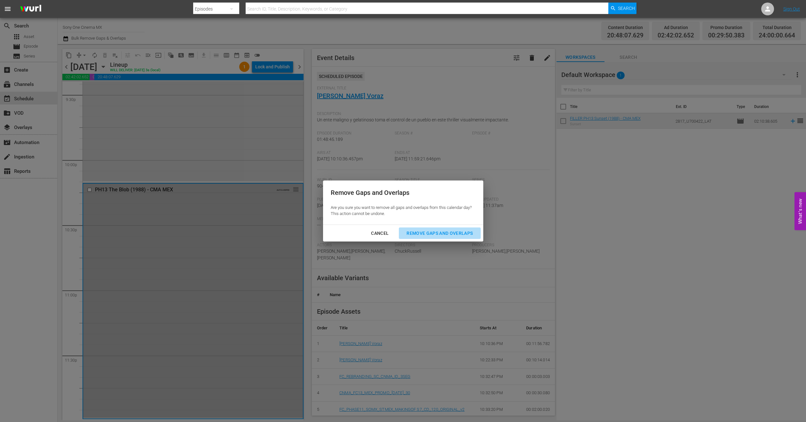
click at [454, 237] on div "Remove Gaps and Overlaps" at bounding box center [439, 234] width 76 height 8
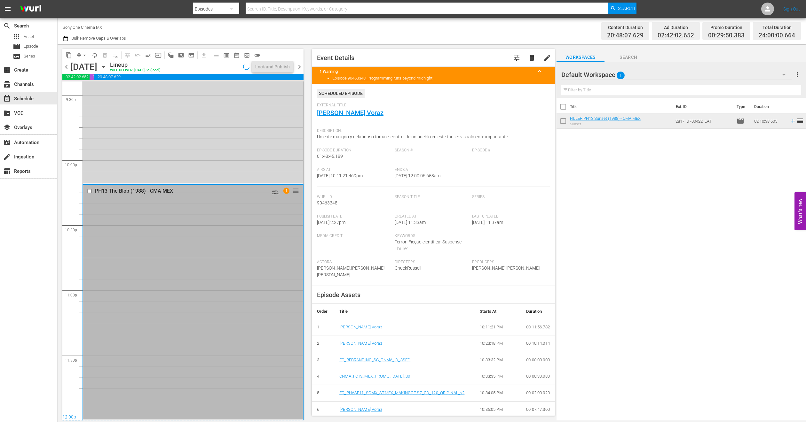
click at [107, 65] on icon "button" at bounding box center [103, 66] width 7 height 7
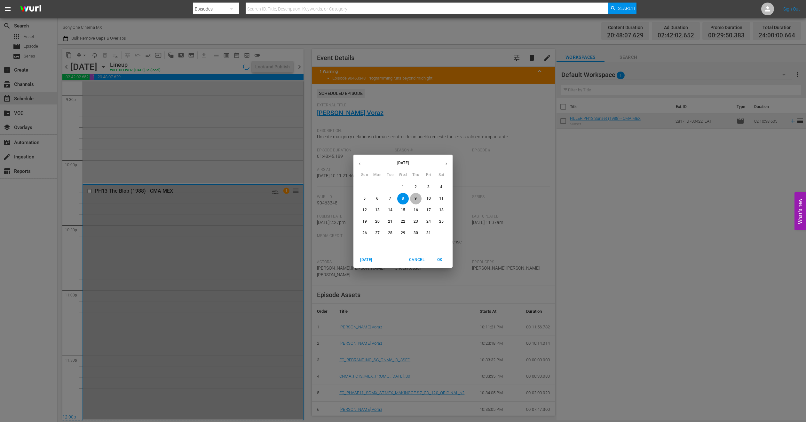
click at [412, 199] on span "9" at bounding box center [416, 198] width 12 height 5
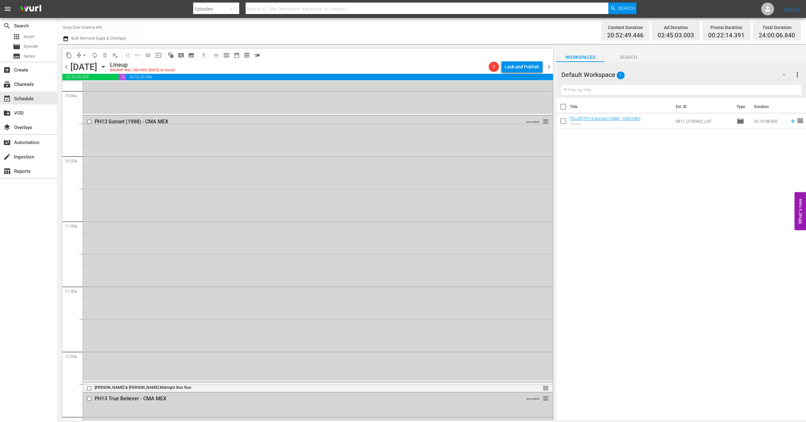
scroll to position [1391, 0]
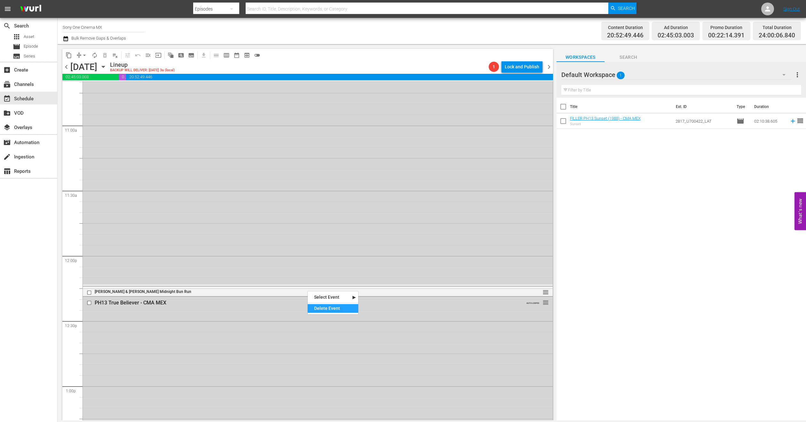
click at [325, 310] on div "Delete Event" at bounding box center [333, 308] width 51 height 9
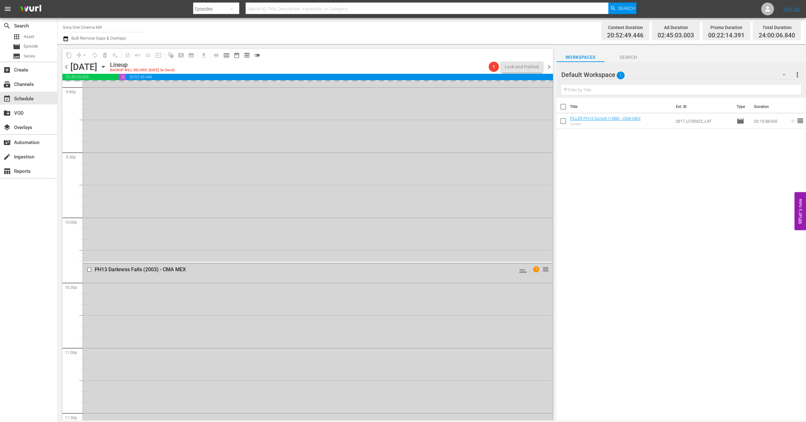
scroll to position [2792, 0]
click at [199, 324] on div "PH13 Darkness Falls (2003) - CMA MEX AUTO-LOOPED 1 reorder" at bounding box center [318, 312] width 470 height 214
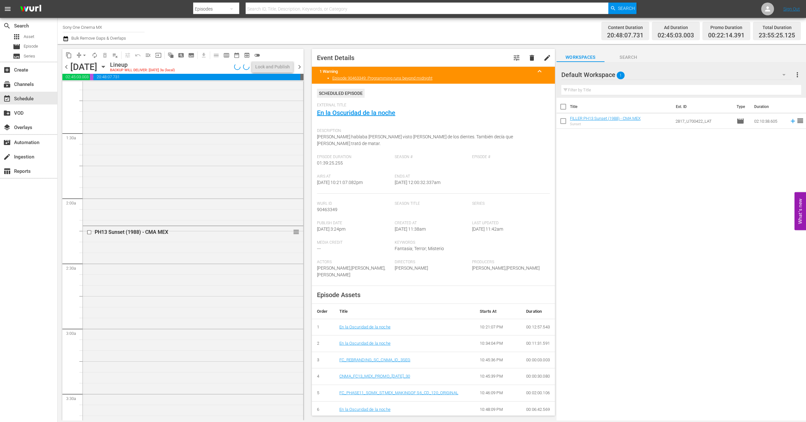
scroll to position [0, 0]
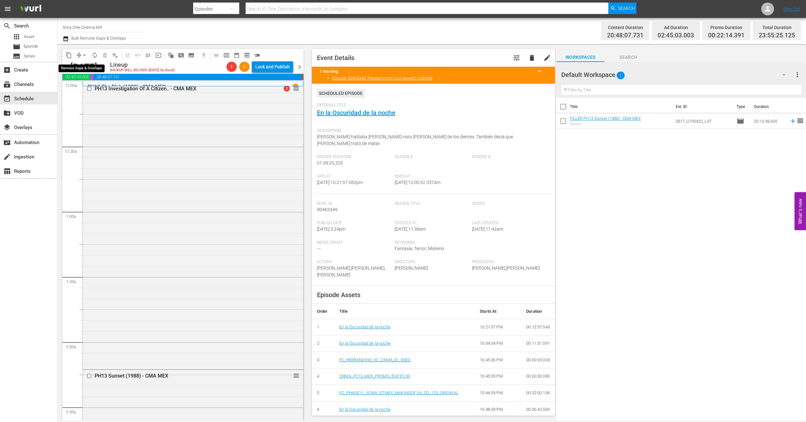
click at [83, 54] on span "arrow_drop_down" at bounding box center [84, 55] width 6 height 6
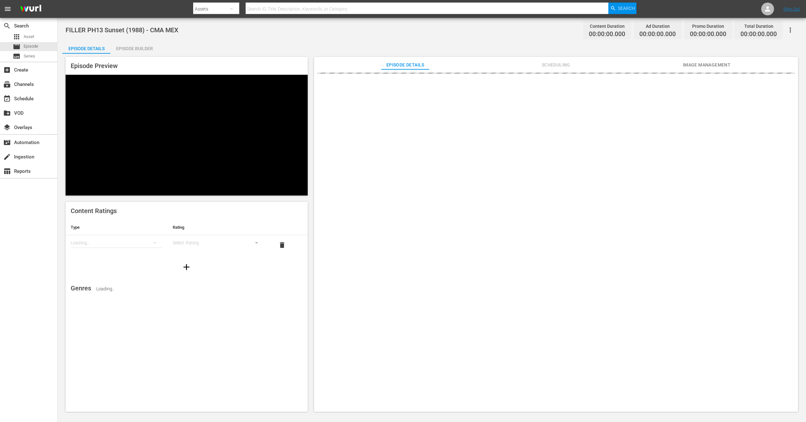
click at [559, 60] on button "Scheduling" at bounding box center [556, 63] width 48 height 13
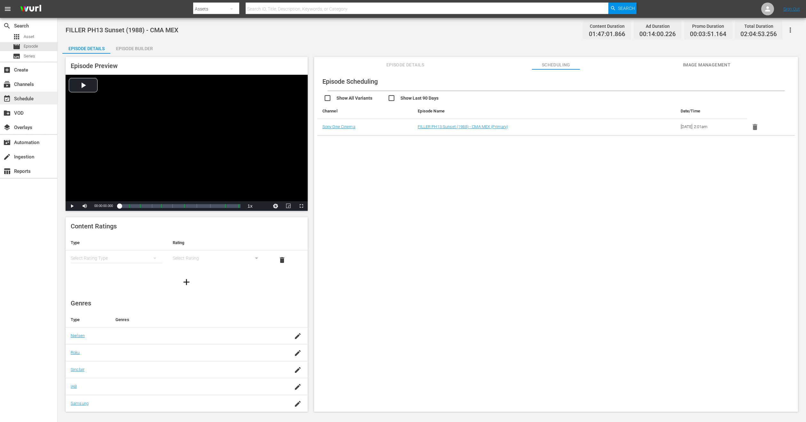
click at [30, 103] on div "event_available Schedule" at bounding box center [28, 98] width 57 height 13
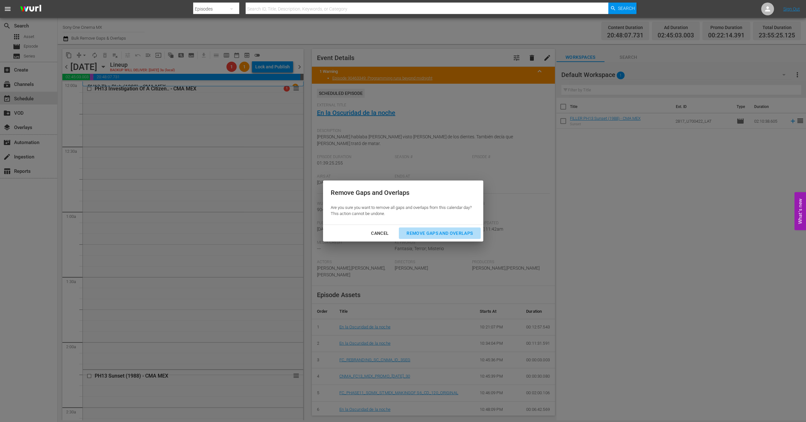
click at [421, 237] on div "Remove Gaps and Overlaps" at bounding box center [439, 234] width 76 height 8
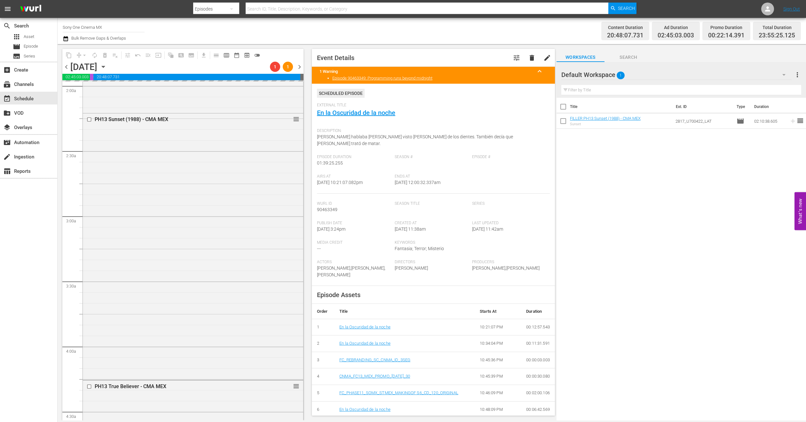
scroll to position [240, 0]
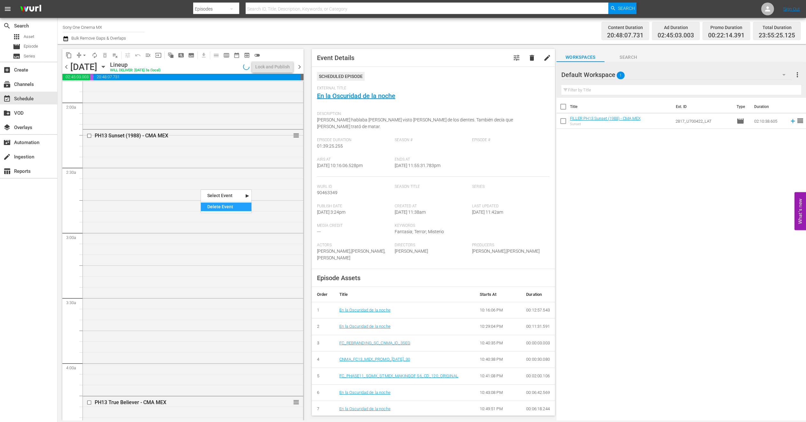
click at [213, 209] on div "Delete Event" at bounding box center [226, 207] width 51 height 9
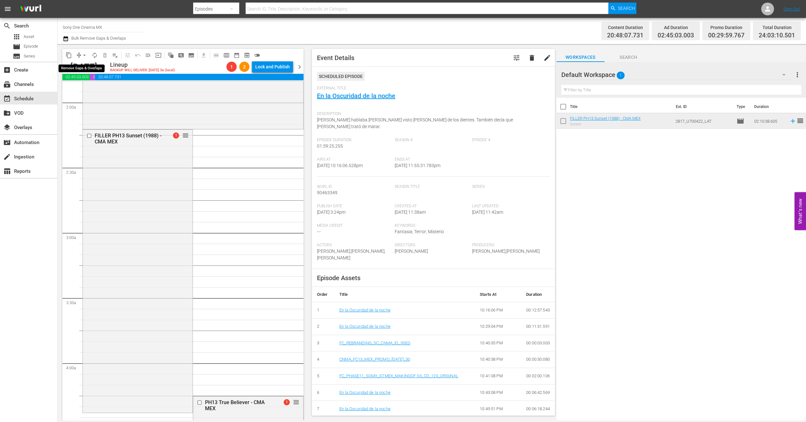
click at [81, 55] on span "arrow_drop_down" at bounding box center [84, 55] width 6 height 6
click at [94, 85] on li "Align to End of Previous Day" at bounding box center [84, 89] width 67 height 11
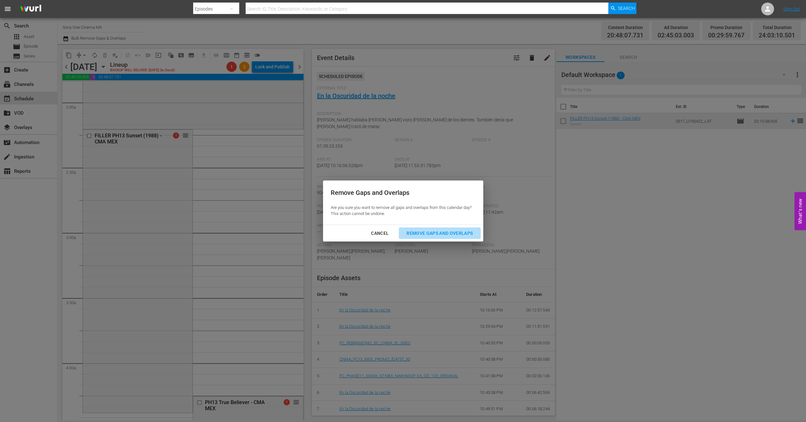
click at [429, 235] on div "Remove Gaps and Overlaps" at bounding box center [439, 234] width 76 height 8
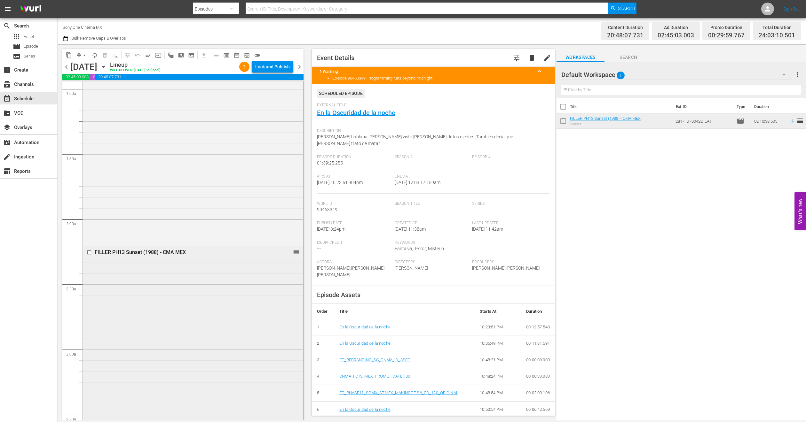
scroll to position [144, 0]
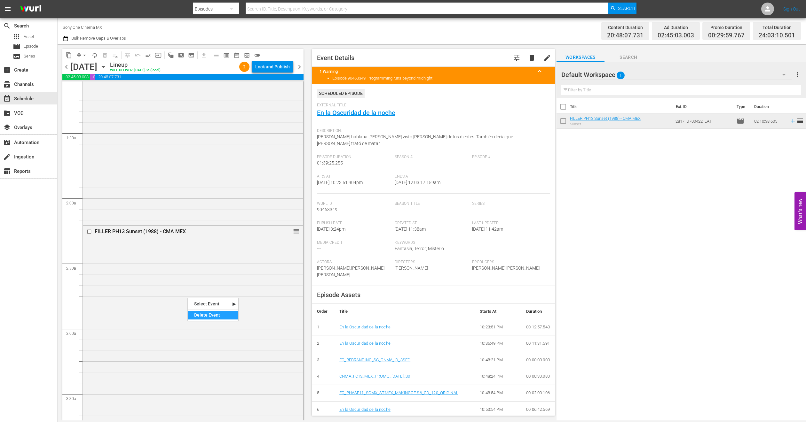
click at [228, 315] on div "Delete Event" at bounding box center [213, 315] width 51 height 9
click at [43, 45] on div "movie Episode" at bounding box center [28, 46] width 57 height 9
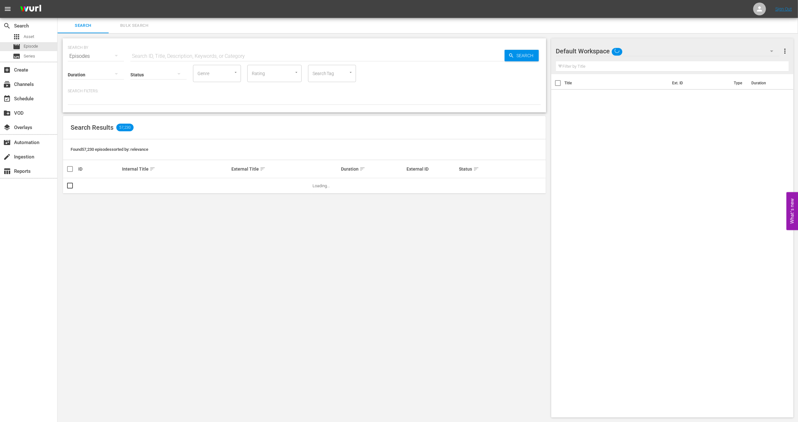
click at [141, 22] on span "Bulk Search" at bounding box center [134, 25] width 43 height 7
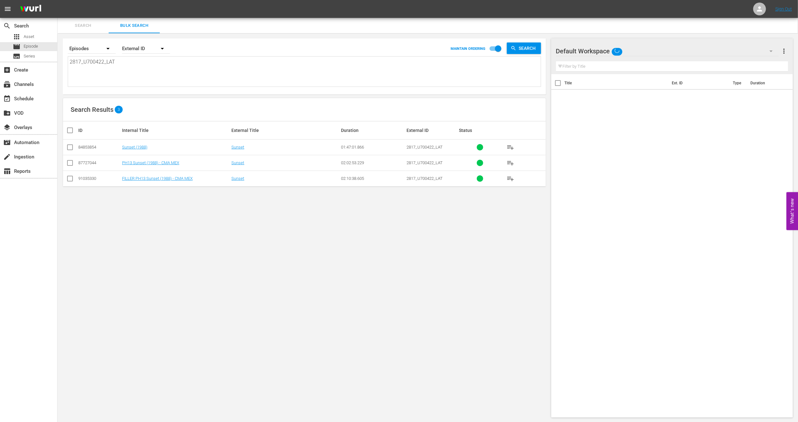
click at [68, 164] on input "checkbox" at bounding box center [70, 164] width 8 height 8
checkbox input "true"
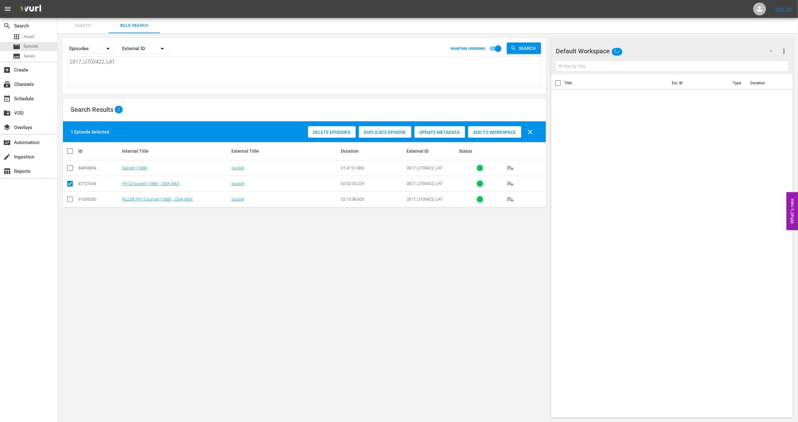
click at [498, 136] on div "Add to Workspace" at bounding box center [494, 132] width 53 height 12
drag, startPoint x: 145, startPoint y: 60, endPoint x: 0, endPoint y: 82, distance: 146.0
click at [58, 0] on div "search Search apps Asset movie Episode subtitles Series add_box Create subscrip…" at bounding box center [428, 0] width 741 height 0
paste textarea "70_U700356"
type textarea "70_U700356_LAT"
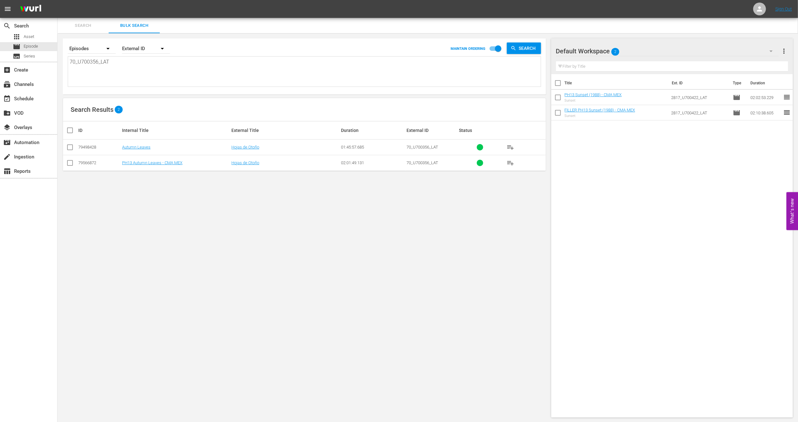
type textarea "70_U700356_LAT"
click at [70, 164] on input "checkbox" at bounding box center [70, 164] width 8 height 8
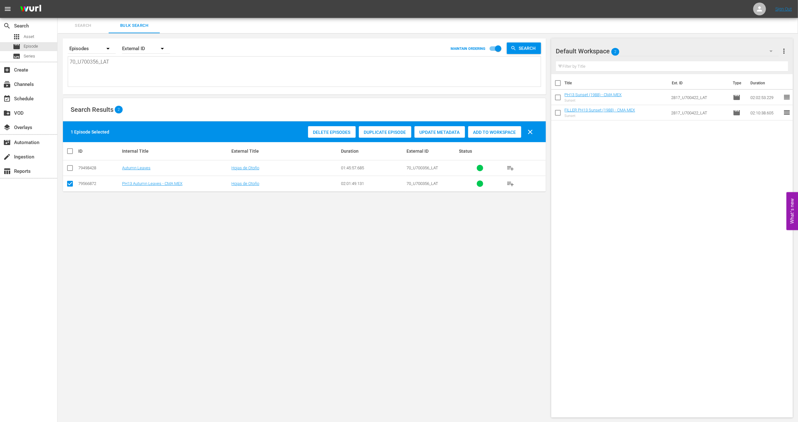
click at [376, 133] on span "Duplicate Episode" at bounding box center [385, 132] width 52 height 5
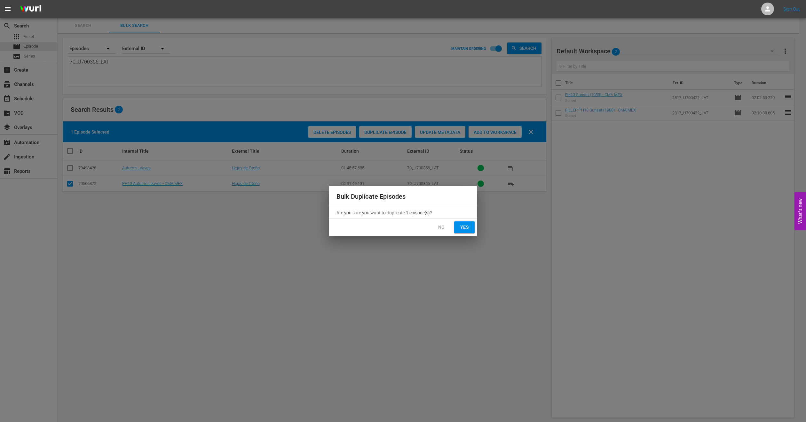
click at [458, 222] on button "Yes" at bounding box center [464, 228] width 20 height 12
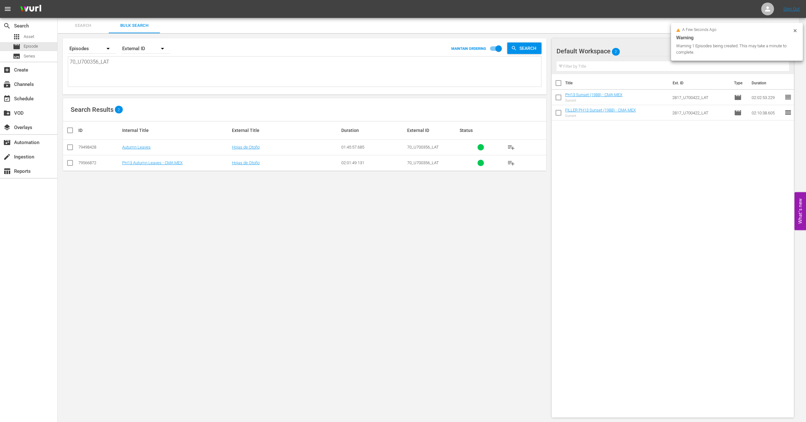
checkbox input "false"
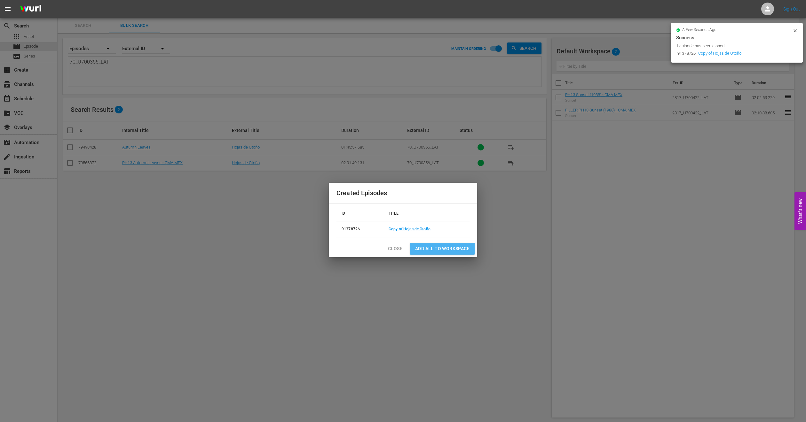
click at [460, 246] on span "Add all to Workspace" at bounding box center [442, 249] width 54 height 8
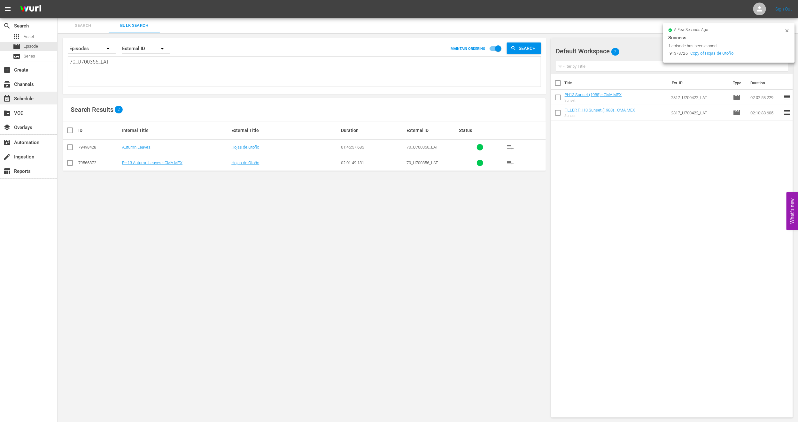
click at [30, 100] on div "event_available Schedule" at bounding box center [18, 98] width 36 height 6
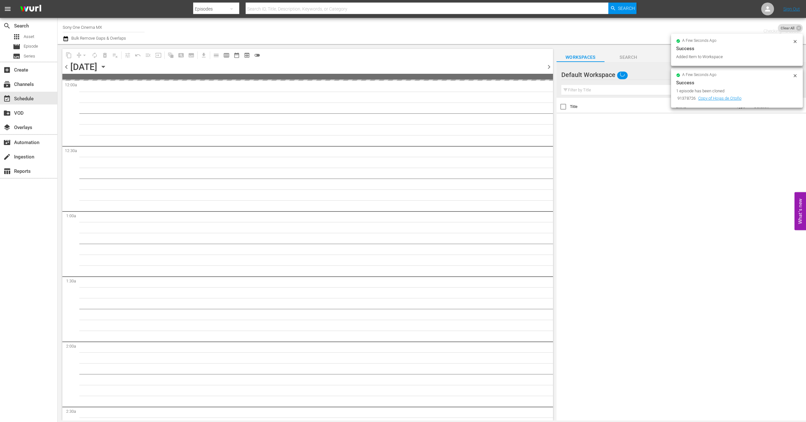
click at [797, 30] on icon at bounding box center [798, 28] width 5 height 5
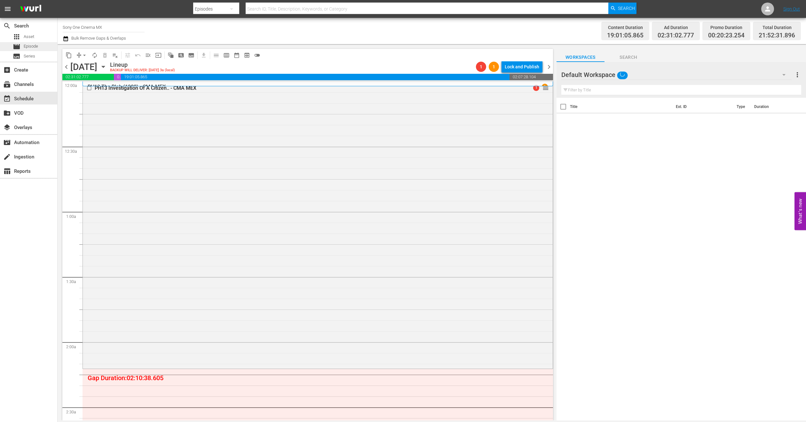
click at [32, 47] on span "Episode" at bounding box center [31, 46] width 14 height 6
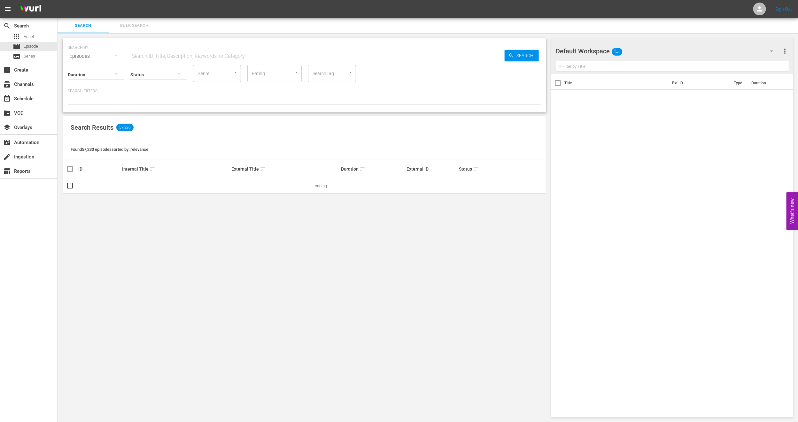
click at [140, 24] on span "Bulk Search" at bounding box center [134, 25] width 43 height 7
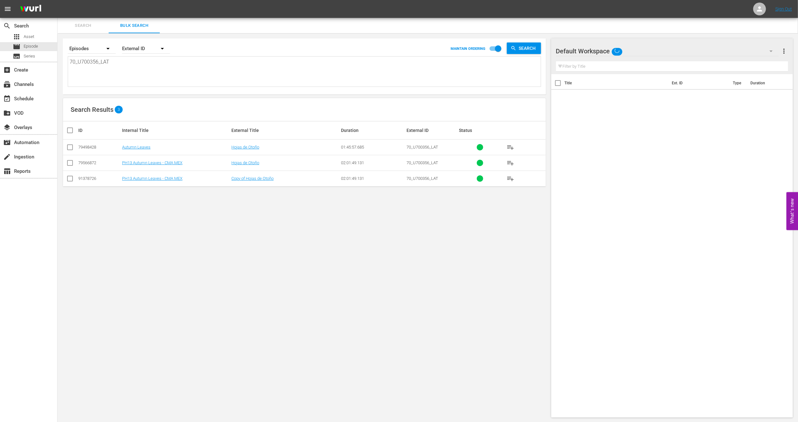
click at [69, 180] on input "checkbox" at bounding box center [70, 180] width 8 height 8
checkbox input "true"
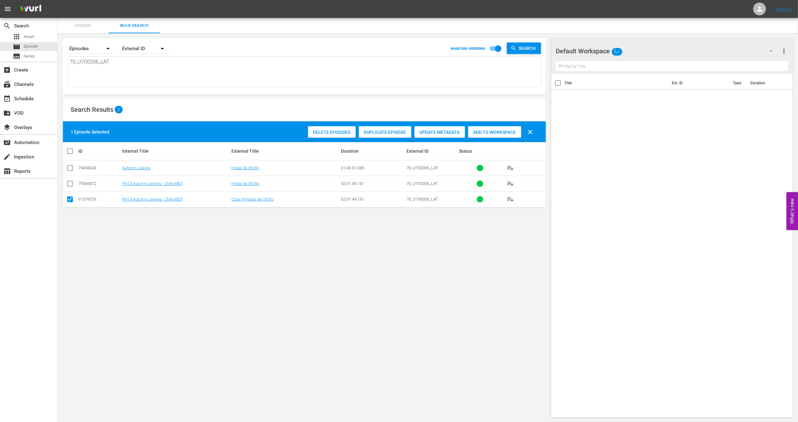
click at [314, 131] on span "Delete Episodes" at bounding box center [332, 132] width 48 height 5
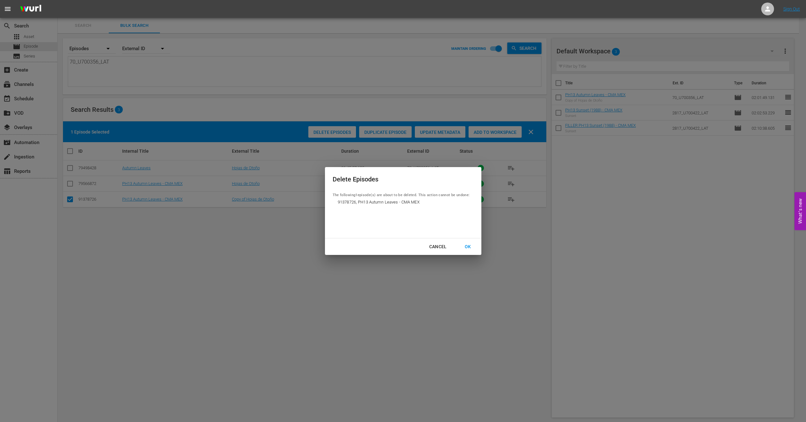
click at [465, 246] on div "OK" at bounding box center [467, 247] width 17 height 8
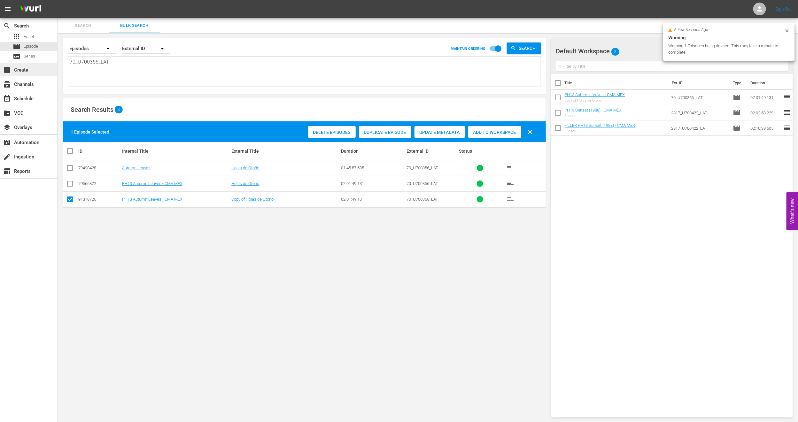
drag, startPoint x: 129, startPoint y: 72, endPoint x: 0, endPoint y: 64, distance: 129.1
click at [58, 0] on div "search Search apps Asset movie Episode subtitles Series add_box Create subscrip…" at bounding box center [428, 0] width 741 height 0
paste textarea "1460_U700369"
type textarea "1460_U700369_LAT"
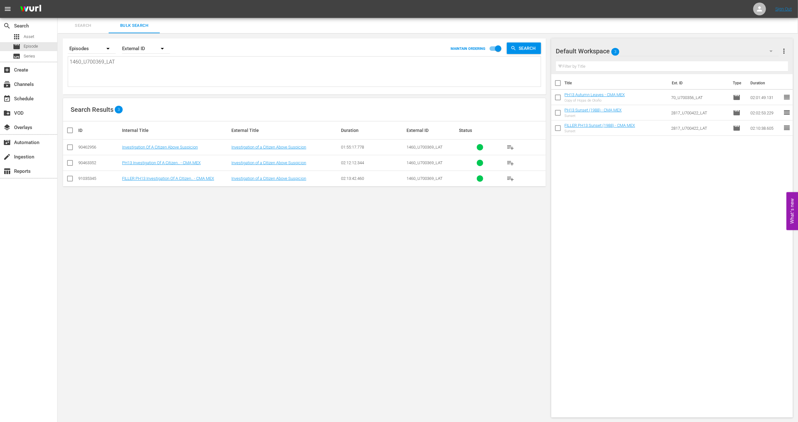
type textarea "1460_U700369_LAT"
click at [71, 180] on input "checkbox" at bounding box center [70, 180] width 8 height 8
checkbox input "true"
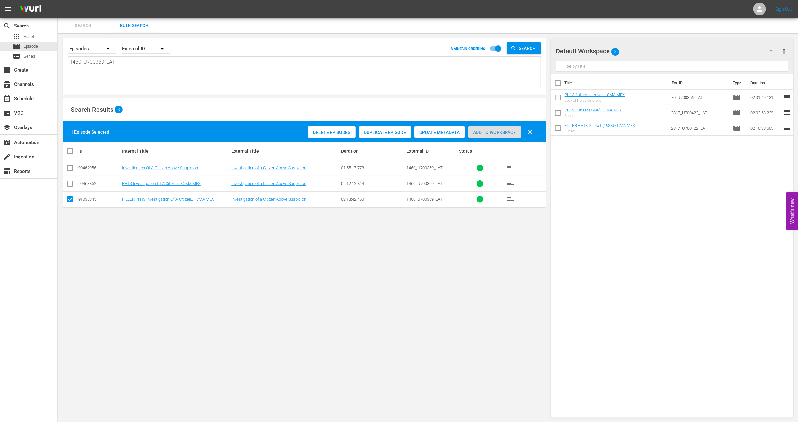
click at [488, 135] on span "Add to Workspace" at bounding box center [494, 132] width 53 height 5
drag, startPoint x: 171, startPoint y: 205, endPoint x: 139, endPoint y: 199, distance: 32.2
click at [36, 101] on div "event_available Schedule" at bounding box center [28, 98] width 57 height 13
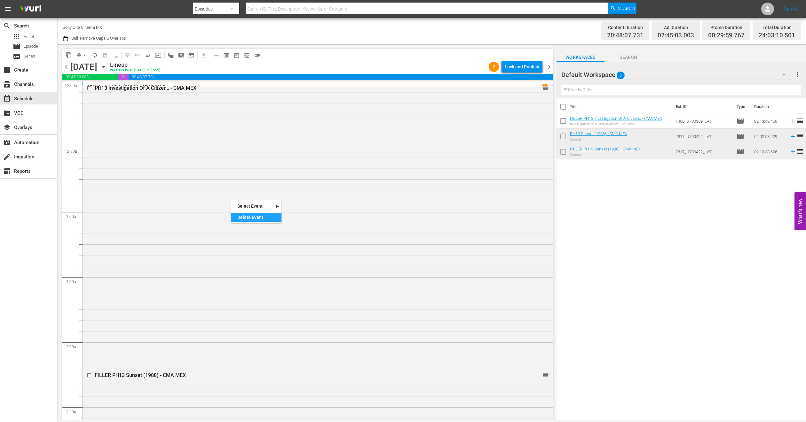
click at [252, 219] on div "Delete Event" at bounding box center [256, 217] width 51 height 9
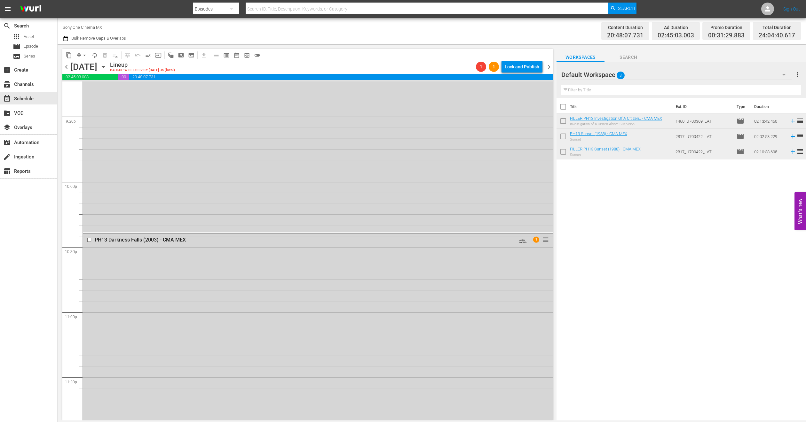
scroll to position [2798, 0]
click at [208, 354] on div "PH13 Darkness Falls (2003) - CMA MEX AUTO-LOOPED 1 reorder" at bounding box center [318, 312] width 470 height 214
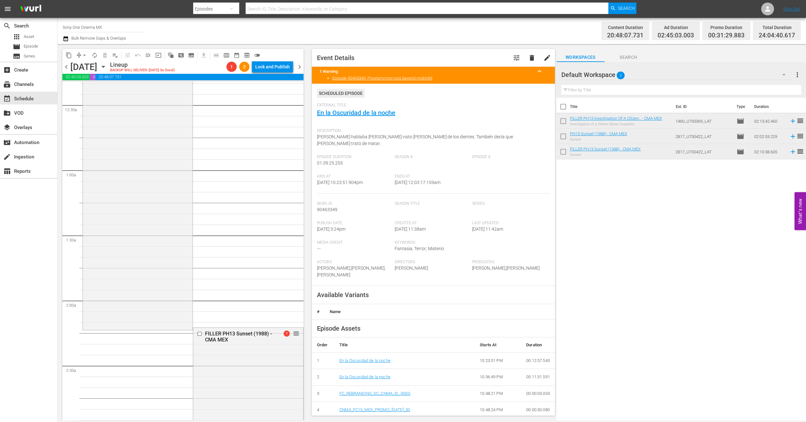
scroll to position [0, 0]
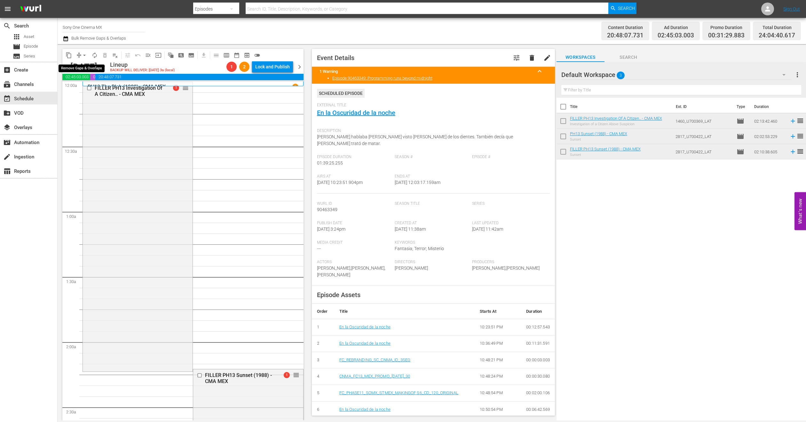
click at [82, 55] on span "arrow_drop_down" at bounding box center [84, 55] width 6 height 6
click at [102, 84] on li "Align to End of Previous Day" at bounding box center [84, 89] width 67 height 11
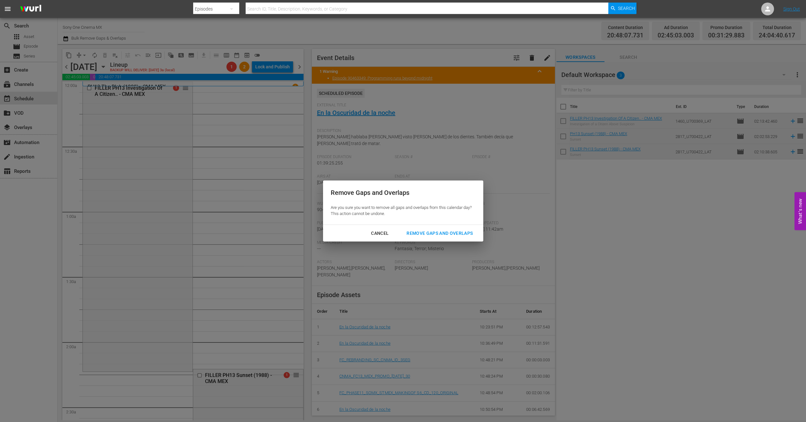
click at [446, 240] on div "Cancel Remove Gaps and Overlaps" at bounding box center [403, 233] width 160 height 17
click at [445, 237] on button "Remove Gaps and Overlaps" at bounding box center [440, 234] width 82 height 12
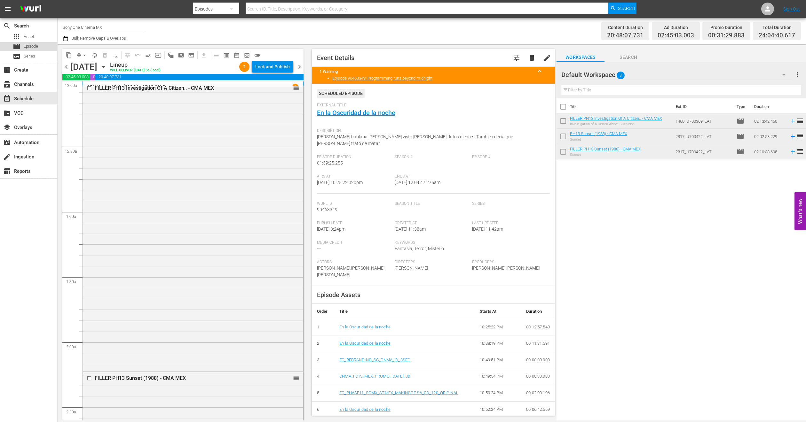
click at [41, 43] on div "movie Episode" at bounding box center [28, 46] width 57 height 9
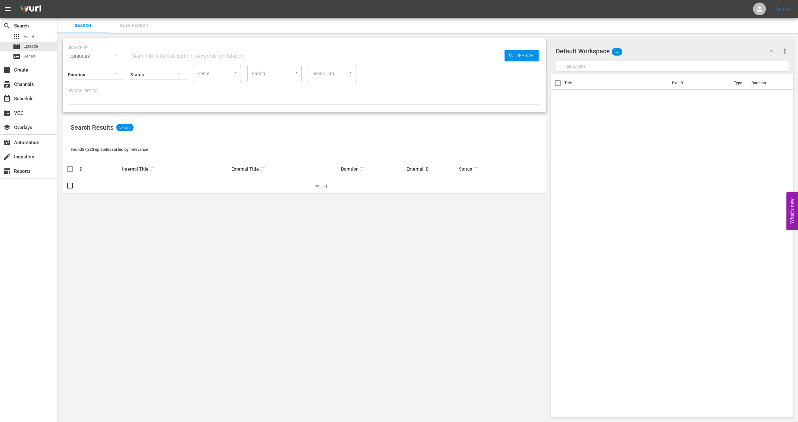
drag, startPoint x: 149, startPoint y: 8, endPoint x: 126, endPoint y: 24, distance: 28.2
click at [149, 9] on nav "menu Sign Out" at bounding box center [399, 9] width 798 height 18
click at [126, 25] on span "Bulk Search" at bounding box center [134, 25] width 43 height 7
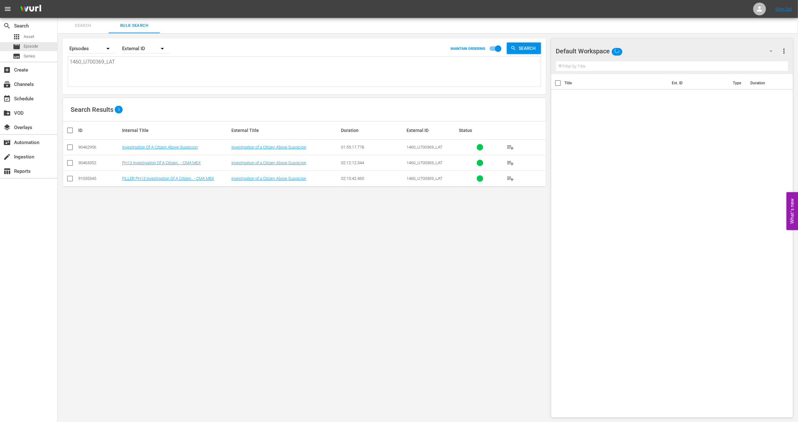
click at [69, 161] on input "checkbox" at bounding box center [70, 164] width 8 height 8
checkbox input "true"
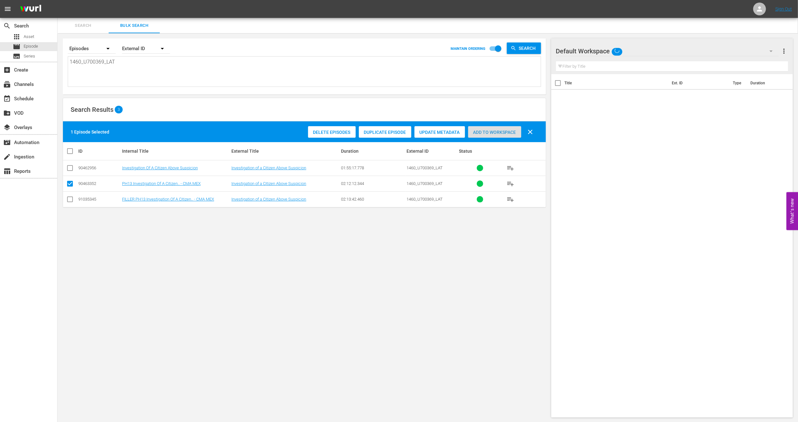
click at [484, 130] on span "Add to Workspace" at bounding box center [494, 132] width 53 height 5
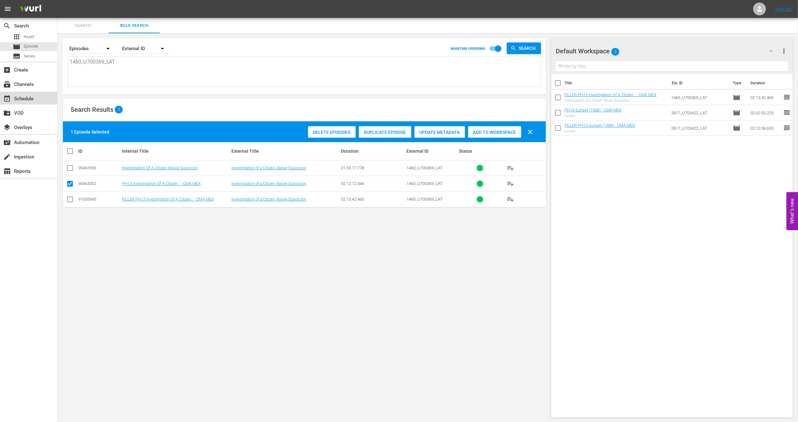
click at [35, 99] on div "event_available Schedule" at bounding box center [18, 98] width 36 height 6
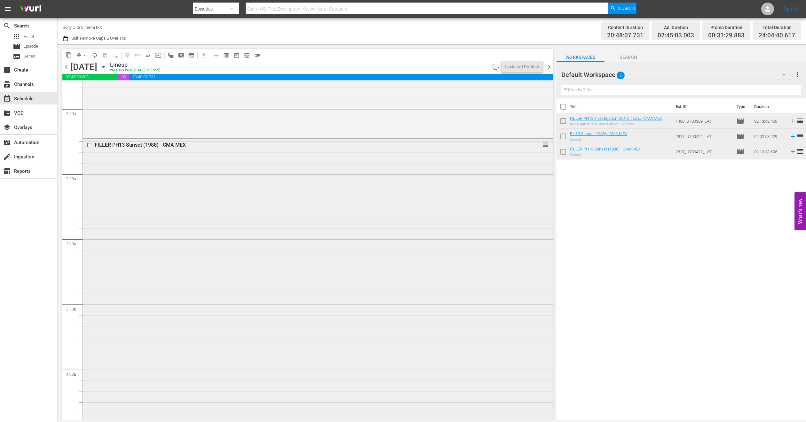
scroll to position [240, 0]
click at [190, 215] on div "Delete Event" at bounding box center [199, 217] width 51 height 9
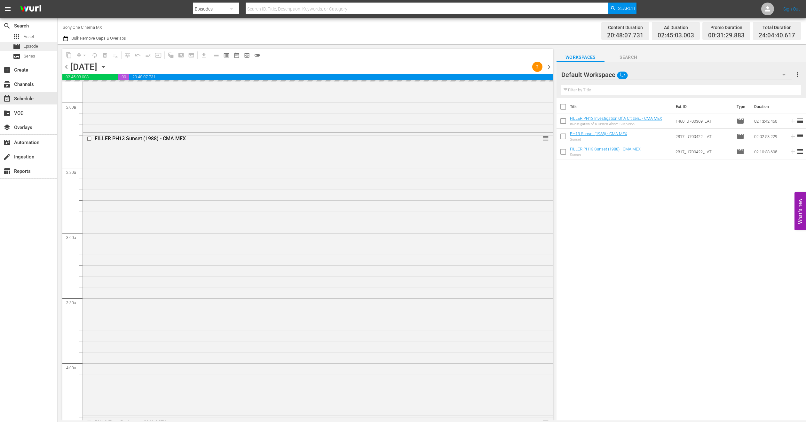
click at [45, 48] on div "movie Episode" at bounding box center [28, 46] width 57 height 9
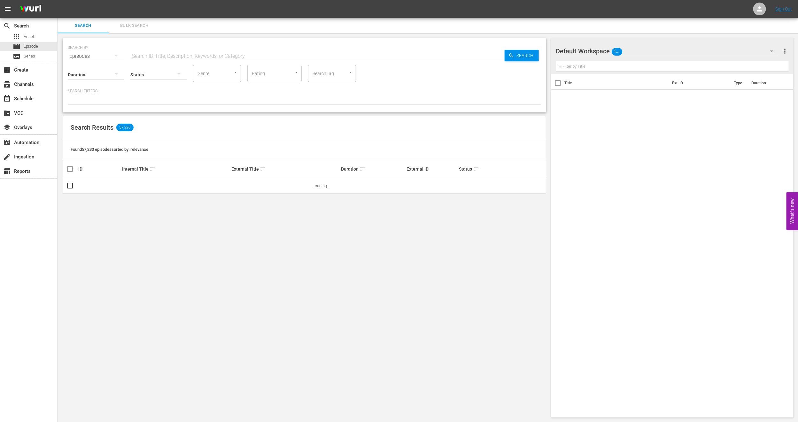
click at [122, 28] on span "Bulk Search" at bounding box center [134, 25] width 43 height 7
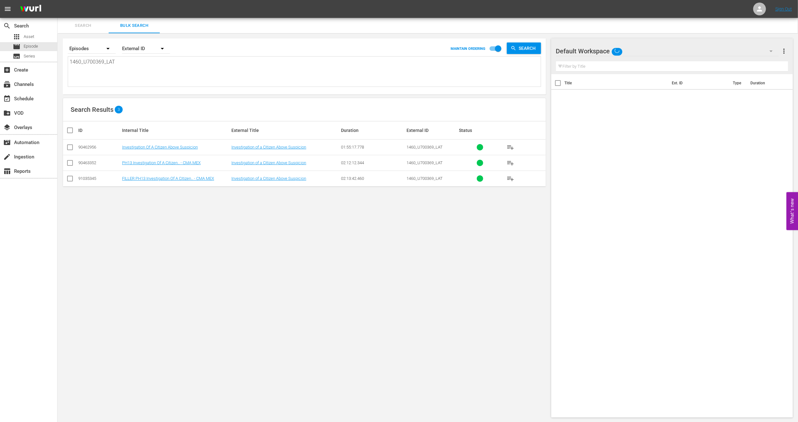
click at [70, 165] on input "checkbox" at bounding box center [70, 164] width 8 height 8
checkbox input "true"
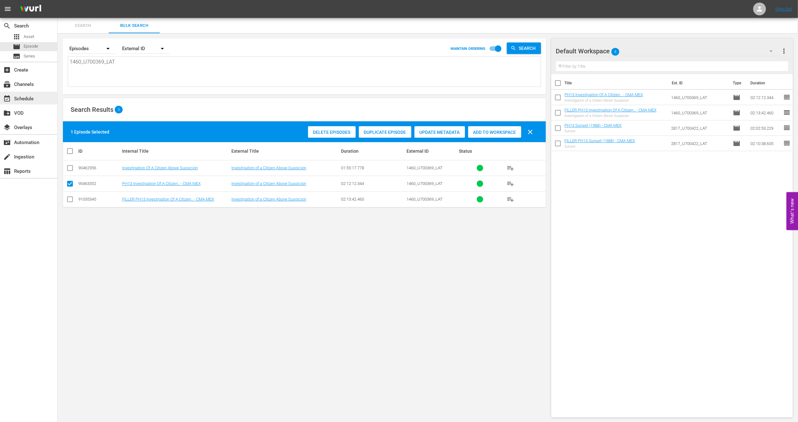
click at [39, 97] on div "event_available Schedule" at bounding box center [28, 98] width 57 height 13
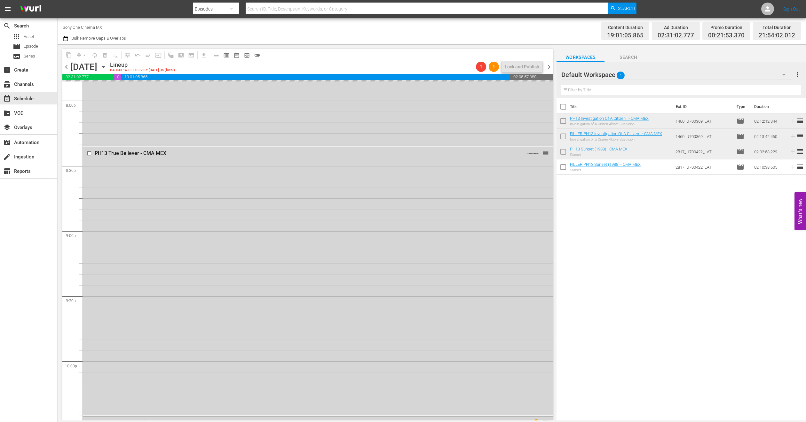
scroll to position [2801, 0]
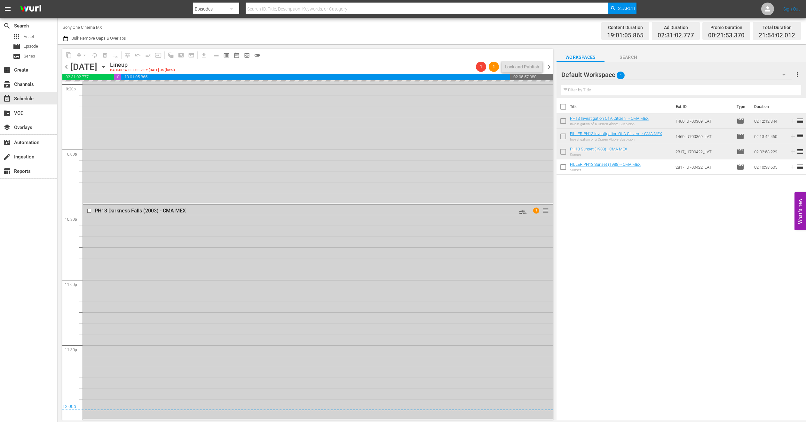
click at [238, 316] on div "PH13 Darkness Falls (2003) - CMA MEX AUTO-LOOPED 1 reorder" at bounding box center [318, 312] width 470 height 214
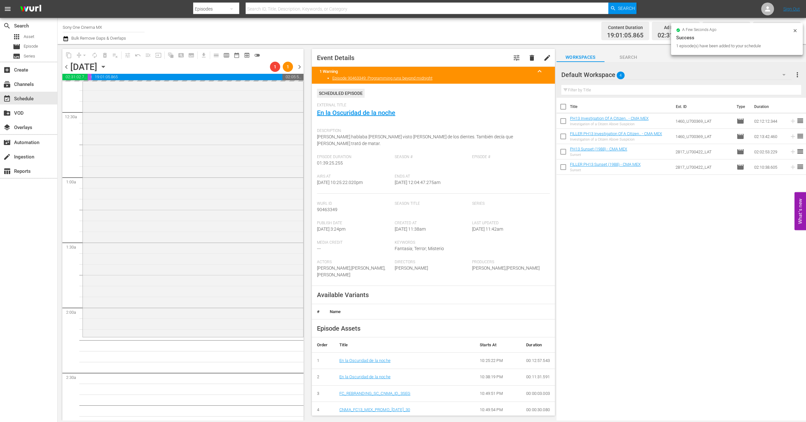
scroll to position [0, 0]
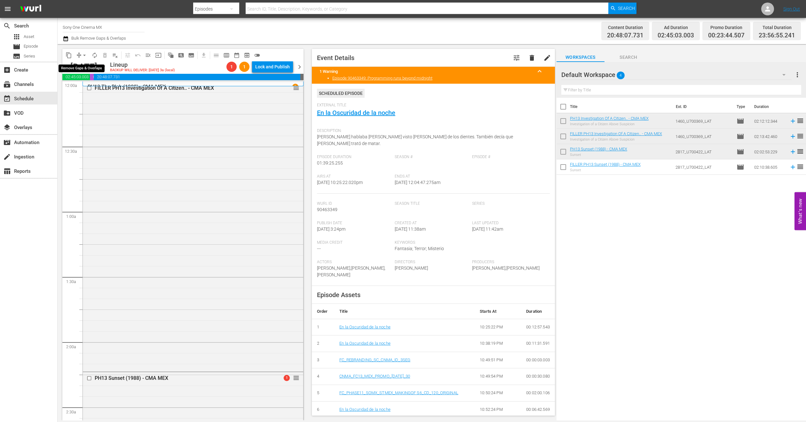
click at [84, 55] on span "arrow_drop_down" at bounding box center [84, 55] width 6 height 6
click at [89, 90] on li "Align to End of Previous Day" at bounding box center [84, 89] width 67 height 11
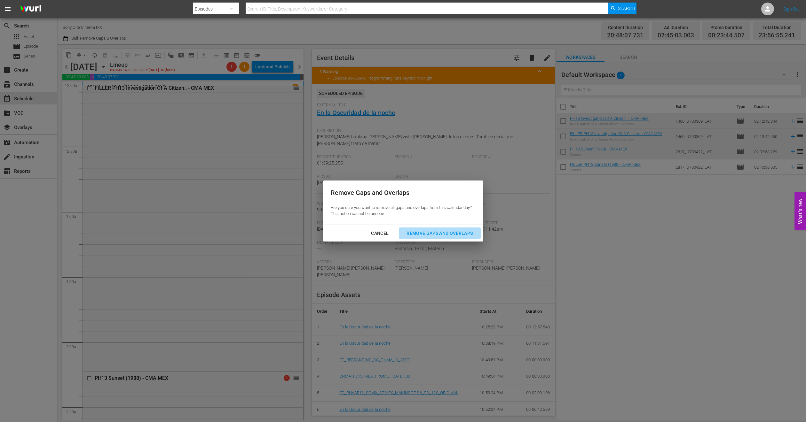
click at [461, 237] on div "Remove Gaps and Overlaps" at bounding box center [439, 234] width 76 height 8
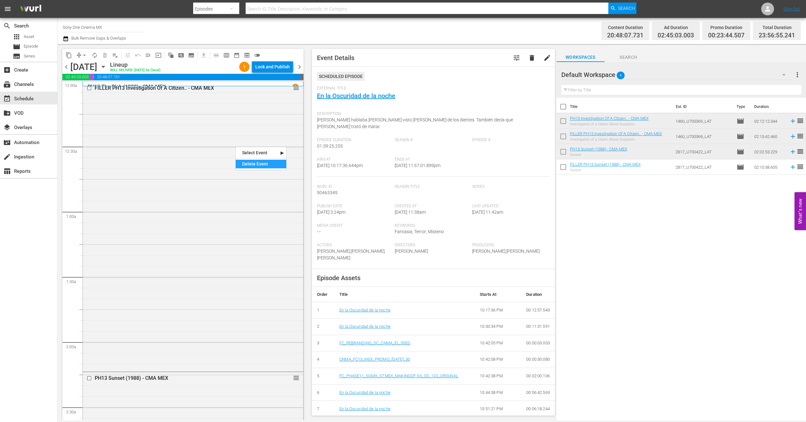
click at [259, 168] on div "Delete Event" at bounding box center [261, 164] width 51 height 9
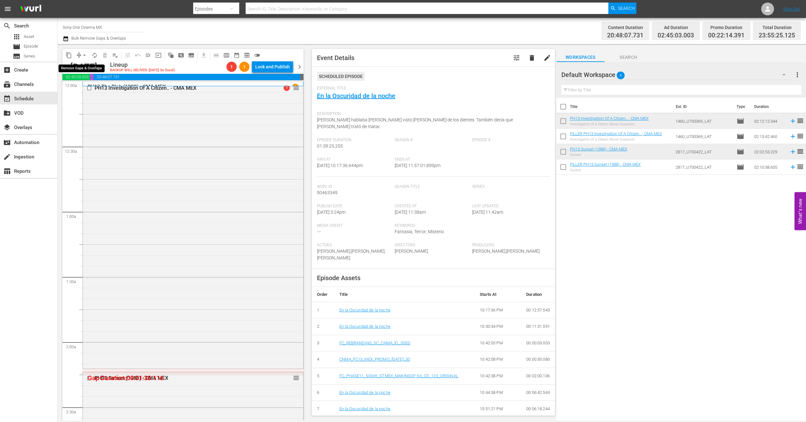
click at [84, 56] on span "arrow_drop_down" at bounding box center [84, 55] width 6 height 6
click at [101, 92] on li "Align to End of Previous Day" at bounding box center [84, 89] width 67 height 11
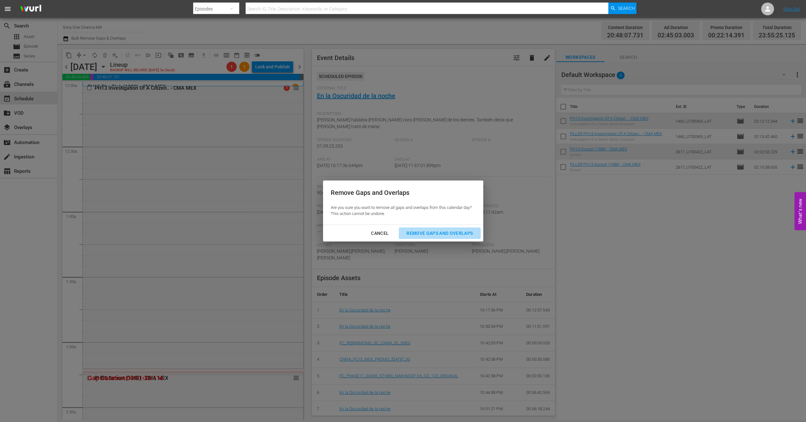
click at [470, 233] on div "Remove Gaps and Overlaps" at bounding box center [439, 234] width 76 height 8
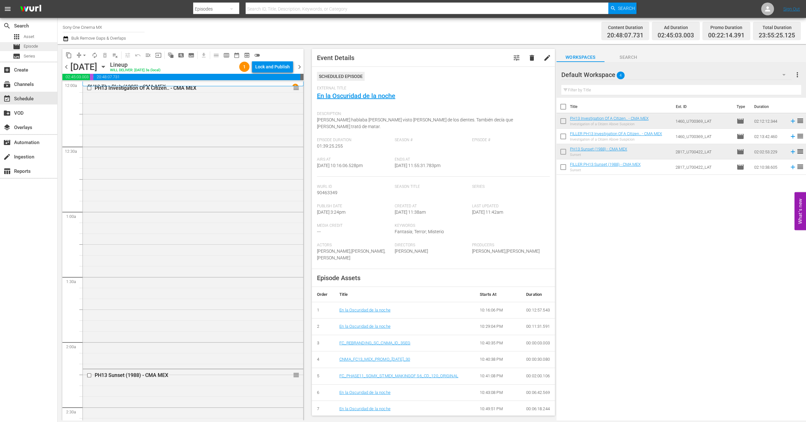
click at [43, 46] on div "movie Episode" at bounding box center [28, 46] width 57 height 9
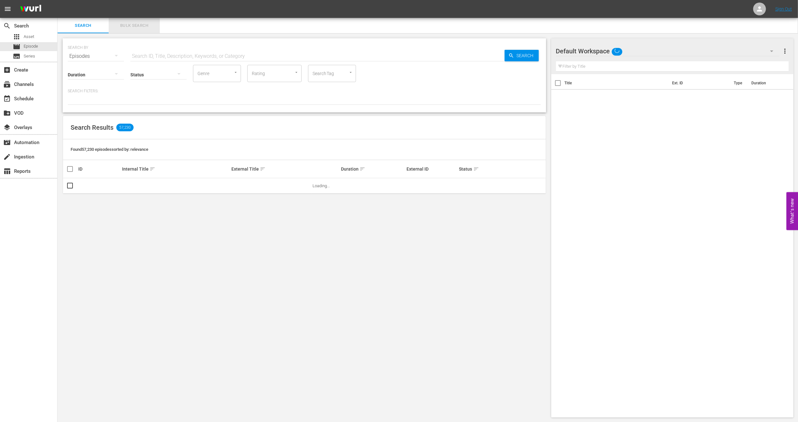
click at [130, 25] on span "Bulk Search" at bounding box center [134, 25] width 43 height 7
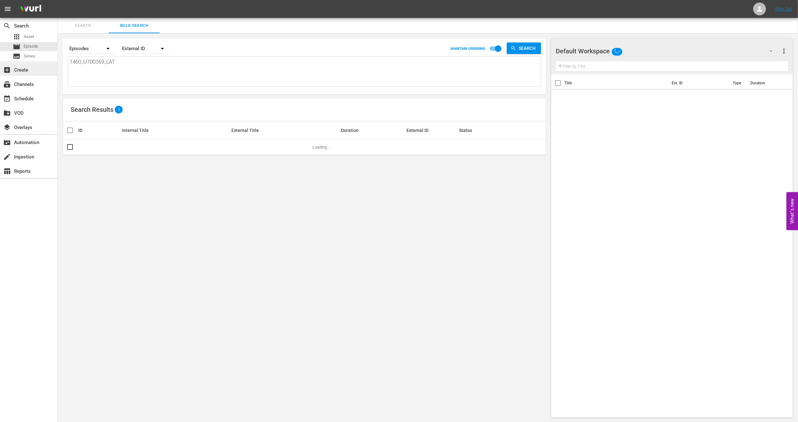
drag, startPoint x: 129, startPoint y: 61, endPoint x: 0, endPoint y: 67, distance: 129.6
click at [58, 0] on div "search Search apps Asset movie Episode subtitles Series add_box Create subscrip…" at bounding box center [428, 0] width 741 height 0
paste textarea "2817_U700422"
type textarea "2817_U700422_LAT"
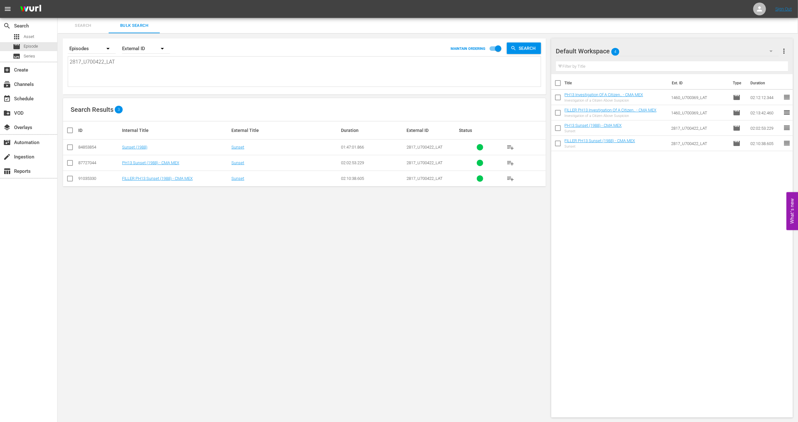
type textarea "2817_U700422_LAT"
click at [69, 162] on input "checkbox" at bounding box center [70, 164] width 8 height 8
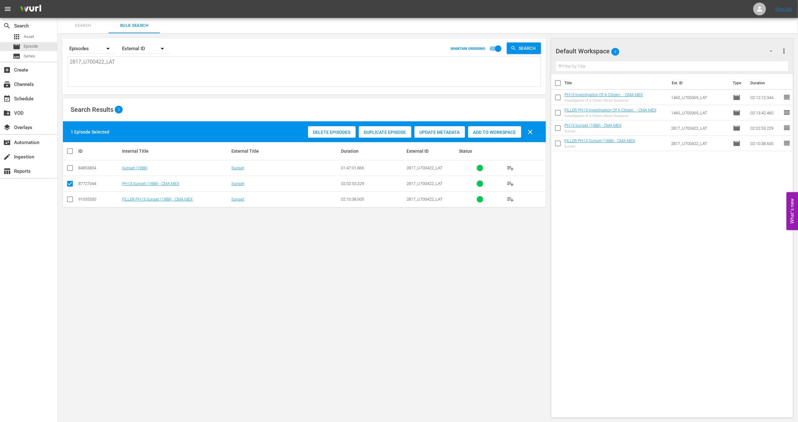
click at [362, 130] on span "Duplicate Episode" at bounding box center [385, 132] width 52 height 5
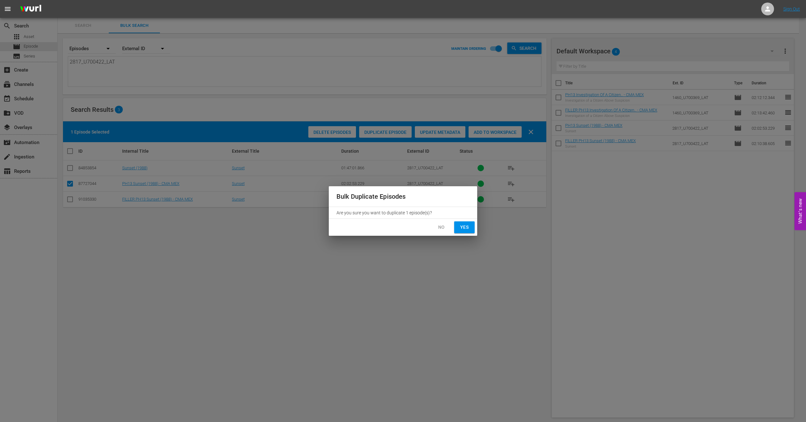
click at [460, 223] on span "Yes" at bounding box center [464, 227] width 10 height 8
checkbox input "false"
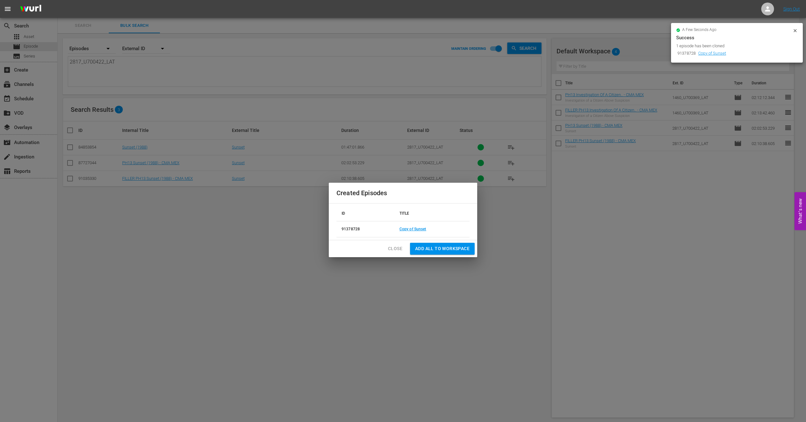
click at [432, 248] on span "Add all to Workspace" at bounding box center [442, 249] width 54 height 8
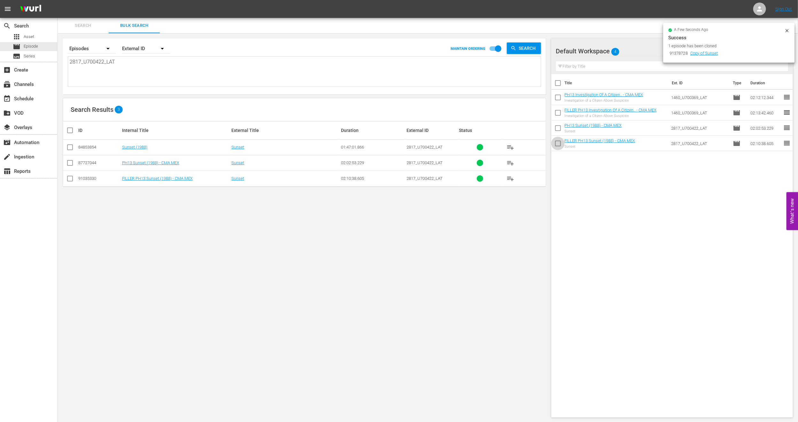
click at [560, 147] on input "checkbox" at bounding box center [557, 144] width 13 height 13
checkbox input "true"
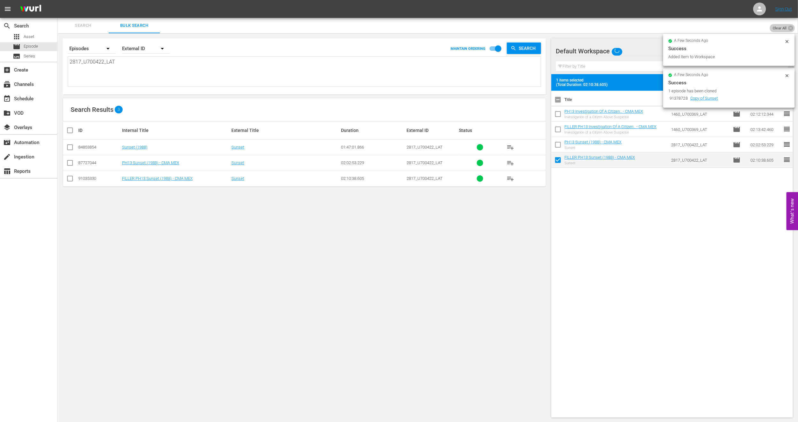
click at [780, 24] on span "Clear All" at bounding box center [780, 28] width 20 height 8
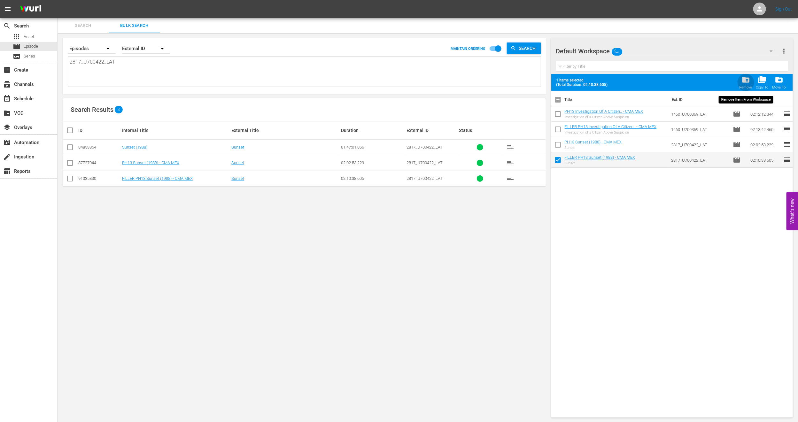
click at [746, 85] on div "Remove" at bounding box center [746, 87] width 13 height 4
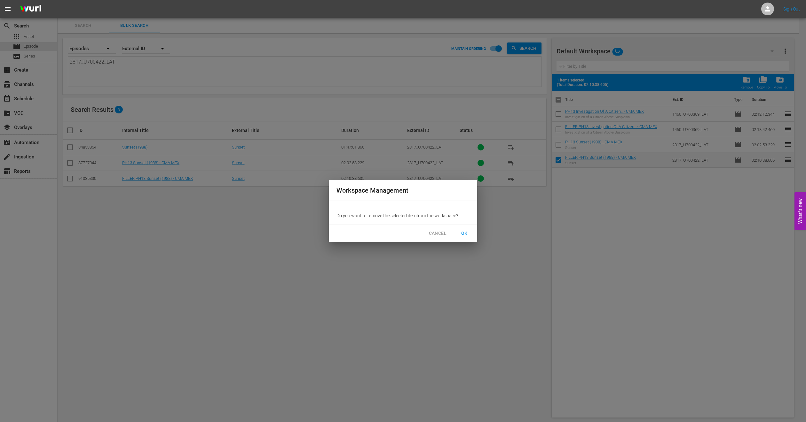
click at [464, 238] on button "OK" at bounding box center [464, 234] width 20 height 12
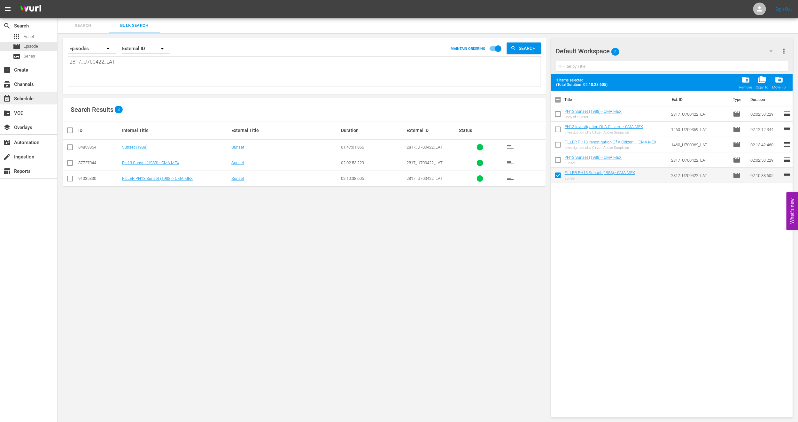
click at [29, 100] on div "event_available Schedule" at bounding box center [18, 98] width 36 height 6
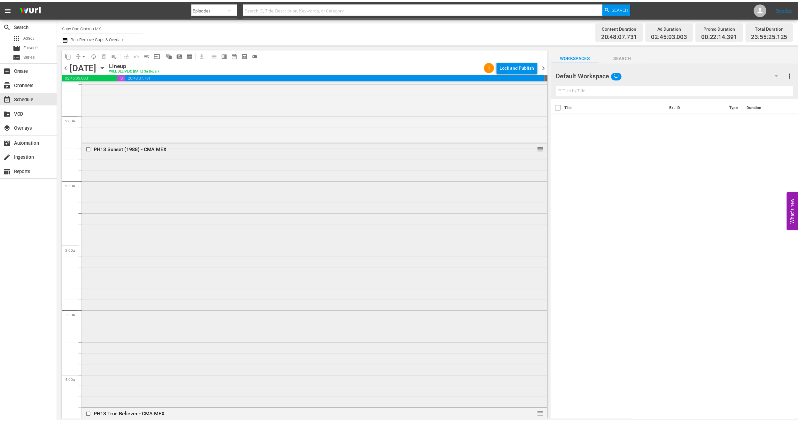
scroll to position [240, 0]
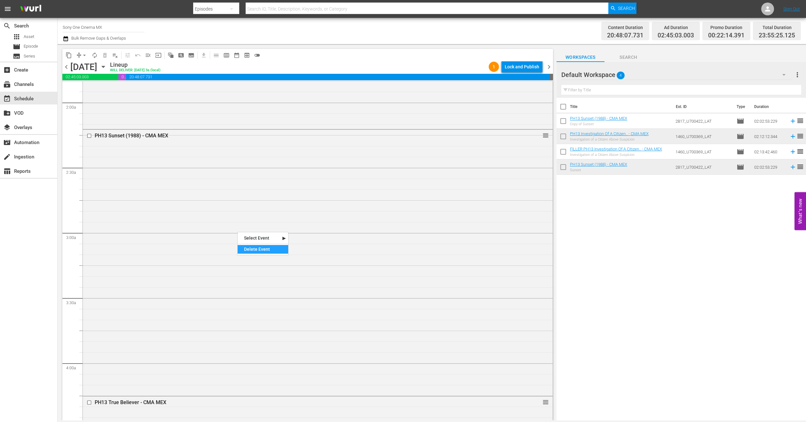
click at [246, 252] on div "Delete Event" at bounding box center [263, 249] width 51 height 9
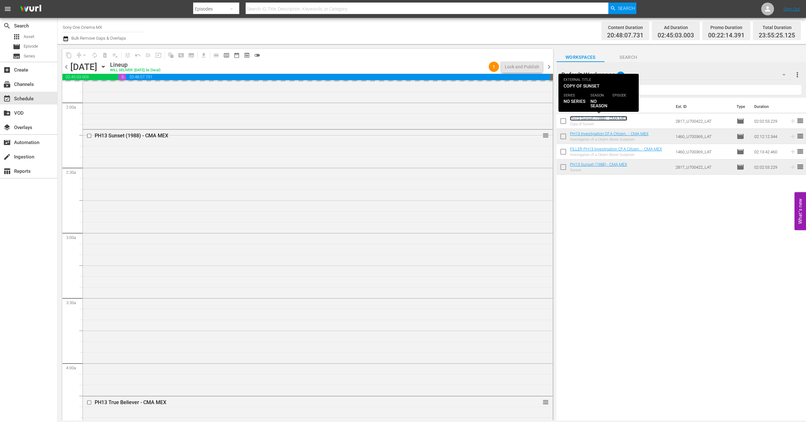
click at [610, 118] on link "PH13 Sunset (1988) - CMA MEX" at bounding box center [598, 118] width 57 height 5
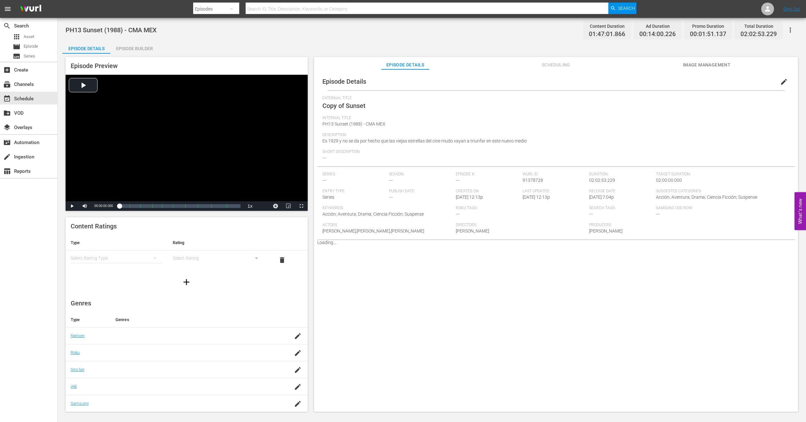
click at [780, 82] on span "edit" at bounding box center [784, 82] width 8 height 8
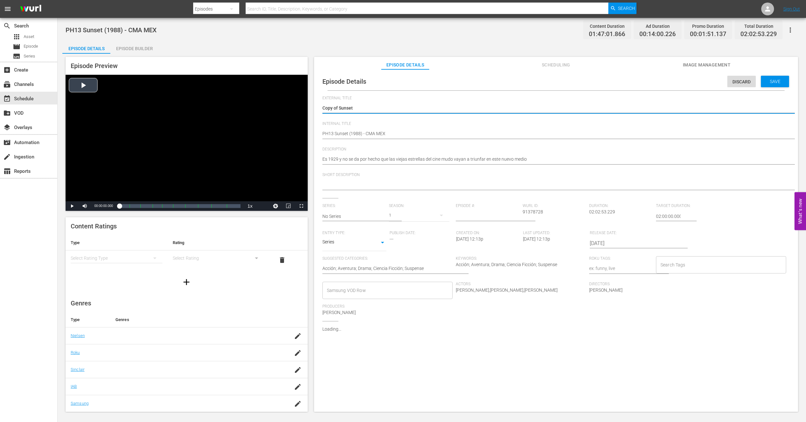
drag, startPoint x: 337, startPoint y: 108, endPoint x: 143, endPoint y: 113, distance: 194.1
click at [146, 113] on div "Episode Preview Video Player is loading. Play Video Play Mute Current Time 00:0…" at bounding box center [431, 235] width 738 height 363
type textarea "Sunset"
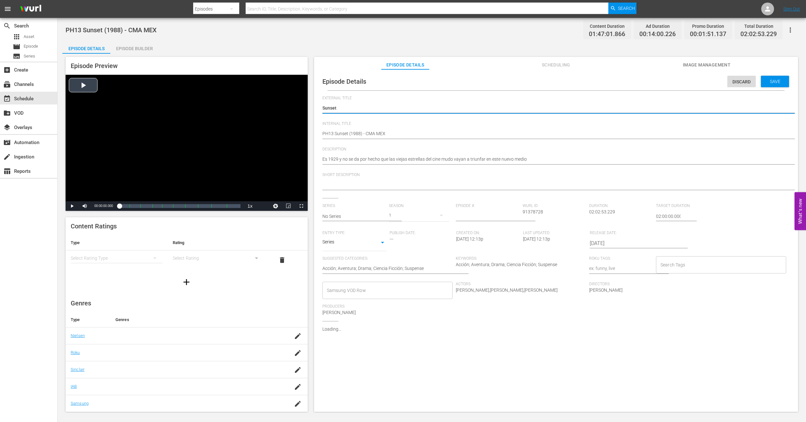
type textarea "Sunset"
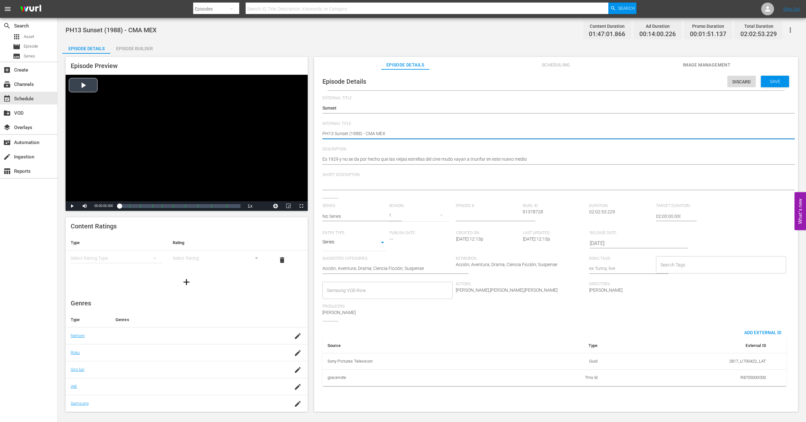
type textarea "FPH13 Sunset (1988) - CMA MEX"
type textarea "FIPH13 Sunset (1988) - CMA MEX"
type textarea "FILPH13 Sunset (1988) - CMA MEX"
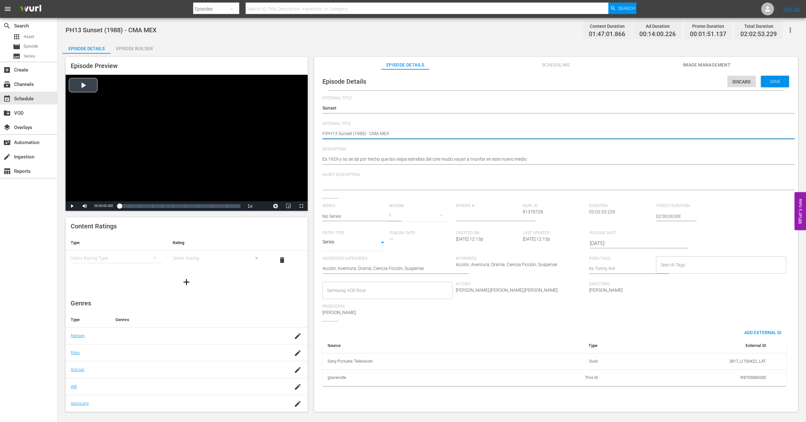
type textarea "FILPH13 Sunset (1988) - CMA MEX"
type textarea "FILLPH13 Sunset (1988) - CMA MEX"
type textarea "FILLEPH13 Sunset (1988) - CMA MEX"
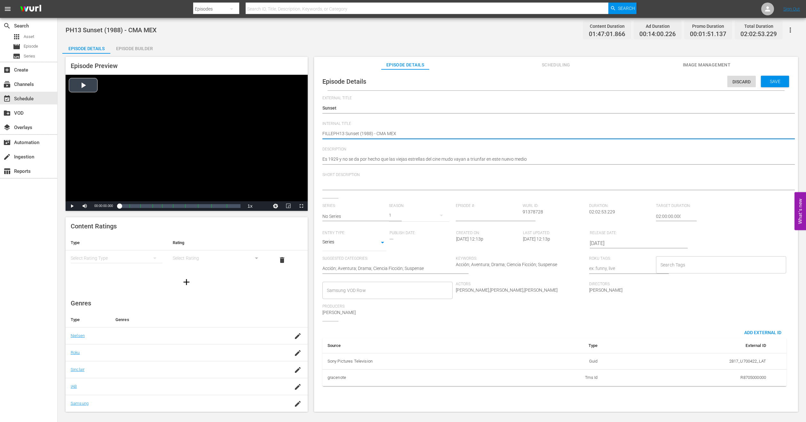
type textarea "FILLERPH13 Sunset (1988) - CMA MEX"
type textarea "FILLER PH13 Sunset (1988) - CMA MEX"
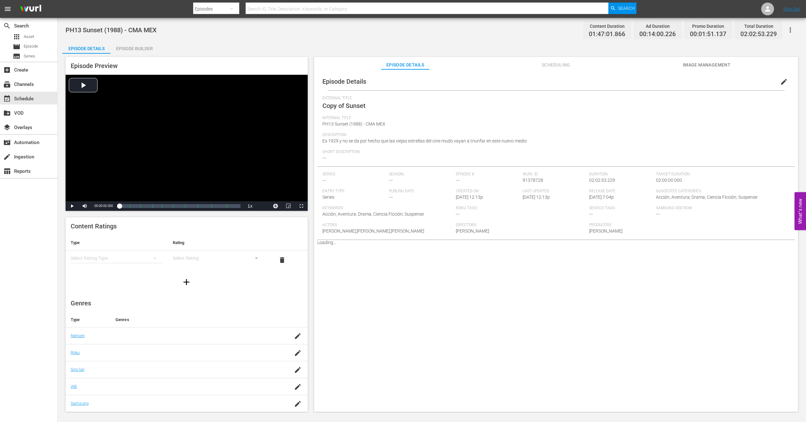
click at [145, 43] on div "Episode Builder" at bounding box center [134, 48] width 48 height 15
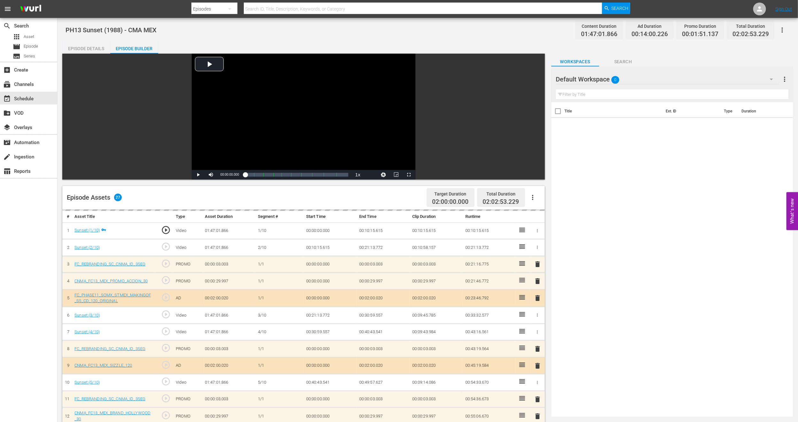
click at [739, 84] on div "Default Workspace 0" at bounding box center [667, 79] width 223 height 18
click at [606, 114] on div "MEX PH13 Promo Fillers (11)" at bounding box center [597, 118] width 66 height 10
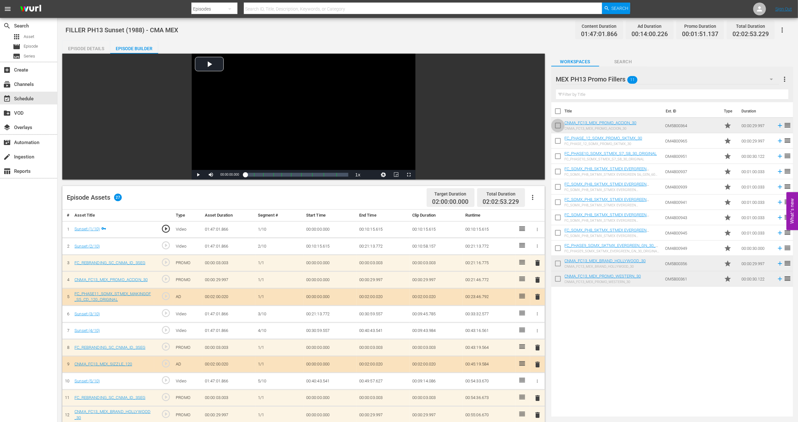
click at [561, 126] on input "checkbox" at bounding box center [557, 126] width 13 height 13
checkbox input "true"
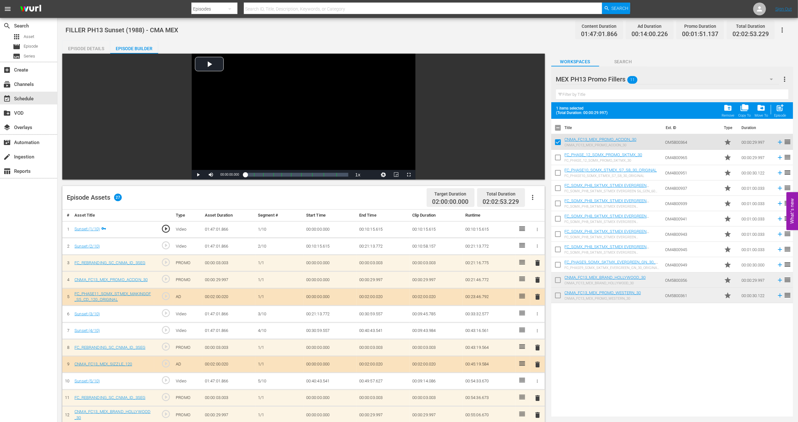
drag, startPoint x: 558, startPoint y: 279, endPoint x: 558, endPoint y: 296, distance: 16.6
click at [558, 279] on input "checkbox" at bounding box center [557, 281] width 13 height 13
checkbox input "true"
click at [558, 299] on input "checkbox" at bounding box center [557, 296] width 13 height 13
checkbox input "true"
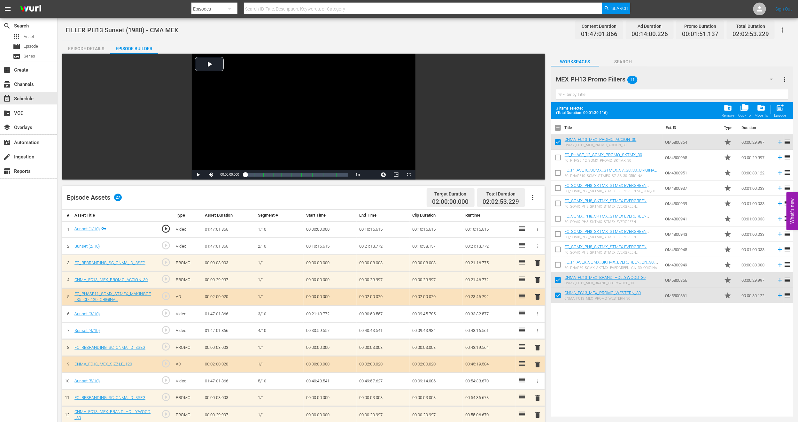
click at [558, 158] on input "checkbox" at bounding box center [557, 158] width 13 height 13
checkbox input "true"
click at [558, 205] on input "checkbox" at bounding box center [557, 204] width 13 height 13
checkbox input "true"
click at [558, 250] on input "checkbox" at bounding box center [557, 250] width 13 height 13
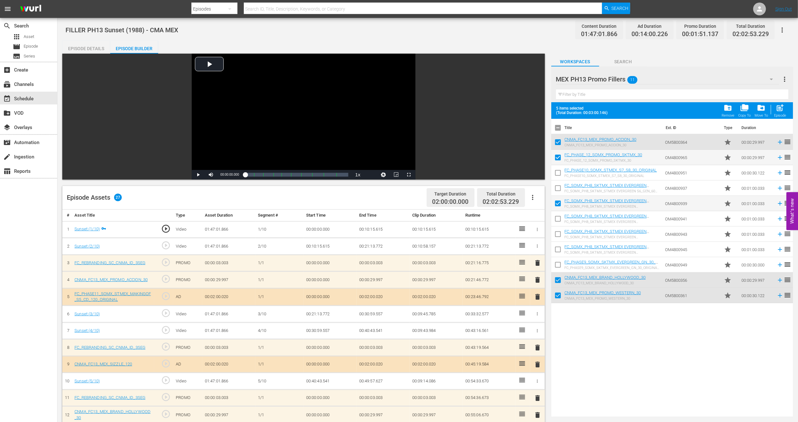
checkbox input "true"
click at [561, 176] on input "checkbox" at bounding box center [557, 174] width 13 height 13
checkbox input "true"
click at [783, 112] on span "post_add" at bounding box center [780, 108] width 9 height 9
checkbox input "false"
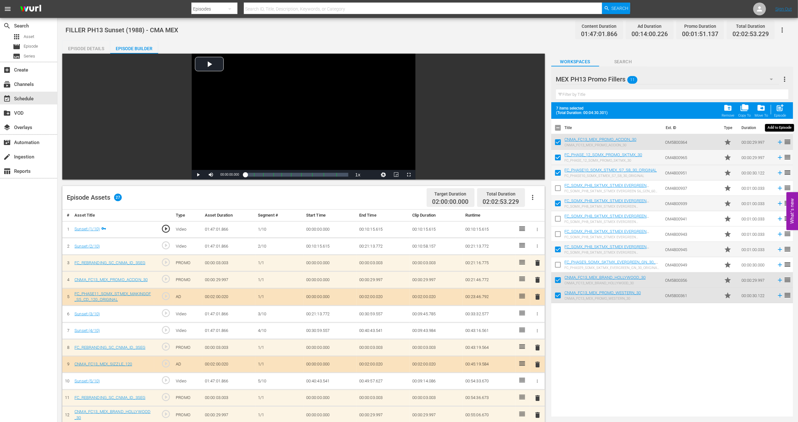
checkbox input "false"
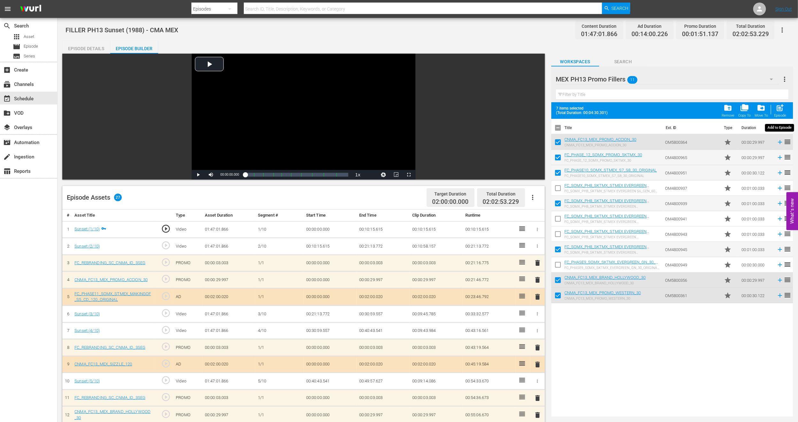
checkbox input "false"
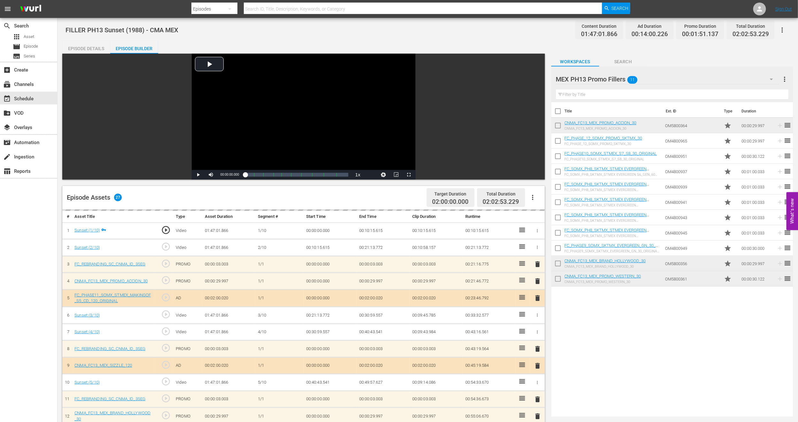
click at [774, 80] on icon "button" at bounding box center [772, 79] width 8 height 8
click at [592, 129] on div "CMA IDs (4)" at bounding box center [597, 128] width 66 height 10
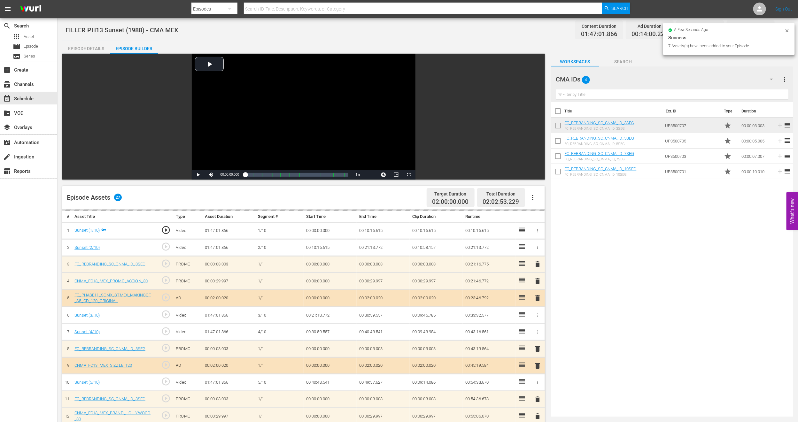
click at [558, 138] on input "checkbox" at bounding box center [557, 142] width 13 height 13
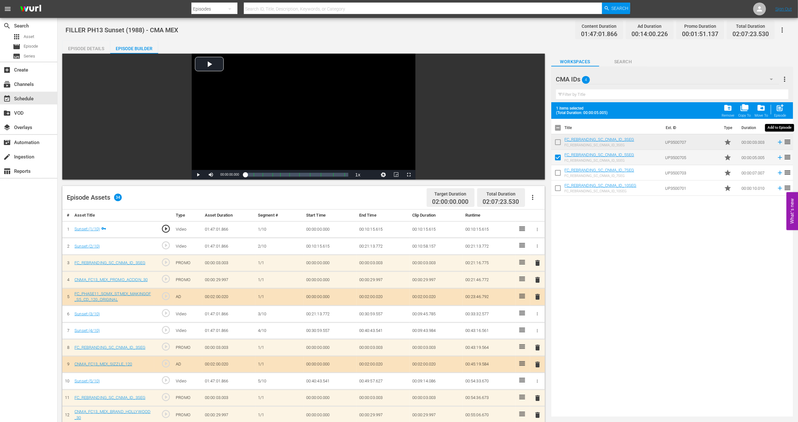
click at [782, 111] on span "post_add" at bounding box center [780, 108] width 9 height 9
checkbox input "false"
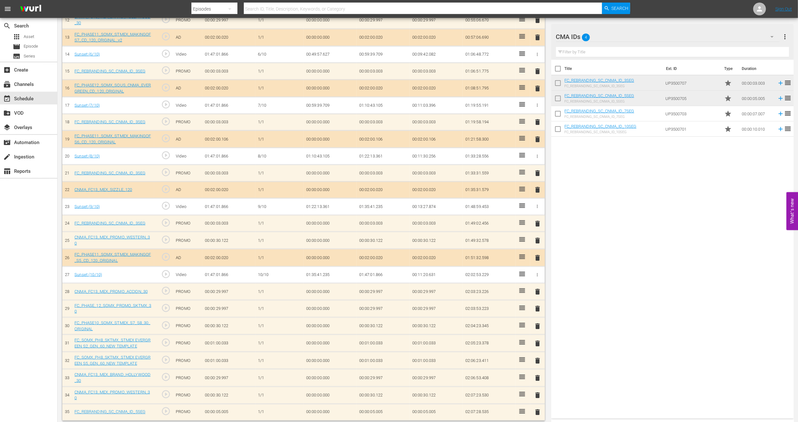
scroll to position [401, 0]
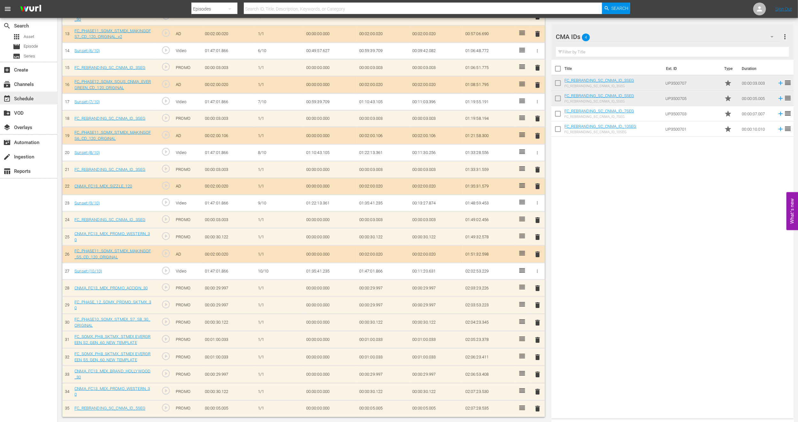
click at [31, 93] on div "event_available Schedule" at bounding box center [28, 98] width 57 height 13
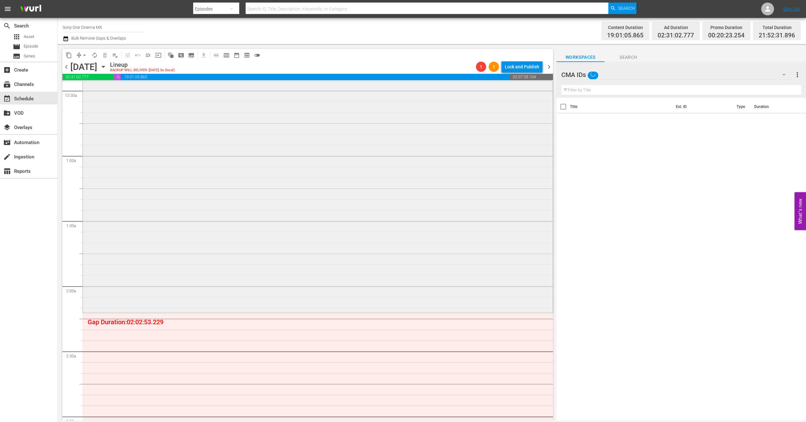
scroll to position [240, 0]
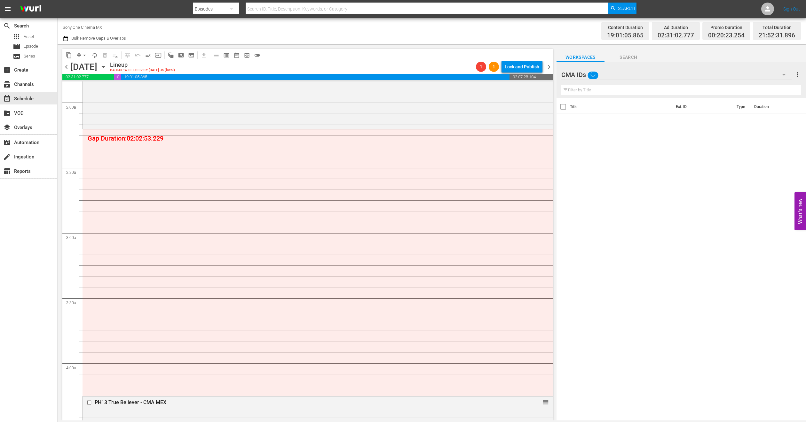
click at [770, 70] on div "CMA IDs" at bounding box center [676, 75] width 230 height 18
click at [614, 136] on div "Default Workspace (4)" at bounding box center [602, 134] width 66 height 10
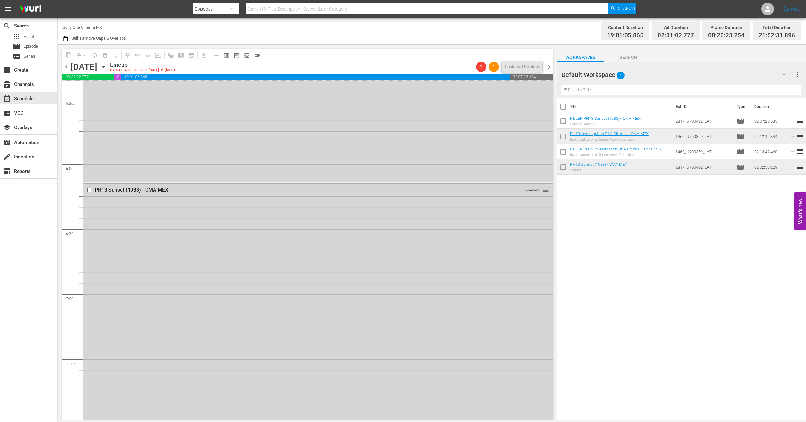
scroll to position [2791, 0]
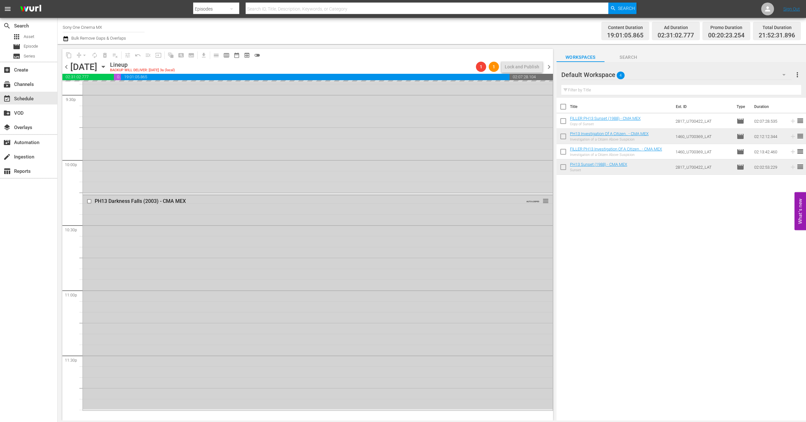
click at [263, 299] on div "PH13 Darkness Falls (2003) - CMA MEX AUTO-LOOPED reorder" at bounding box center [318, 302] width 470 height 214
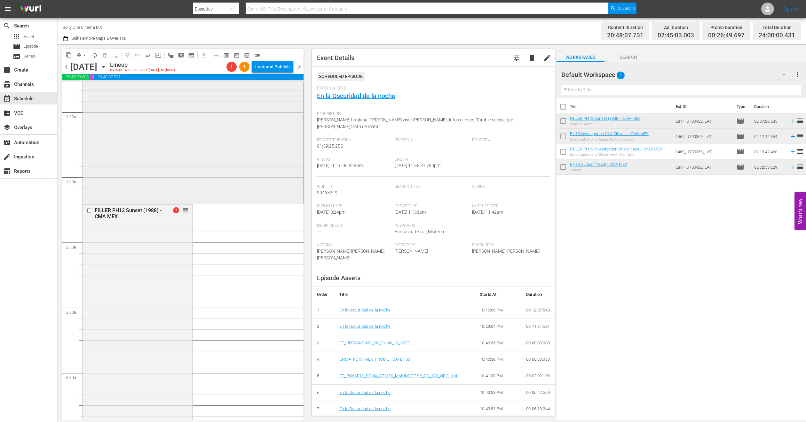
scroll to position [288, 0]
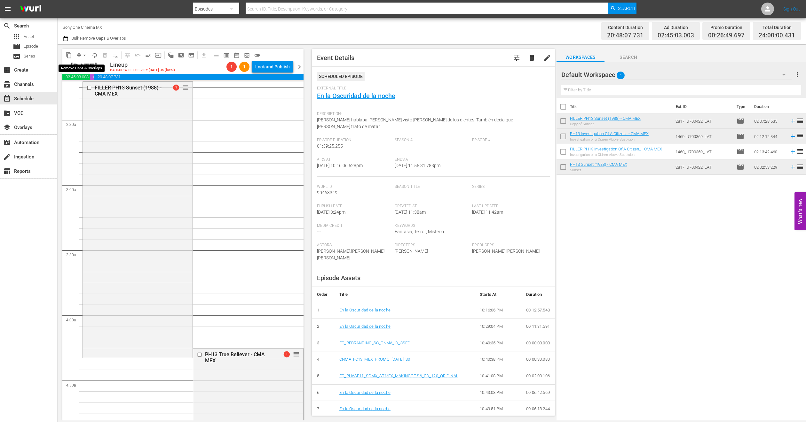
click at [82, 55] on span "arrow_drop_down" at bounding box center [84, 55] width 6 height 6
click at [90, 86] on li "Align to End of Previous Day" at bounding box center [84, 89] width 67 height 11
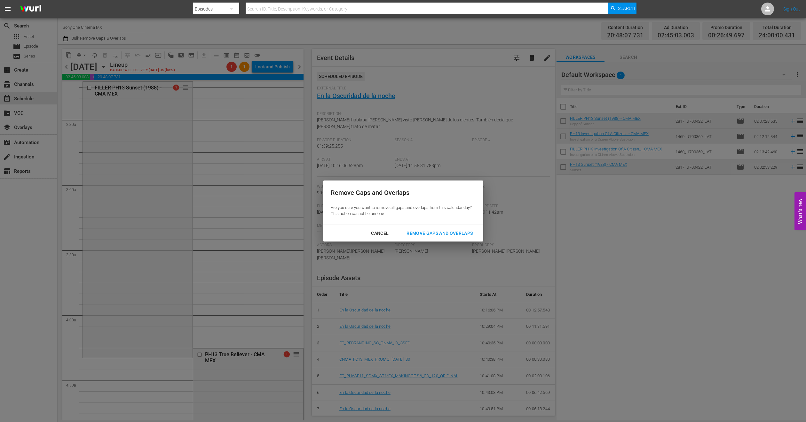
click at [454, 231] on div "Remove Gaps and Overlaps" at bounding box center [439, 234] width 76 height 8
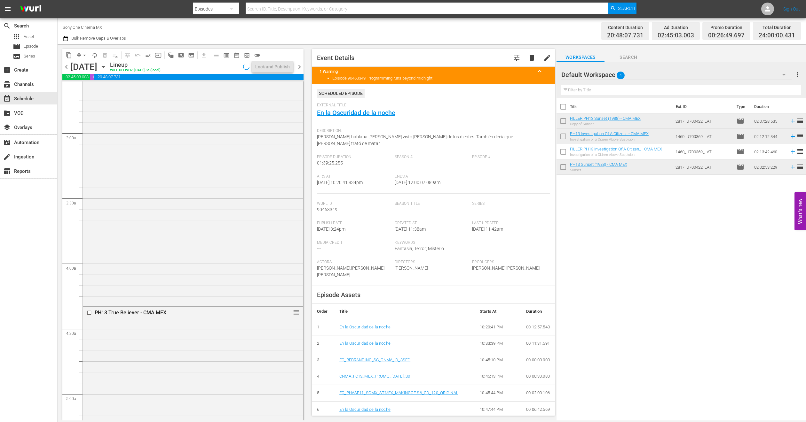
scroll to position [336, 0]
click at [105, 66] on icon "button" at bounding box center [103, 67] width 3 height 2
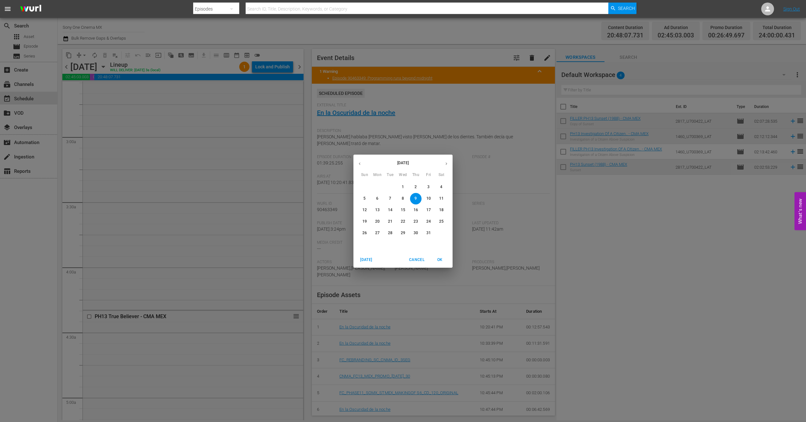
click at [426, 199] on p "10" at bounding box center [428, 198] width 4 height 5
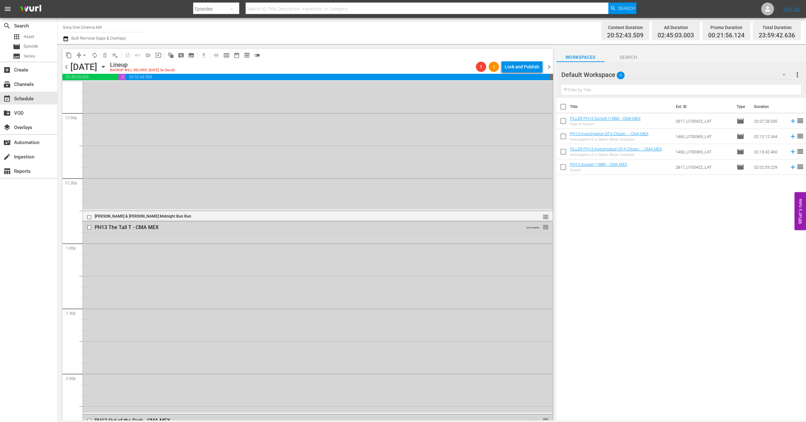
scroll to position [1534, 0]
click at [228, 234] on div "Delete Event" at bounding box center [228, 232] width 51 height 9
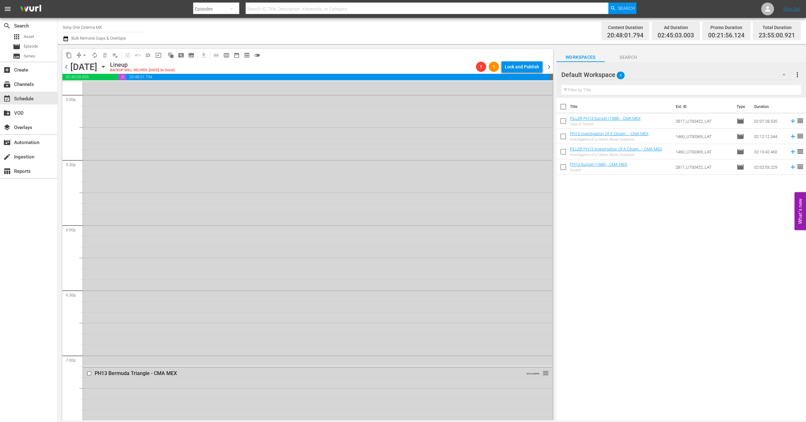
scroll to position [2791, 0]
click at [290, 290] on div "PH13 Out of the Dark - CMA MEX AUTO-LOOPED 1 reorder" at bounding box center [318, 308] width 470 height 222
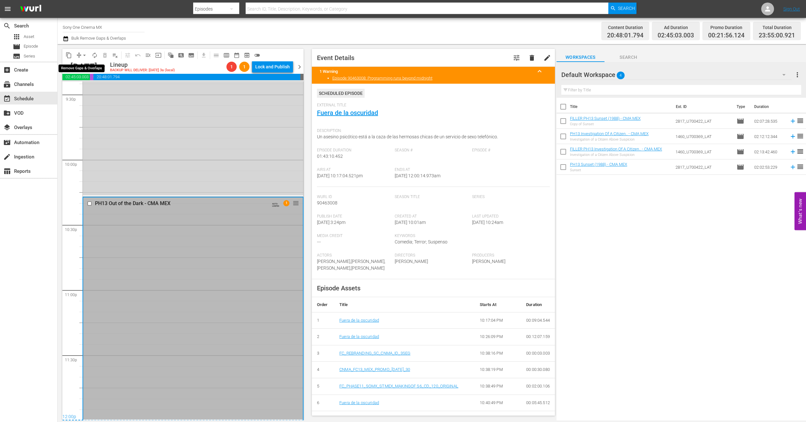
click at [86, 53] on span "arrow_drop_down" at bounding box center [84, 55] width 6 height 6
click at [94, 89] on li "Align to End of Previous Day" at bounding box center [84, 89] width 67 height 11
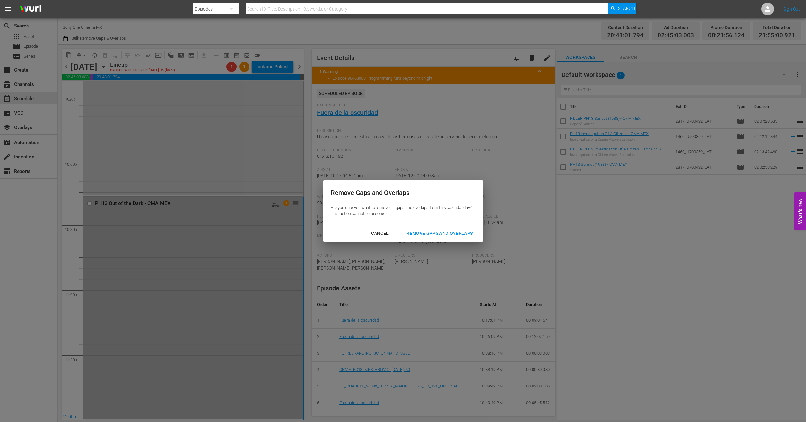
click at [415, 234] on div "Remove Gaps and Overlaps" at bounding box center [439, 234] width 76 height 8
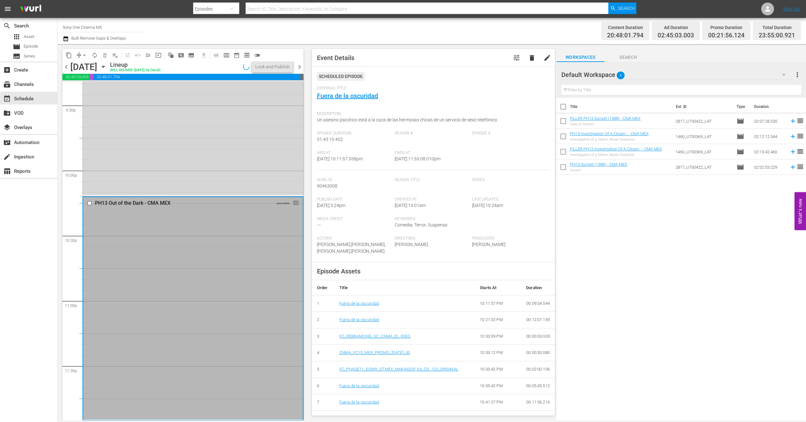
scroll to position [2791, 0]
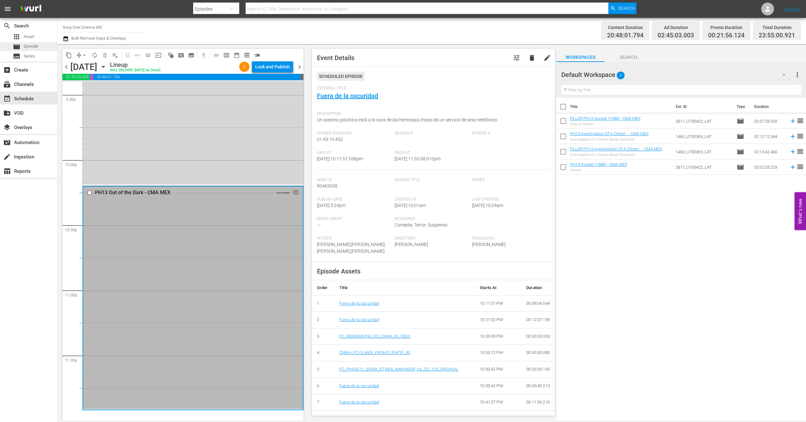
click at [36, 42] on div "movie Episode" at bounding box center [25, 46] width 25 height 9
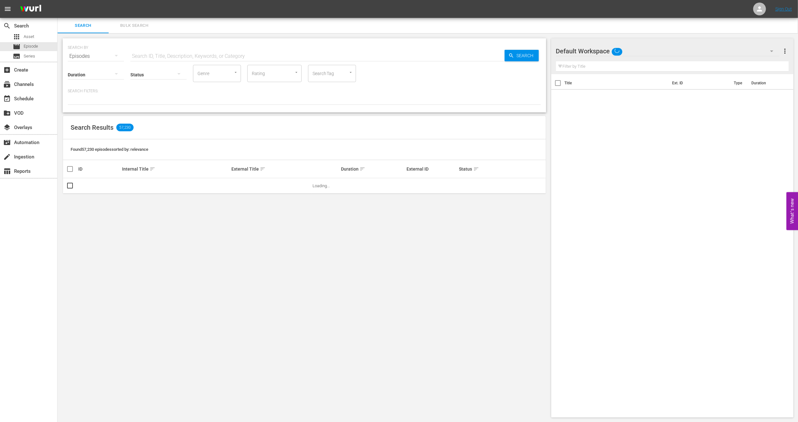
click at [130, 20] on button "Bulk Search" at bounding box center [134, 25] width 51 height 15
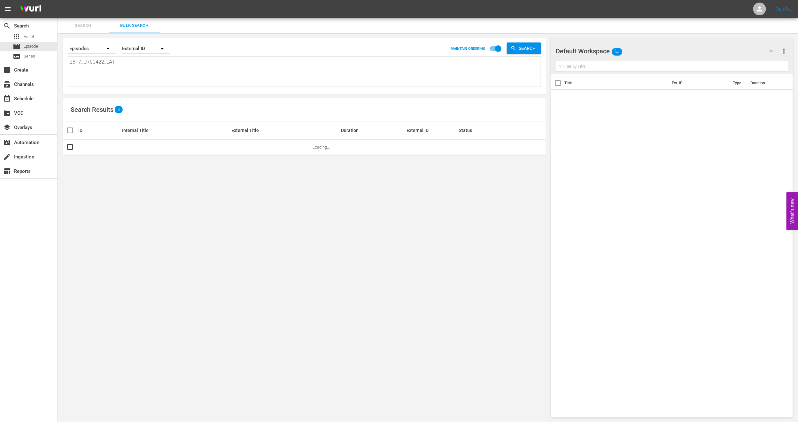
drag, startPoint x: 136, startPoint y: 71, endPoint x: 0, endPoint y: 61, distance: 135.9
click at [58, 0] on div "search Search apps Asset movie Episode subtitles Series add_box Create subscrip…" at bounding box center [428, 0] width 741 height 0
paste textarea "740_U700398"
type textarea "740_U700398_LAT"
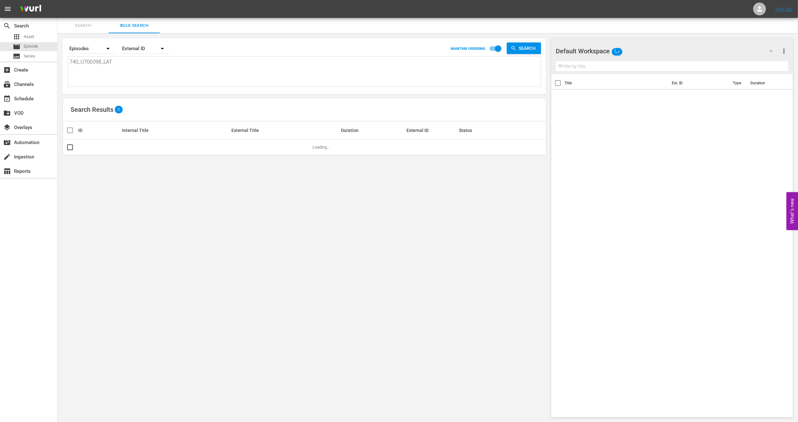
click at [783, 50] on span "more_vert" at bounding box center [785, 51] width 8 height 8
click at [723, 66] on div "Clear All Workspace Items" at bounding box center [743, 64] width 75 height 12
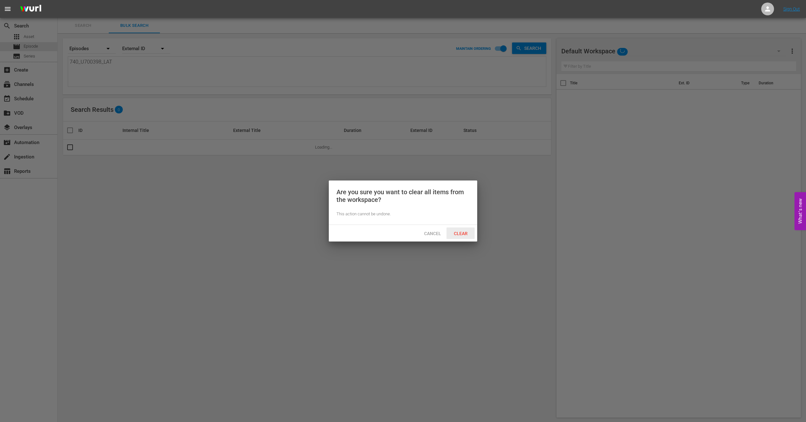
click at [458, 233] on span "Clear" at bounding box center [460, 233] width 24 height 5
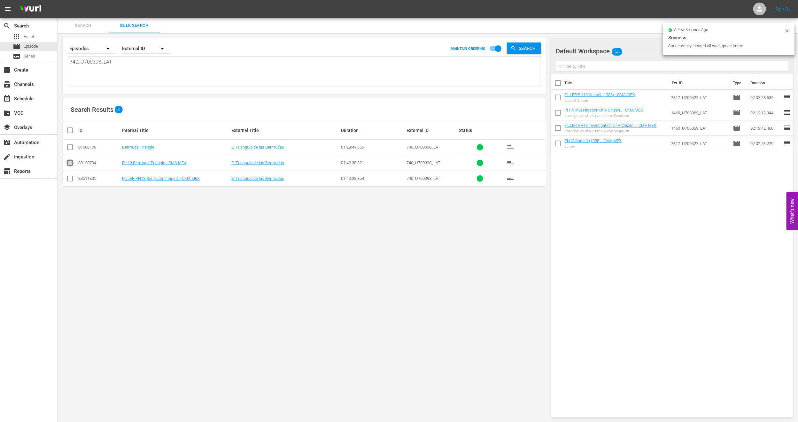
click at [70, 166] on input "checkbox" at bounding box center [70, 164] width 8 height 8
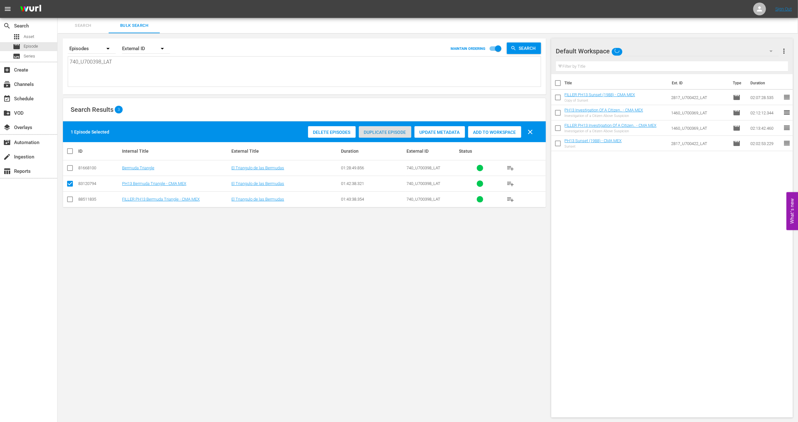
click at [383, 133] on span "Duplicate Episode" at bounding box center [385, 132] width 52 height 5
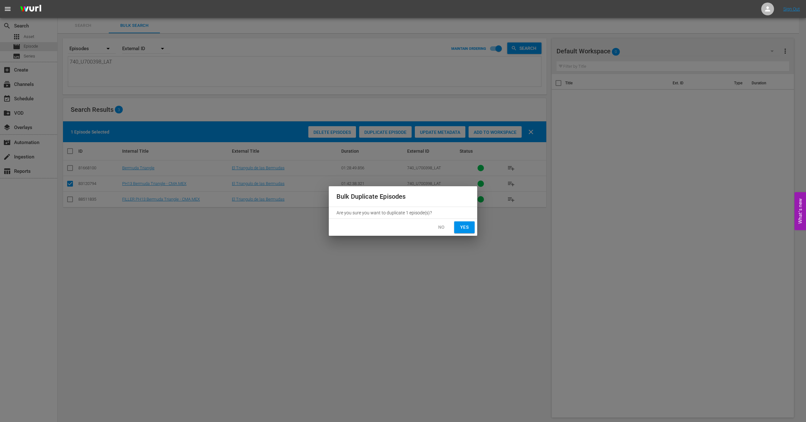
click at [469, 227] on span "Yes" at bounding box center [464, 227] width 10 height 8
checkbox input "false"
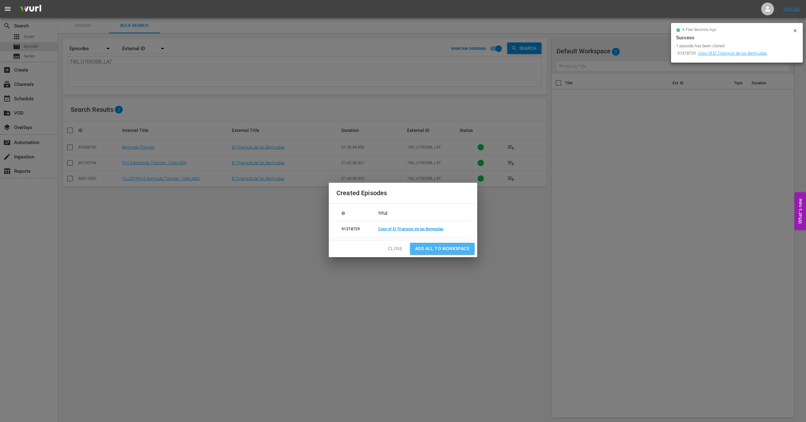
click at [446, 253] on span "Add all to Workspace" at bounding box center [442, 249] width 54 height 8
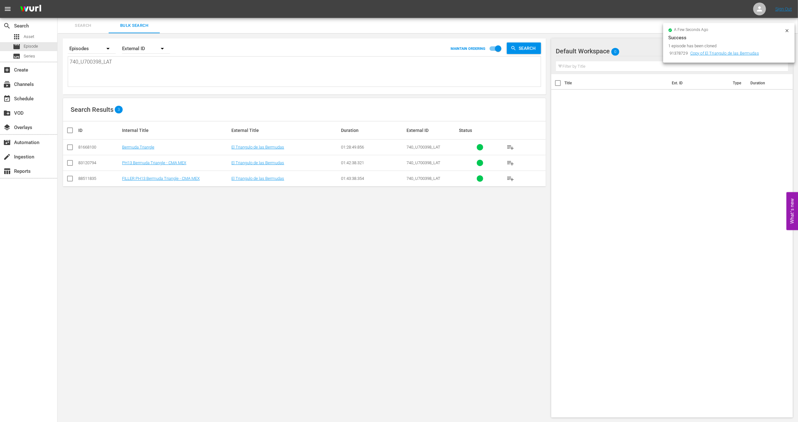
click at [788, 31] on icon at bounding box center [787, 30] width 5 height 5
click at [33, 100] on div "event_available Schedule" at bounding box center [18, 98] width 36 height 6
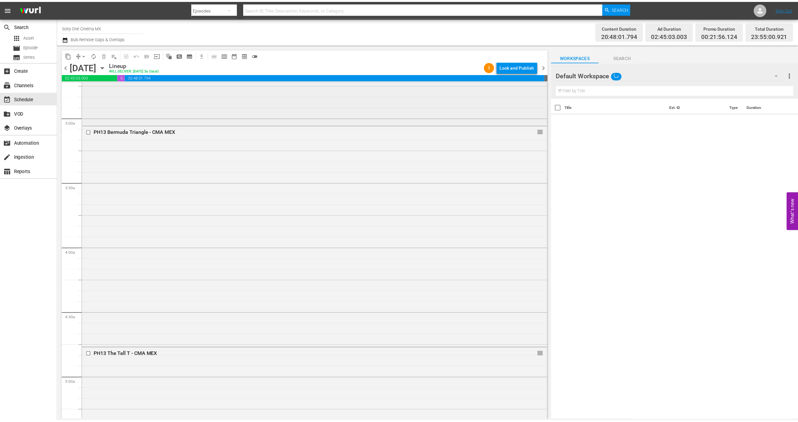
scroll to position [384, 0]
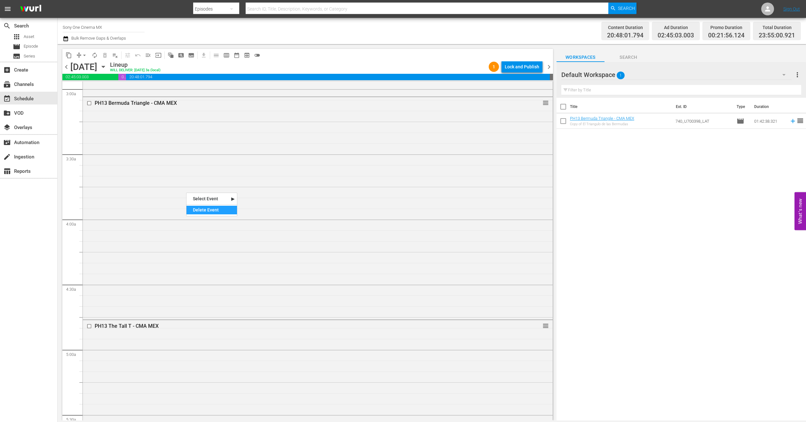
click at [211, 210] on div "Delete Event" at bounding box center [211, 210] width 51 height 9
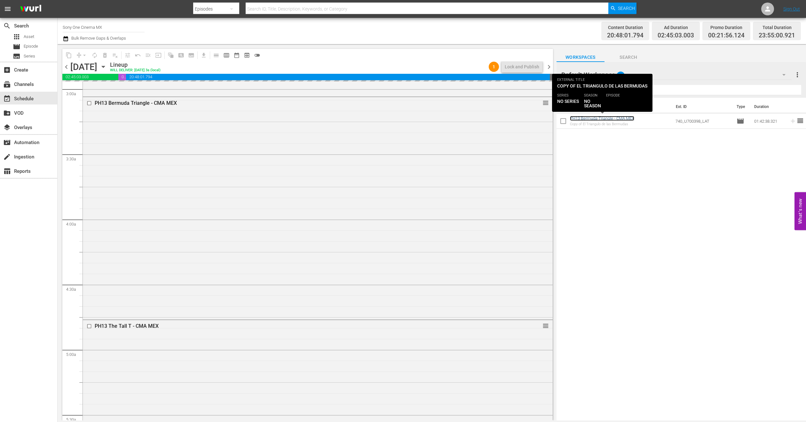
click at [604, 118] on link "PH13 Bermuda Triangle - CMA MEX" at bounding box center [602, 118] width 64 height 5
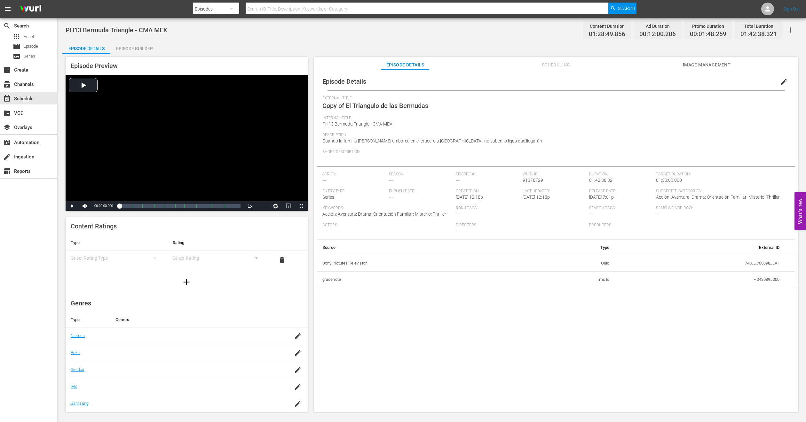
click at [784, 81] on span "edit" at bounding box center [784, 82] width 8 height 8
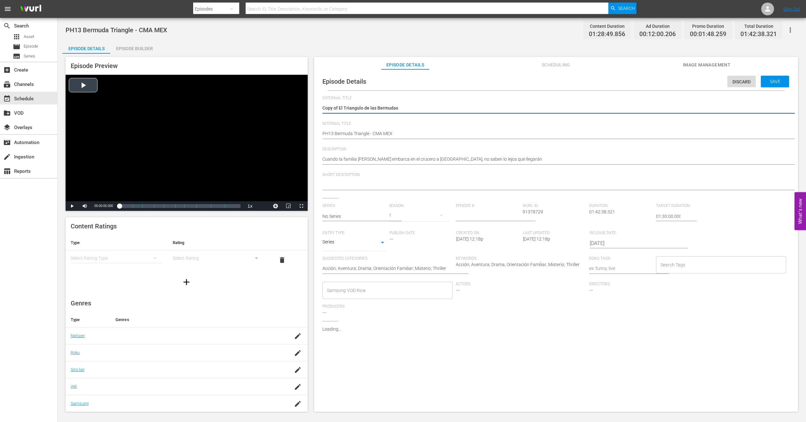
drag, startPoint x: 338, startPoint y: 106, endPoint x: 301, endPoint y: 112, distance: 36.9
click at [302, 112] on div "Episode Preview Video Player is loading. Play Video Play Mute Current Time 00:0…" at bounding box center [431, 235] width 738 height 363
type textarea "El Triangulo de las Bermudas"
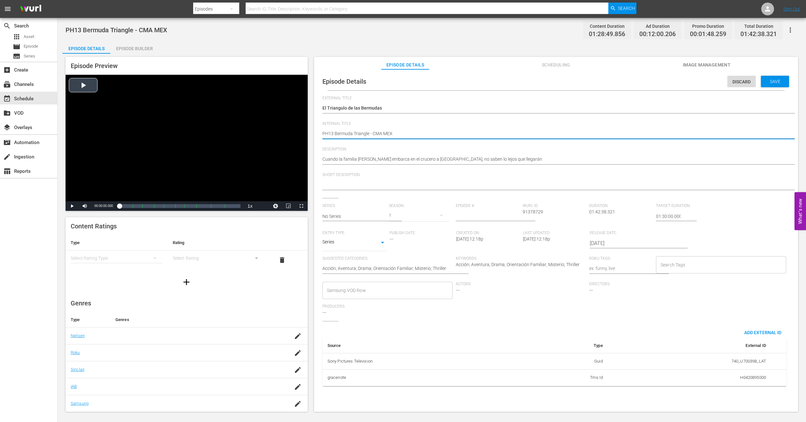
type textarea "FPH13 Bermuda Triangle - CMA MEX"
type textarea "FIPH13 Bermuda Triangle - CMA MEX"
type textarea "FILPH13 Bermuda Triangle - CMA MEX"
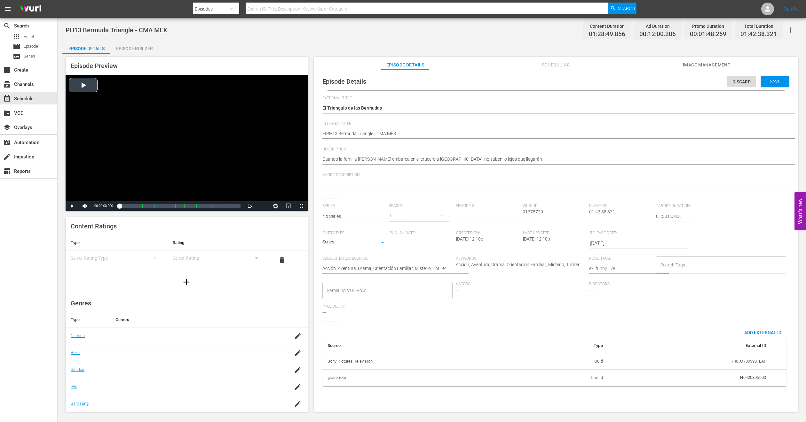
type textarea "FILPH13 Bermuda Triangle - CMA MEX"
type textarea "FILLPH13 Bermuda Triangle - CMA MEX"
type textarea "FILLEPH13 Bermuda Triangle - CMA MEX"
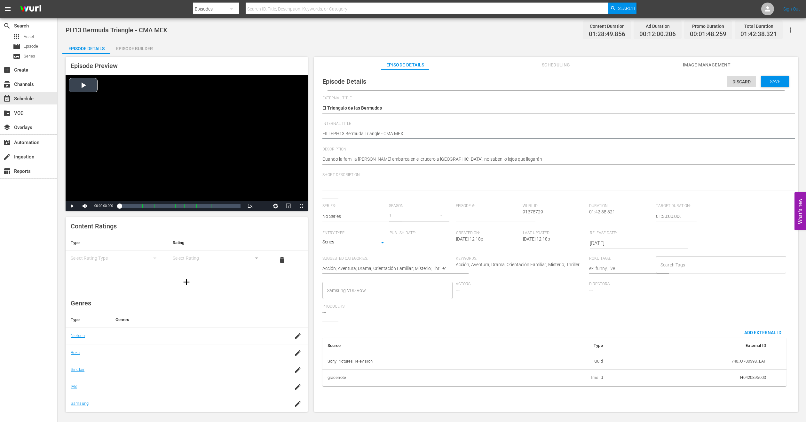
type textarea "FILLERPH13 Bermuda Triangle - CMA MEX"
type textarea "FILLER PH13 Bermuda Triangle - CMA MEX"
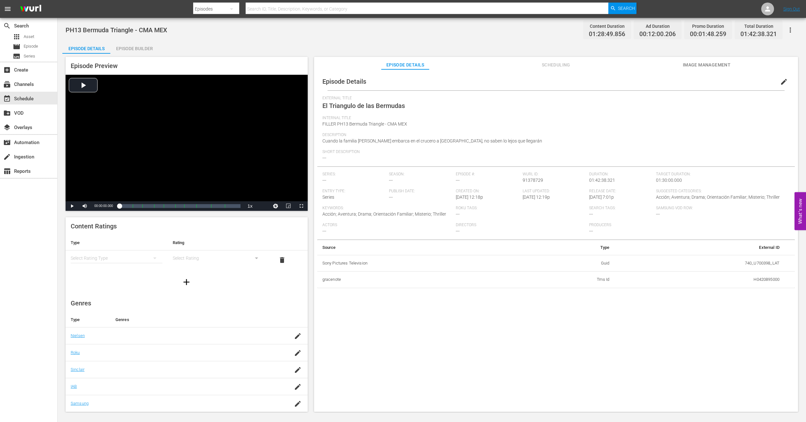
click at [143, 46] on div "Episode Builder" at bounding box center [134, 48] width 48 height 15
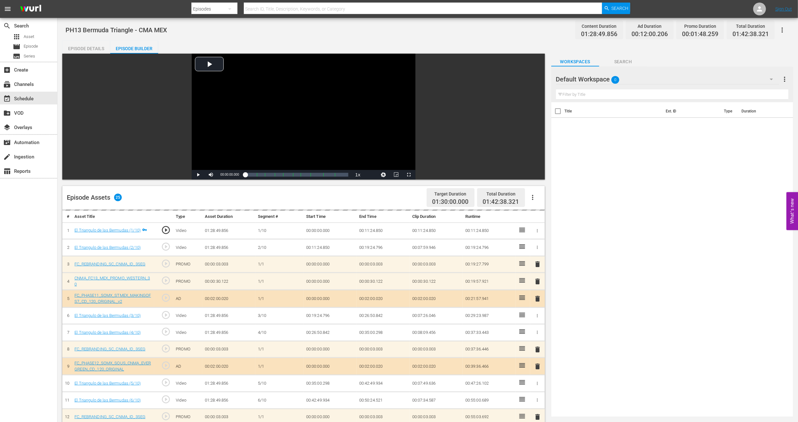
click at [744, 78] on div "Default Workspace 0" at bounding box center [667, 79] width 223 height 18
click at [608, 117] on div "MEX PH13 Promo Fillers (11)" at bounding box center [597, 118] width 66 height 10
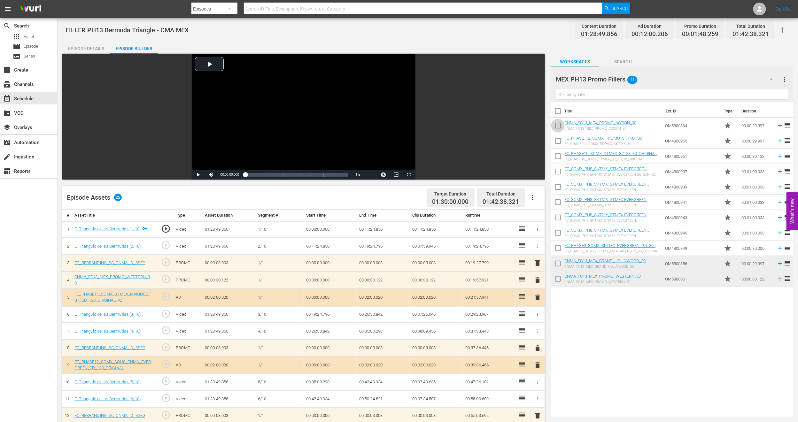
click at [559, 127] on input "checkbox" at bounding box center [557, 126] width 13 height 13
checkbox input "true"
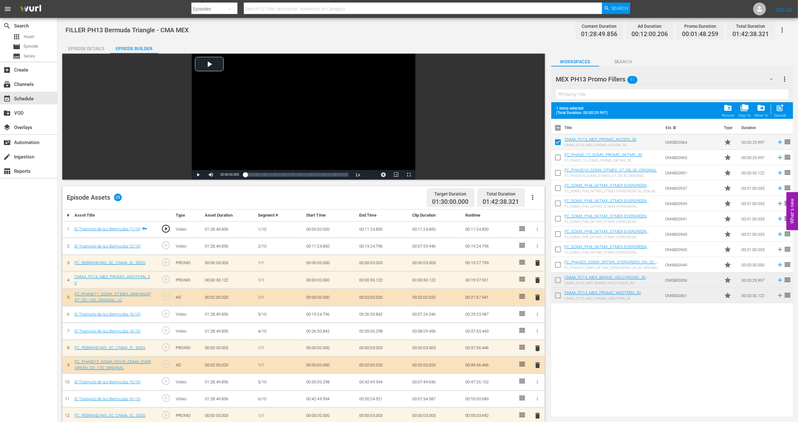
click at [561, 278] on input "checkbox" at bounding box center [557, 281] width 13 height 13
checkbox input "true"
click at [558, 293] on input "checkbox" at bounding box center [557, 296] width 13 height 13
checkbox input "true"
click at [559, 155] on input "checkbox" at bounding box center [557, 158] width 13 height 13
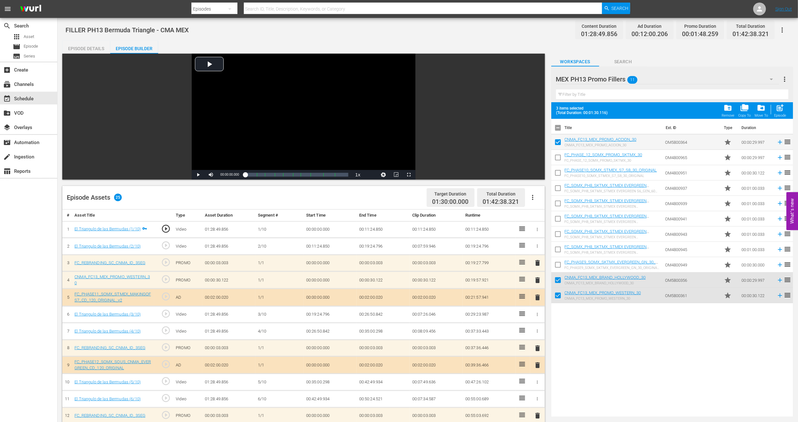
checkbox input "true"
click at [558, 191] on input "checkbox" at bounding box center [557, 189] width 13 height 13
checkbox input "true"
click at [558, 199] on input "checkbox" at bounding box center [557, 204] width 13 height 13
checkbox input "true"
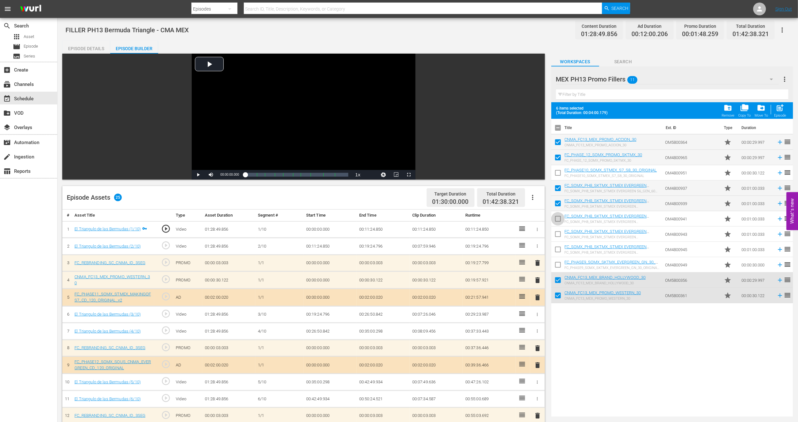
click at [559, 219] on input "checkbox" at bounding box center [557, 220] width 13 height 13
checkbox input "true"
click at [783, 109] on span "post_add" at bounding box center [780, 108] width 9 height 9
checkbox input "false"
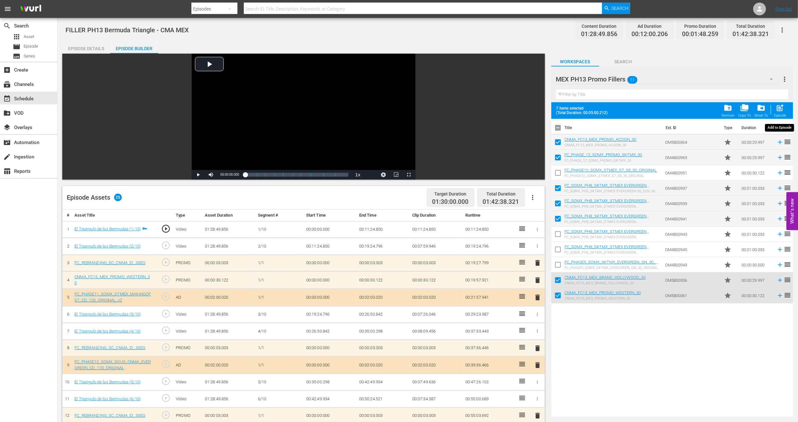
checkbox input "false"
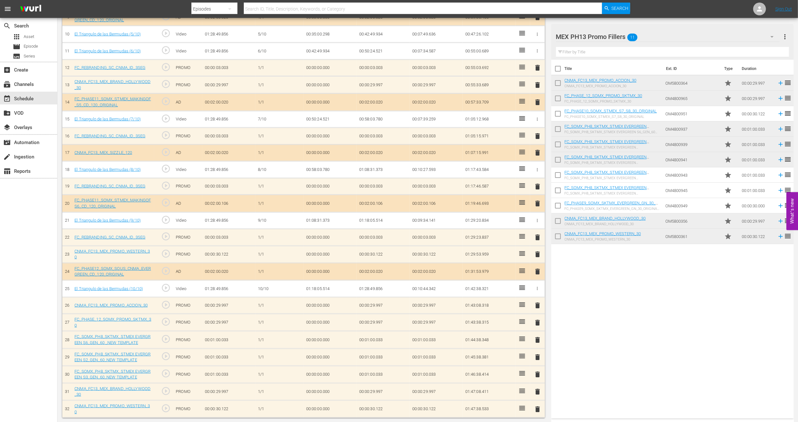
scroll to position [351, 0]
click at [43, 96] on div "event_available Schedule" at bounding box center [28, 98] width 57 height 13
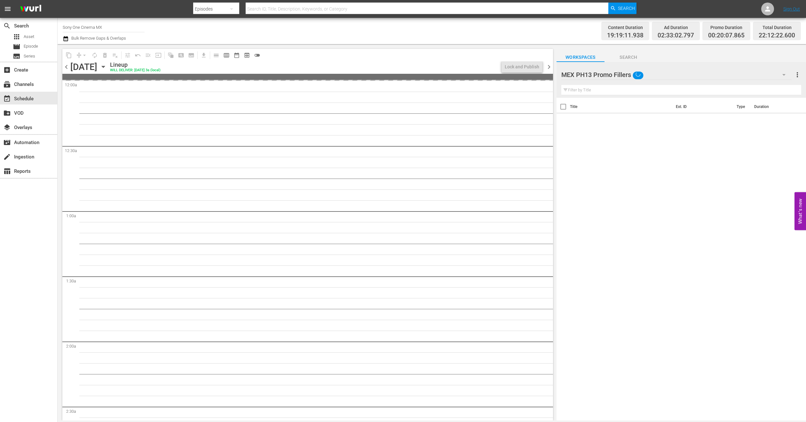
click at [742, 75] on div "MEX PH13 Promo Fillers" at bounding box center [676, 75] width 230 height 18
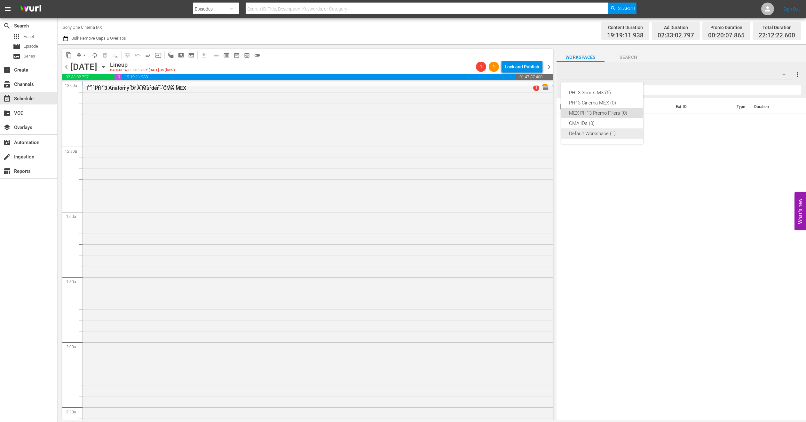
click at [592, 132] on div "Default Workspace (1)" at bounding box center [602, 134] width 66 height 10
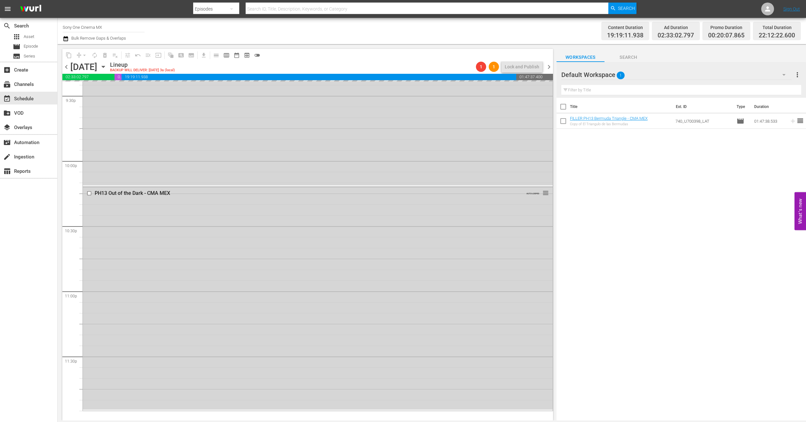
scroll to position [2791, 0]
click at [279, 256] on div "PH13 Out of the Dark - CMA MEX AUTO-LOOPED reorder" at bounding box center [318, 297] width 470 height 222
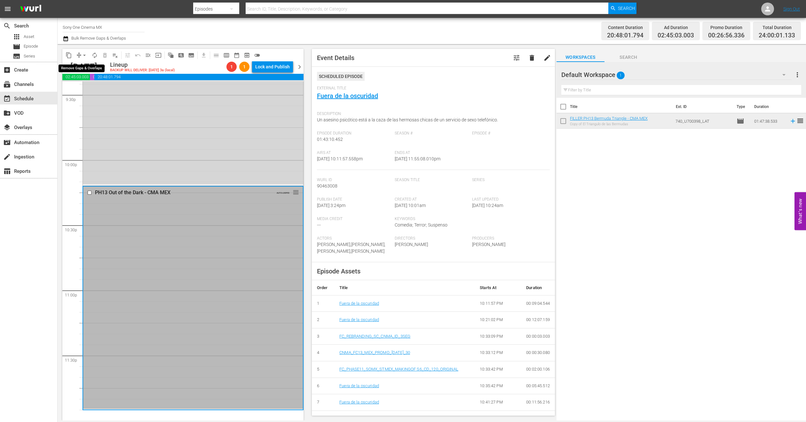
scroll to position [2780, 0]
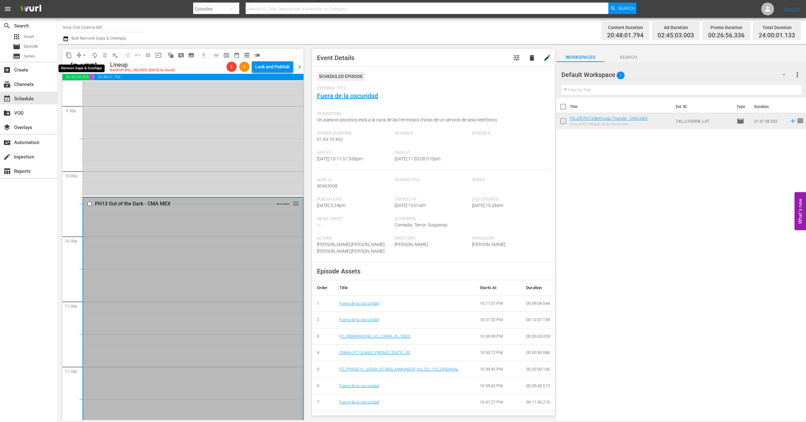
click at [86, 55] on span "arrow_drop_down" at bounding box center [84, 55] width 6 height 6
click at [91, 87] on li "Align to End of Previous Day" at bounding box center [84, 89] width 67 height 11
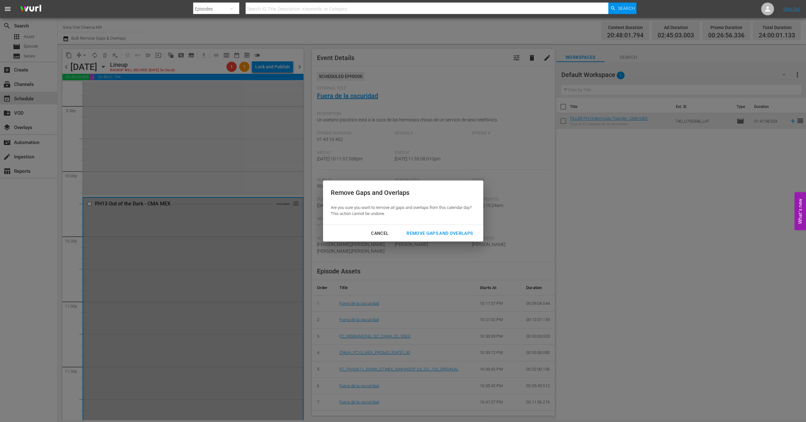
click at [456, 223] on div "Remove Gaps and Overlaps Are you sure you want to remove all gaps and overlaps …" at bounding box center [403, 203] width 160 height 44
click at [441, 235] on div "Remove Gaps and Overlaps" at bounding box center [439, 234] width 76 height 8
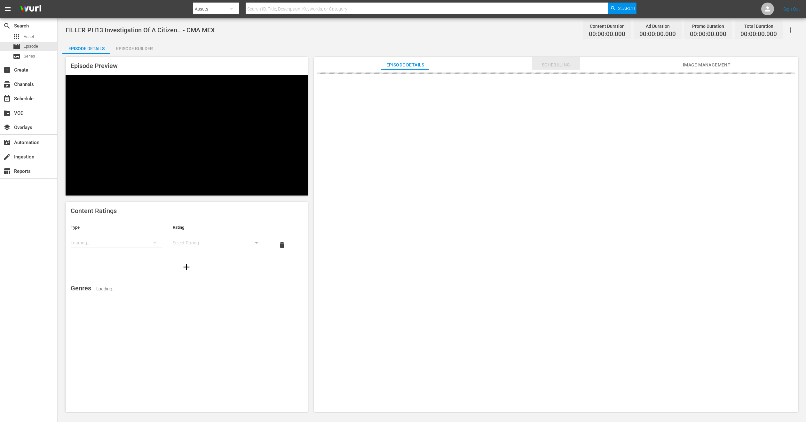
click at [565, 66] on span "Scheduling" at bounding box center [556, 65] width 48 height 8
